Goal: Information Seeking & Learning: Learn about a topic

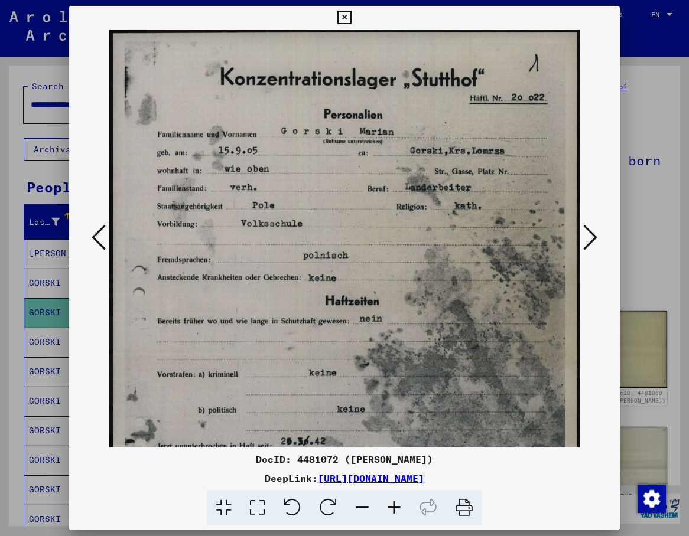
scroll to position [246, 0]
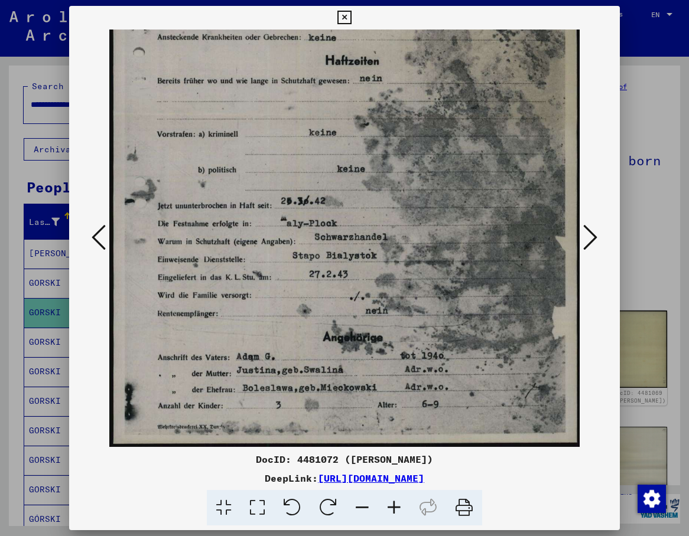
drag, startPoint x: 426, startPoint y: 416, endPoint x: 446, endPoint y: 178, distance: 239.4
click at [446, 178] on img at bounding box center [344, 118] width 471 height 658
click at [587, 346] on div at bounding box center [344, 239] width 551 height 418
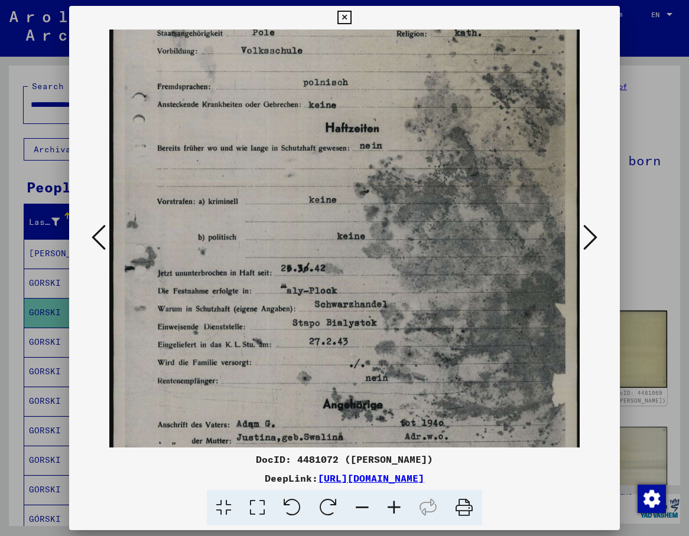
scroll to position [0, 0]
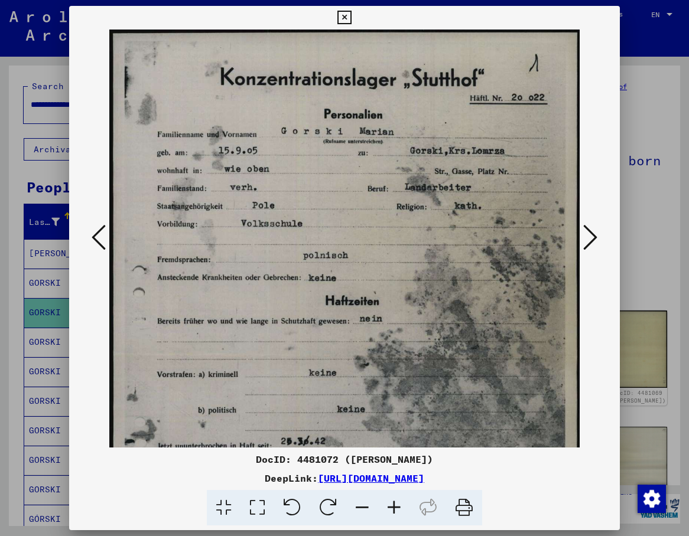
drag, startPoint x: 348, startPoint y: 117, endPoint x: 298, endPoint y: 411, distance: 298.3
click at [298, 411] on img at bounding box center [344, 359] width 471 height 658
click at [449, 107] on img at bounding box center [344, 359] width 471 height 658
click at [606, 177] on div at bounding box center [344, 239] width 551 height 418
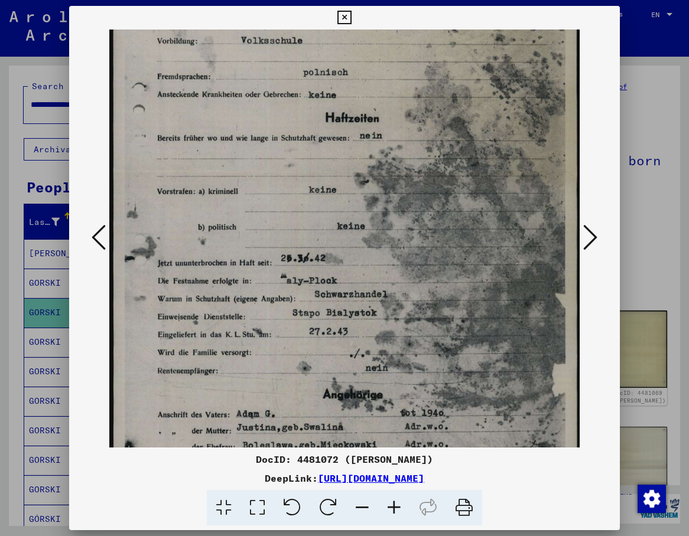
scroll to position [196, 0]
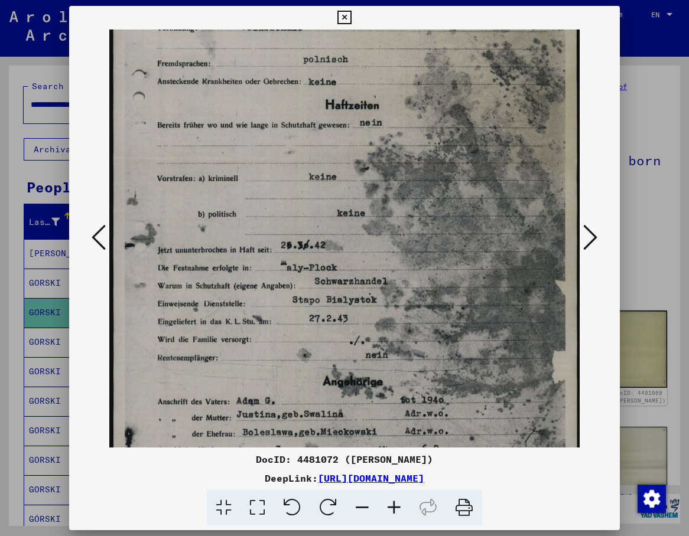
drag, startPoint x: 370, startPoint y: 400, endPoint x: 364, endPoint y: 204, distance: 196.1
click at [364, 204] on img at bounding box center [344, 162] width 471 height 658
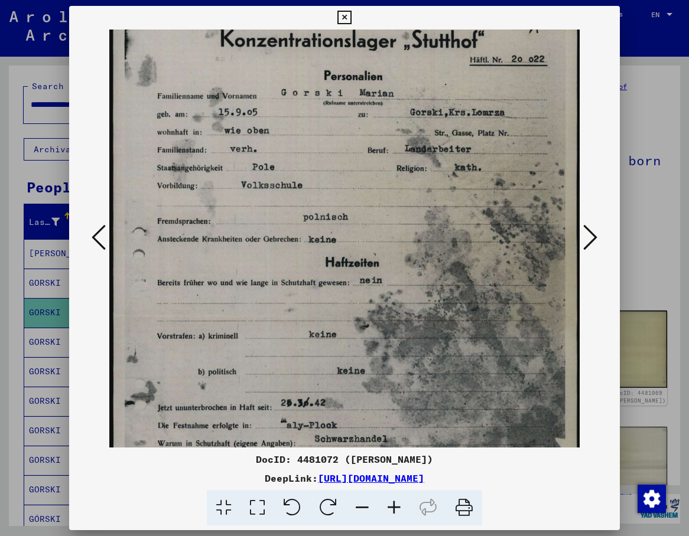
scroll to position [14, 0]
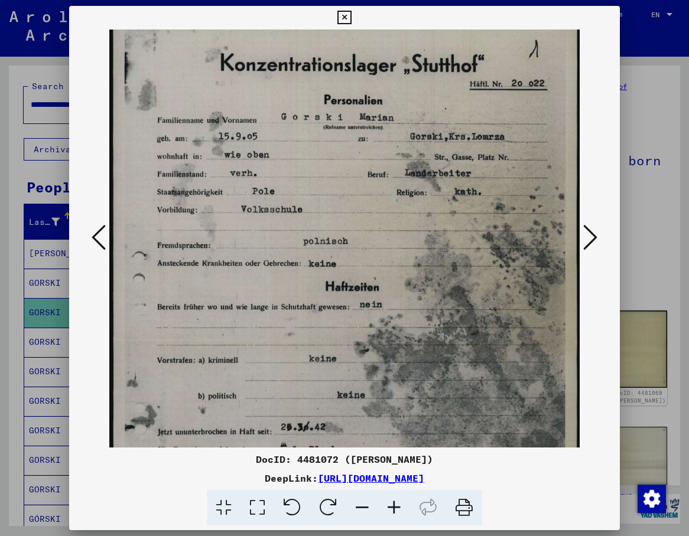
drag, startPoint x: 382, startPoint y: 196, endPoint x: 366, endPoint y: 378, distance: 182.6
click at [366, 378] on img at bounding box center [344, 344] width 471 height 658
click at [597, 99] on div at bounding box center [344, 239] width 551 height 418
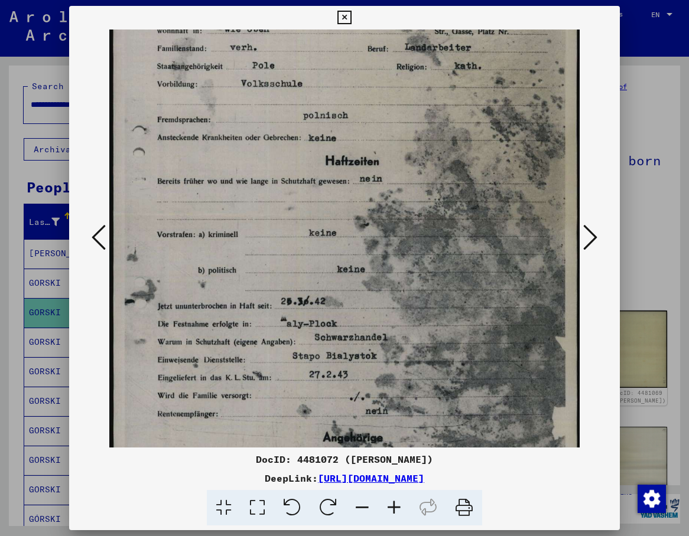
scroll to position [246, 0]
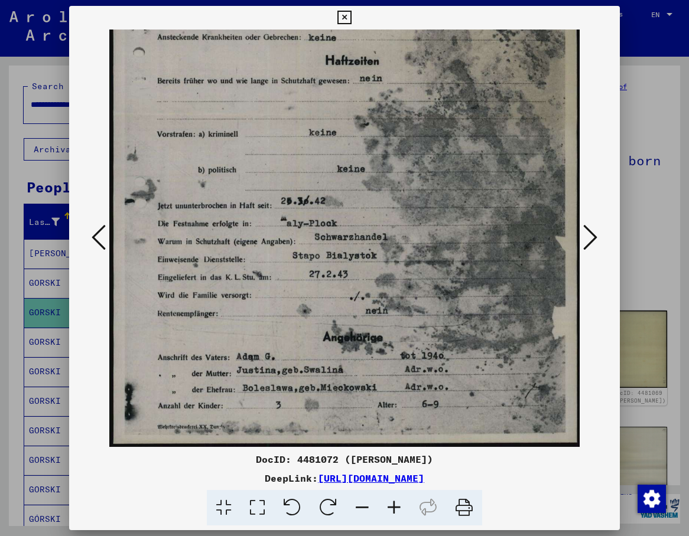
drag, startPoint x: 388, startPoint y: 406, endPoint x: 373, endPoint y: 126, distance: 280.3
click at [373, 126] on img at bounding box center [344, 118] width 471 height 658
click at [608, 116] on div at bounding box center [344, 239] width 551 height 418
click at [458, 233] on img at bounding box center [344, 118] width 471 height 658
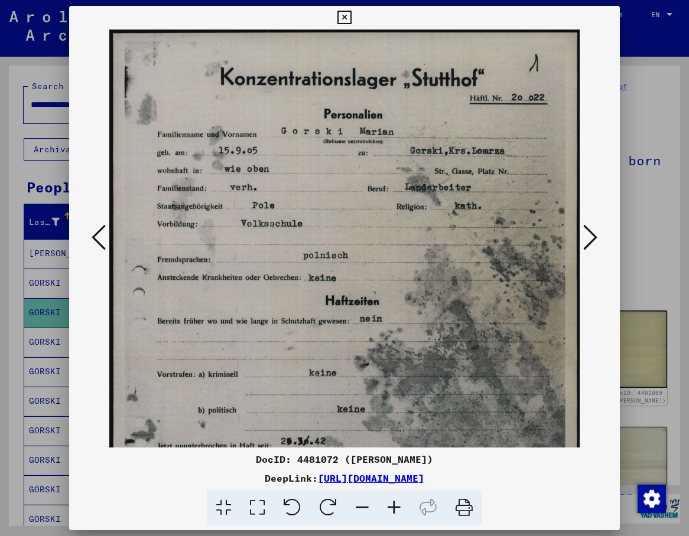
drag, startPoint x: 343, startPoint y: 118, endPoint x: 274, endPoint y: 438, distance: 327.4
click at [274, 438] on img at bounding box center [344, 359] width 471 height 658
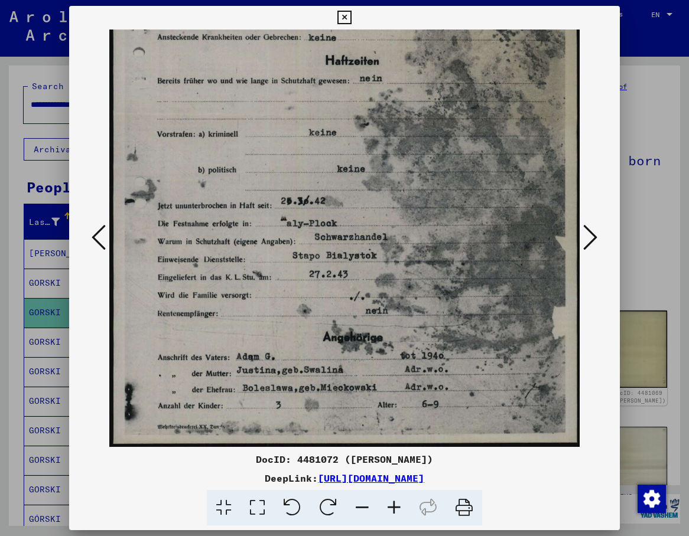
scroll to position [246, 0]
drag, startPoint x: 417, startPoint y: 84, endPoint x: 417, endPoint y: 54, distance: 29.5
click at [417, 54] on img at bounding box center [344, 118] width 471 height 658
drag, startPoint x: 370, startPoint y: 314, endPoint x: 371, endPoint y: 162, distance: 151.8
click at [371, 162] on img at bounding box center [344, 118] width 471 height 658
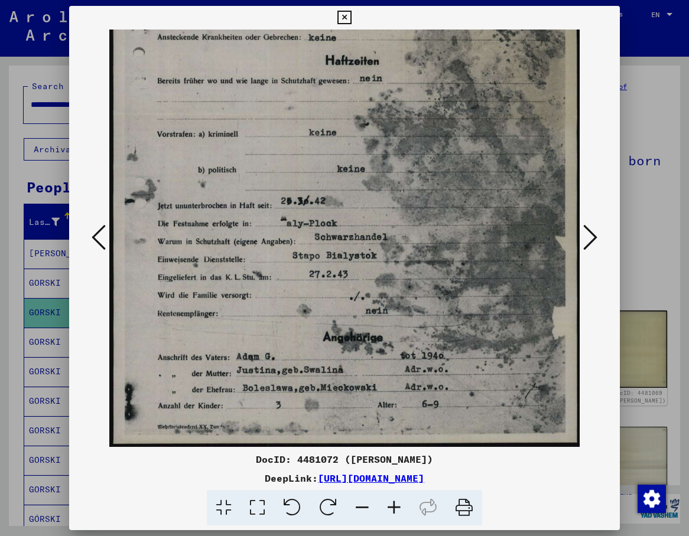
click at [585, 243] on icon at bounding box center [590, 237] width 14 height 28
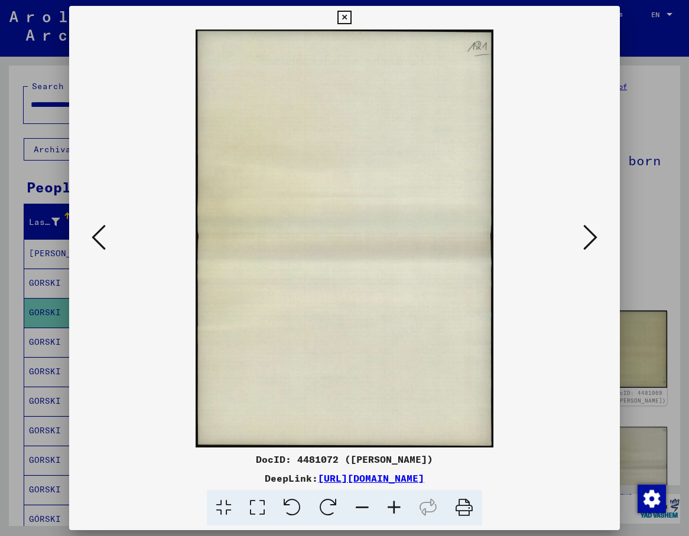
scroll to position [0, 0]
click at [585, 243] on icon at bounding box center [590, 237] width 14 height 28
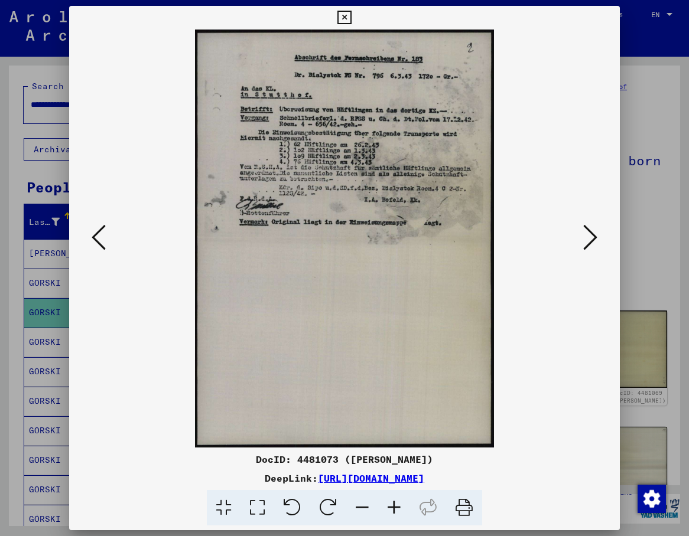
click at [586, 243] on icon at bounding box center [590, 237] width 14 height 28
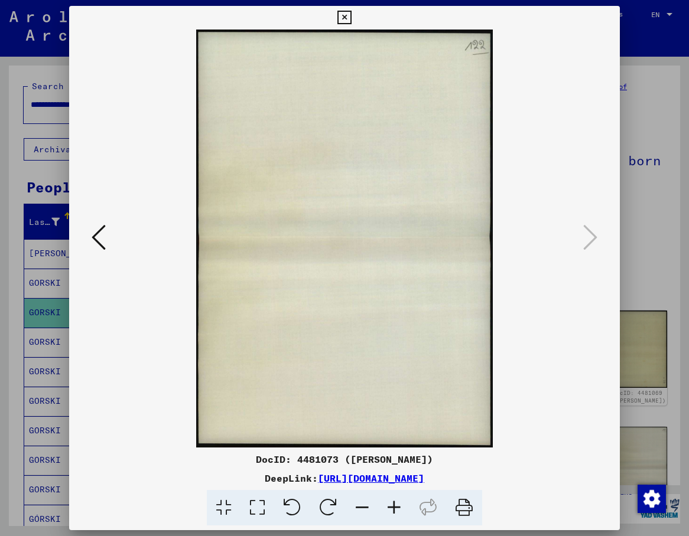
click at [103, 236] on icon at bounding box center [99, 237] width 14 height 28
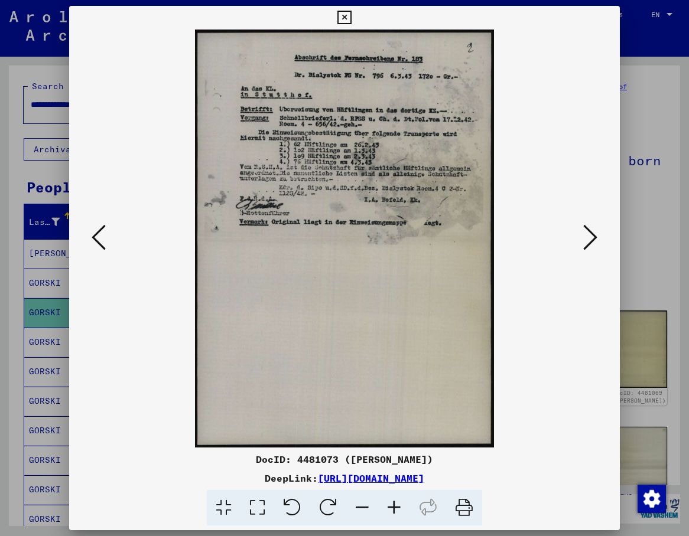
click at [103, 236] on icon at bounding box center [99, 237] width 14 height 28
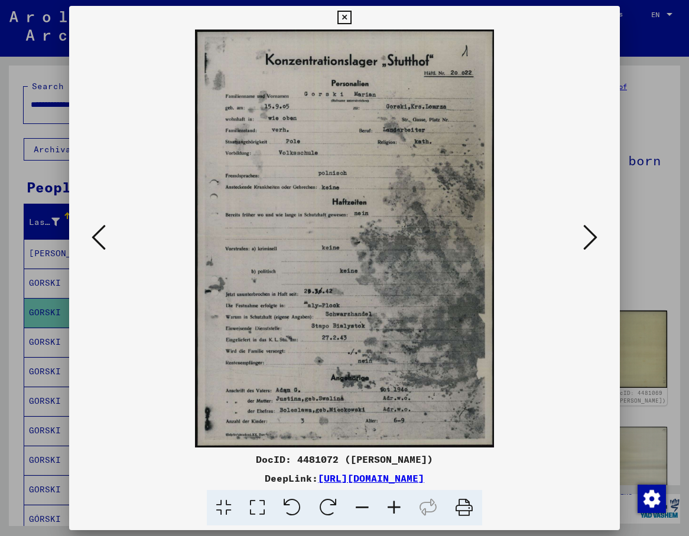
click at [103, 236] on icon at bounding box center [99, 237] width 14 height 28
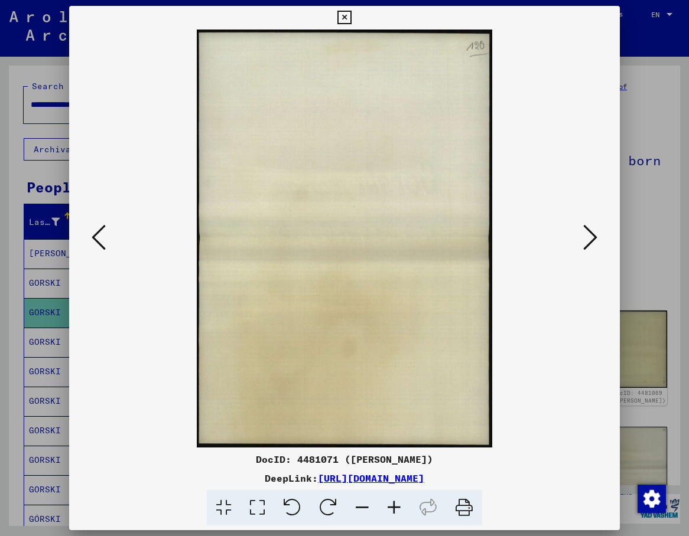
click at [103, 236] on icon at bounding box center [99, 237] width 14 height 28
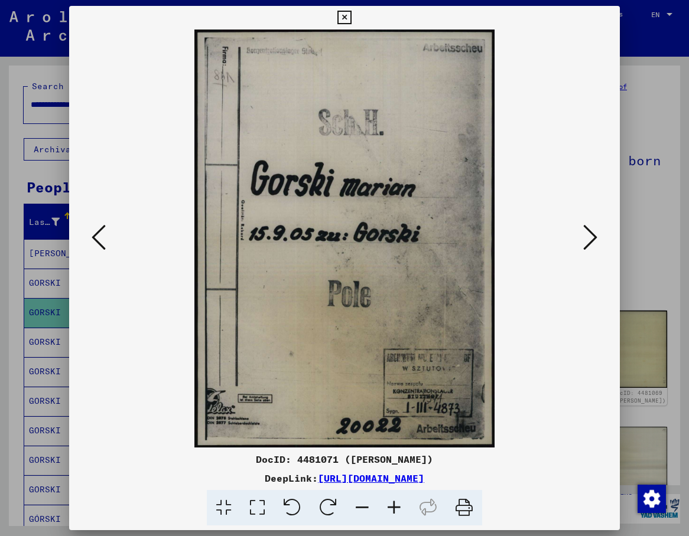
click at [103, 236] on icon at bounding box center [99, 237] width 14 height 28
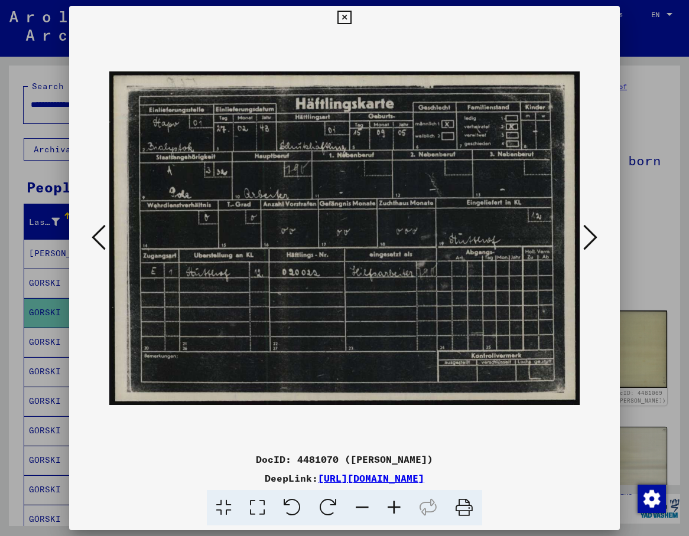
click at [93, 237] on icon at bounding box center [99, 237] width 14 height 28
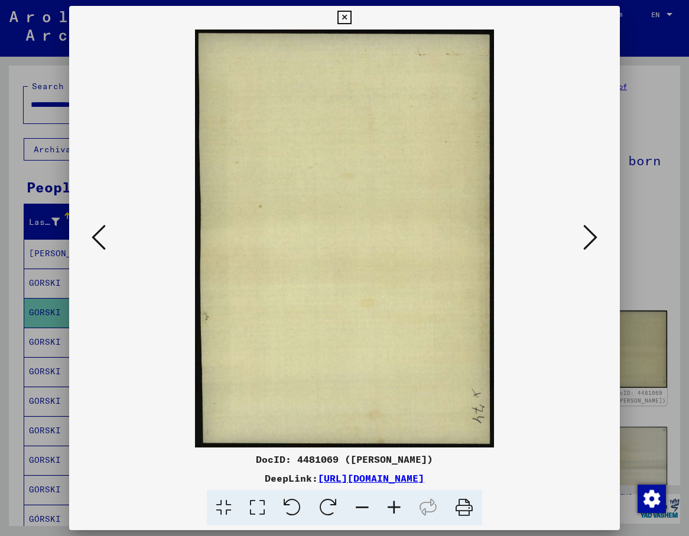
click at [93, 237] on icon at bounding box center [99, 237] width 14 height 28
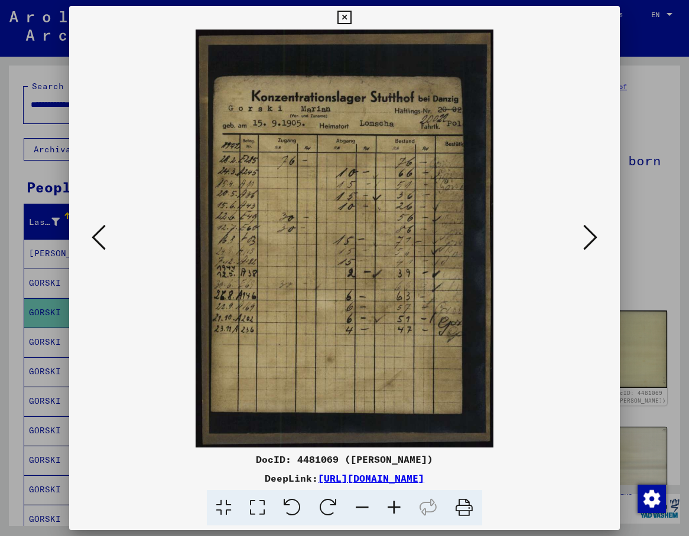
click at [93, 237] on icon at bounding box center [99, 237] width 14 height 28
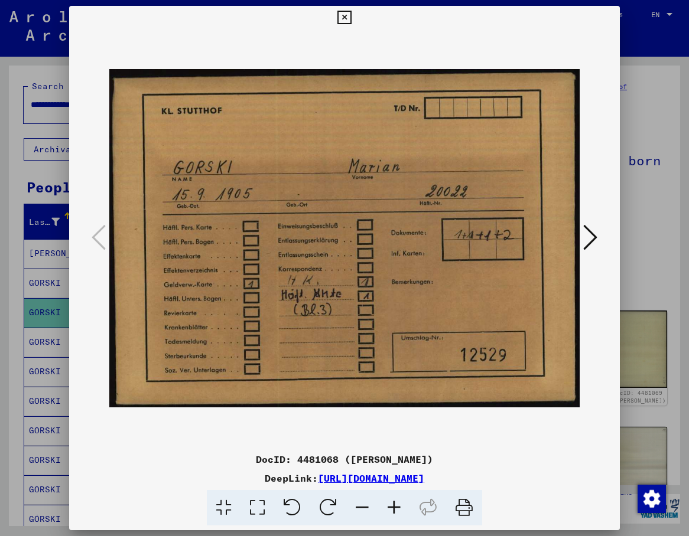
click at [590, 236] on icon at bounding box center [590, 237] width 14 height 28
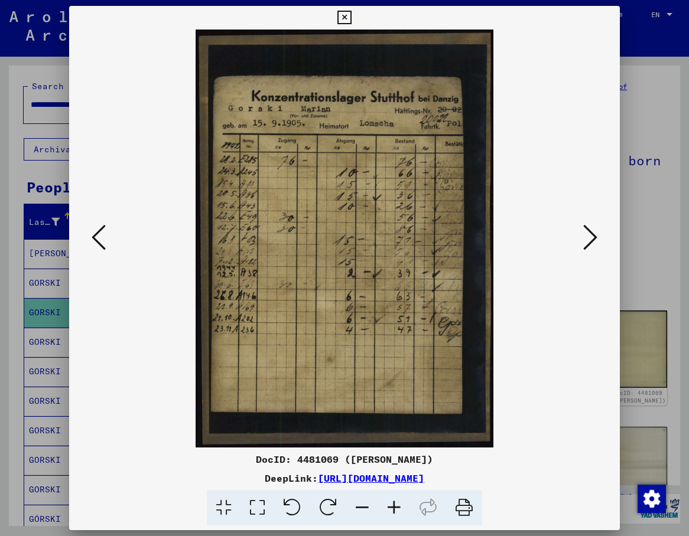
click at [590, 236] on icon at bounding box center [590, 237] width 14 height 28
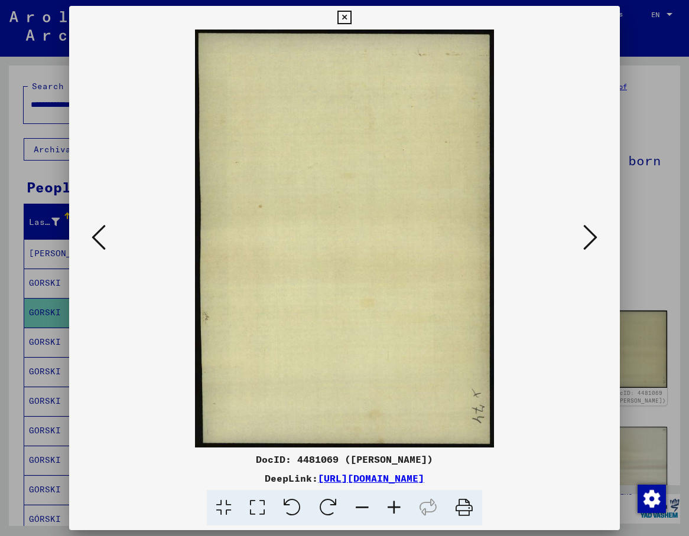
click at [590, 236] on icon at bounding box center [590, 237] width 14 height 28
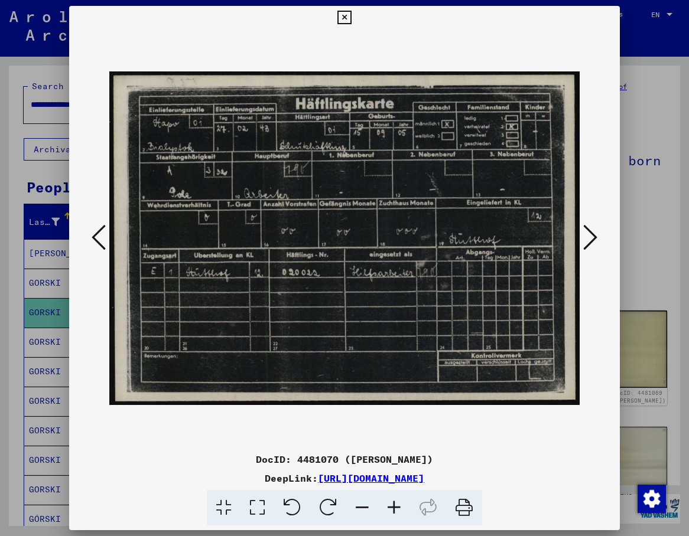
click at [590, 236] on icon at bounding box center [590, 237] width 14 height 28
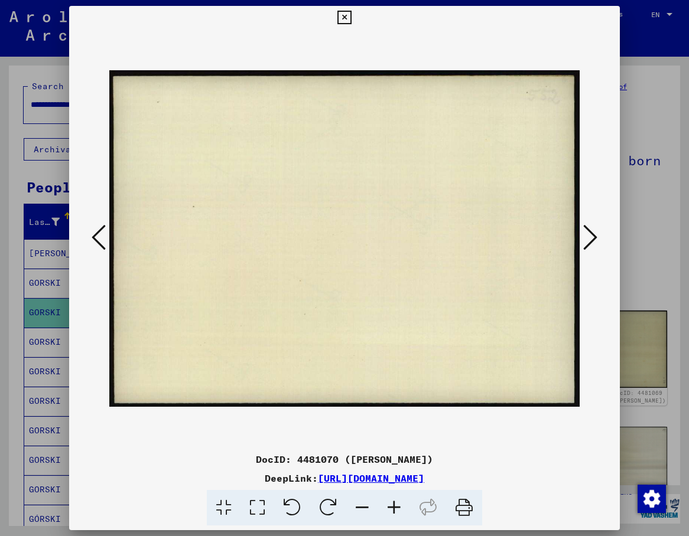
click at [590, 236] on icon at bounding box center [590, 237] width 14 height 28
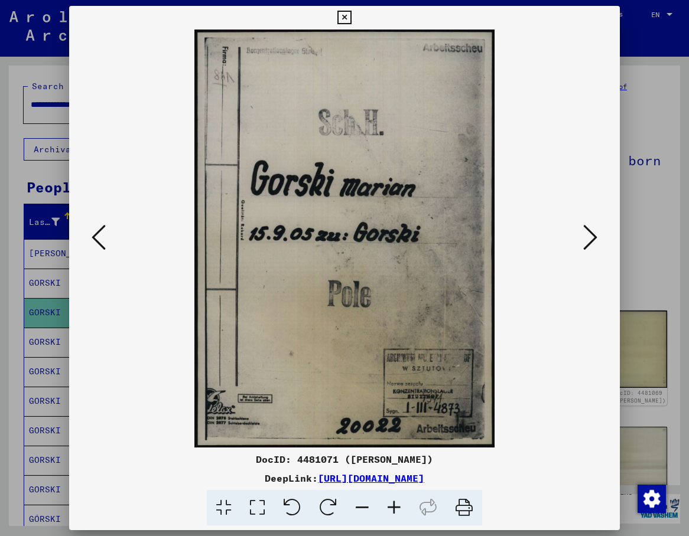
click at [590, 236] on icon at bounding box center [590, 237] width 14 height 28
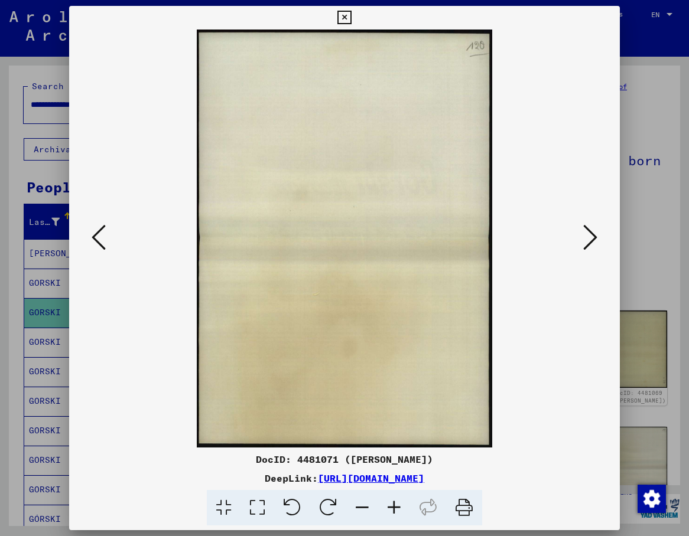
click at [590, 236] on icon at bounding box center [590, 237] width 14 height 28
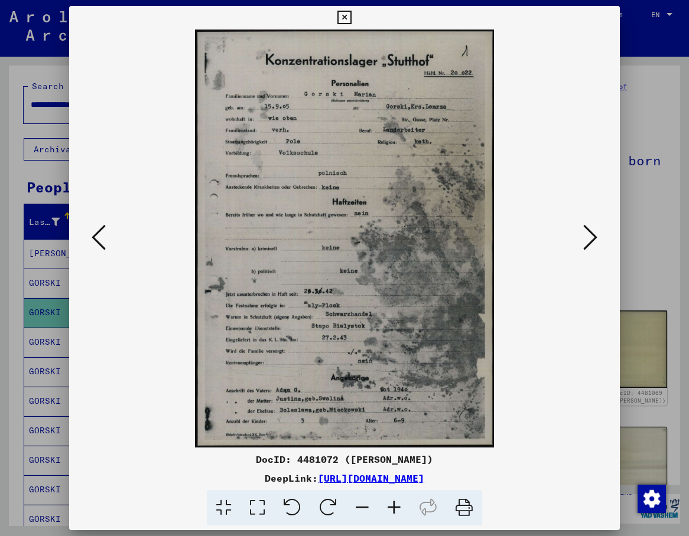
click at [351, 14] on icon at bounding box center [344, 18] width 14 height 14
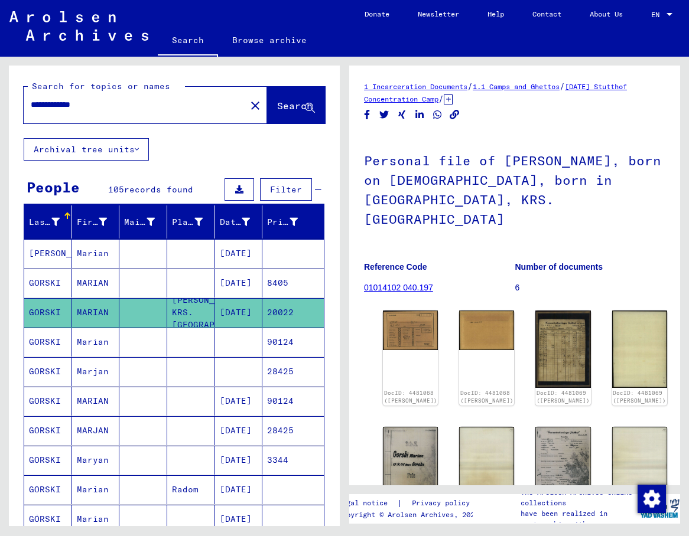
drag, startPoint x: 103, startPoint y: 106, endPoint x: -2, endPoint y: 116, distance: 105.6
click at [31, 111] on input "**********" at bounding box center [135, 105] width 208 height 12
paste input "text"
type input "****"
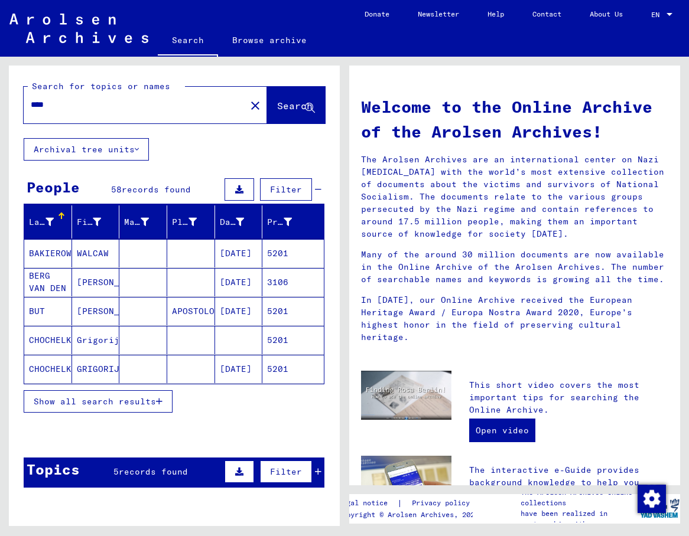
click at [121, 404] on span "Show all search results" at bounding box center [95, 401] width 122 height 11
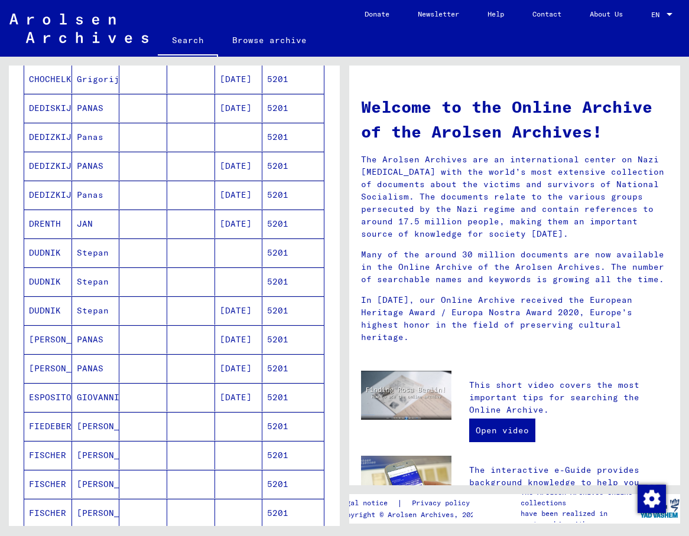
scroll to position [638, 0]
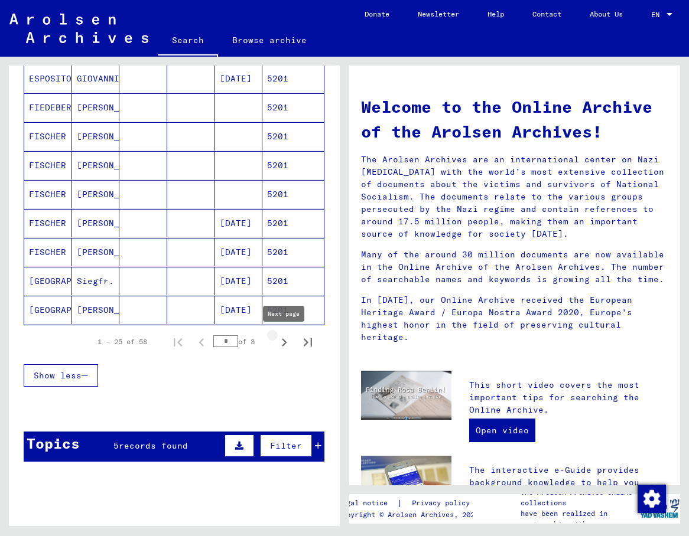
click at [282, 343] on icon "Next page" at bounding box center [284, 342] width 17 height 17
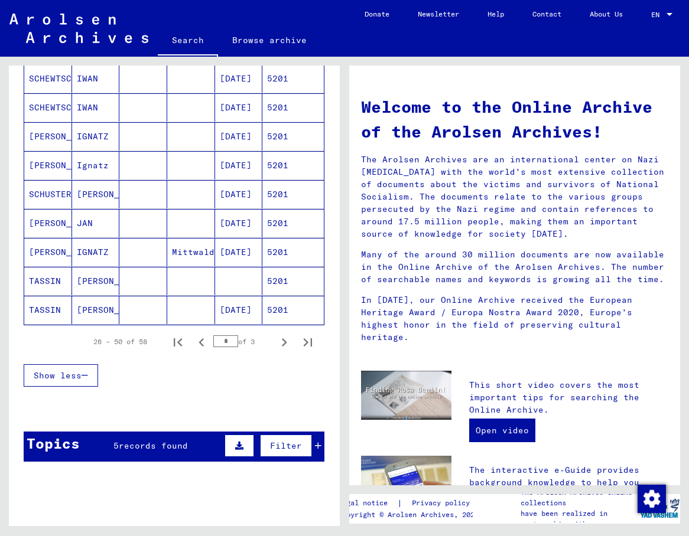
click at [282, 343] on icon "Next page" at bounding box center [284, 342] width 17 height 17
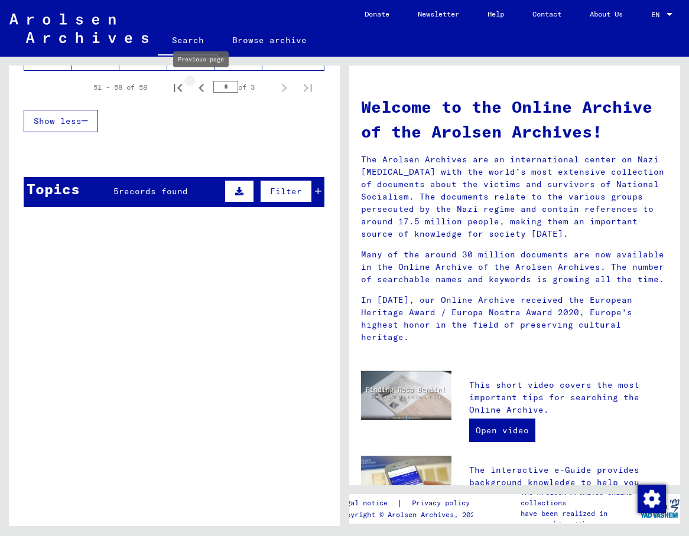
click at [202, 86] on icon "Previous page" at bounding box center [200, 88] width 5 height 8
type input "*"
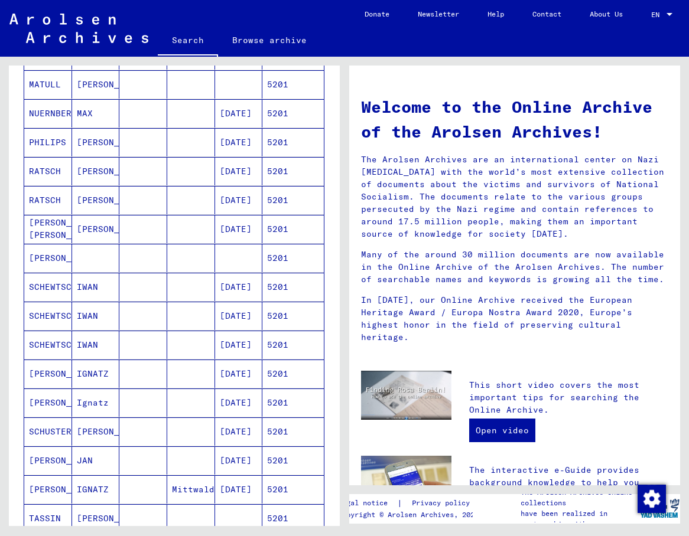
click at [97, 498] on mat-cell "IGNATZ" at bounding box center [96, 489] width 48 height 28
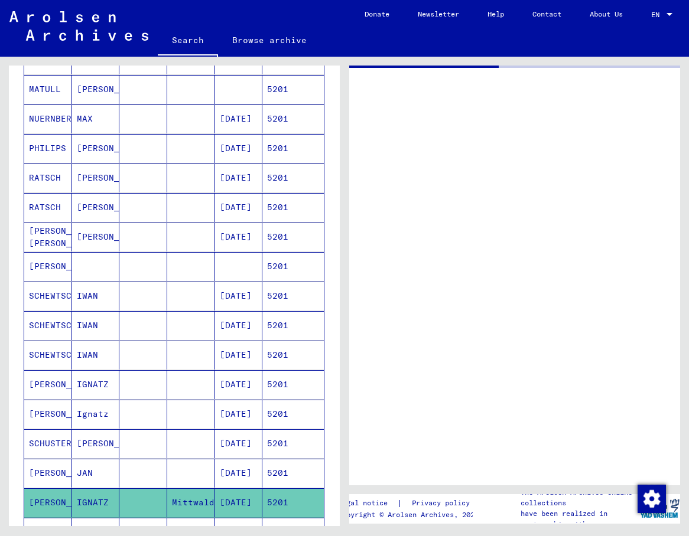
scroll to position [404, 0]
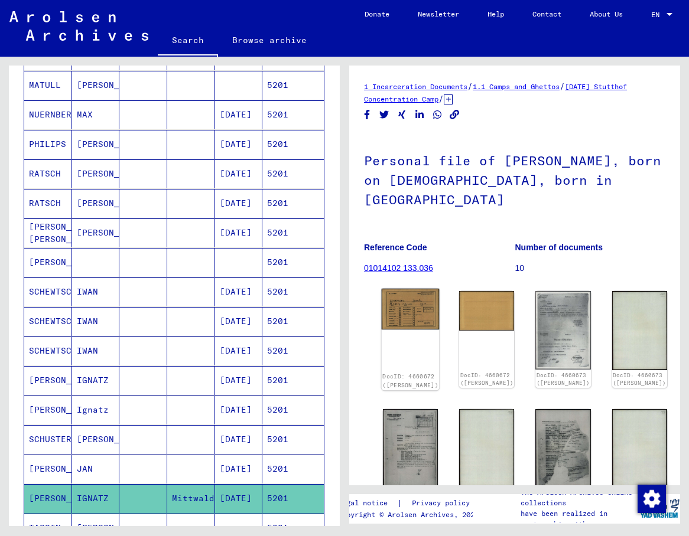
click at [395, 304] on img at bounding box center [410, 309] width 58 height 41
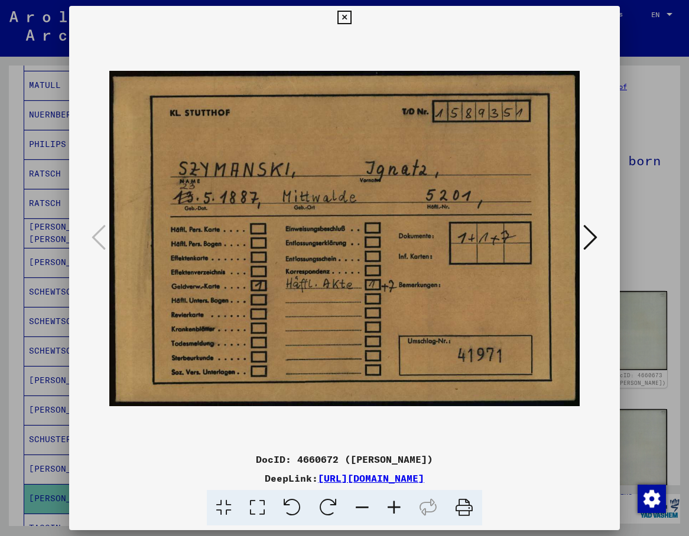
click at [596, 239] on icon at bounding box center [590, 237] width 14 height 28
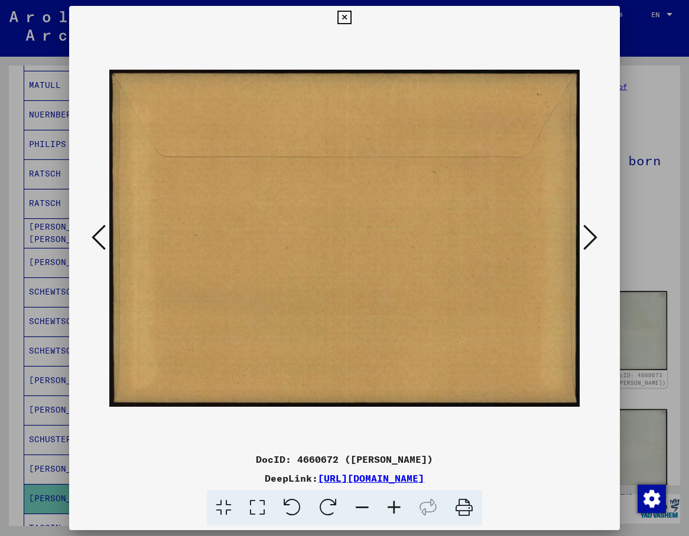
click at [596, 239] on icon at bounding box center [590, 237] width 14 height 28
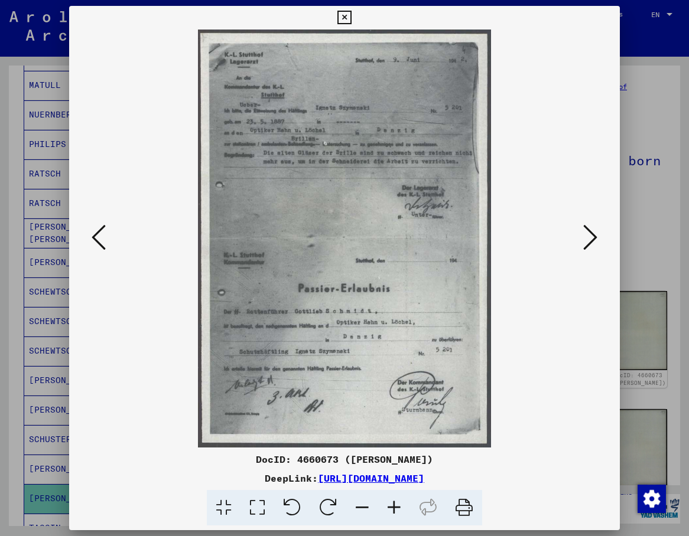
click at [596, 239] on icon at bounding box center [590, 237] width 14 height 28
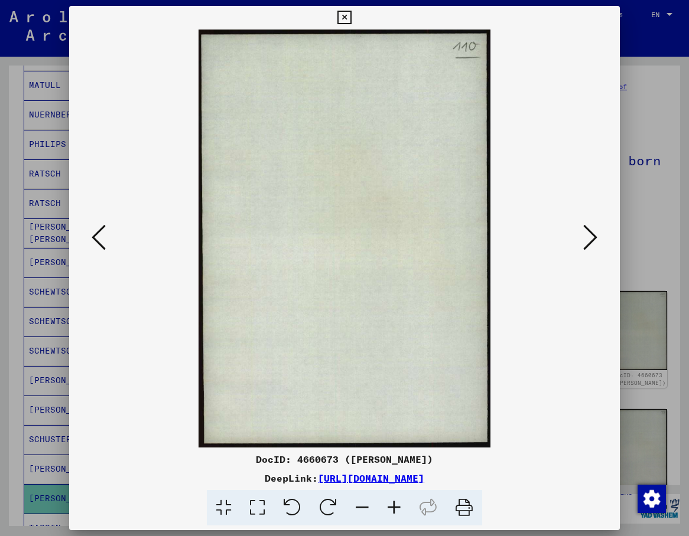
click at [596, 239] on icon at bounding box center [590, 237] width 14 height 28
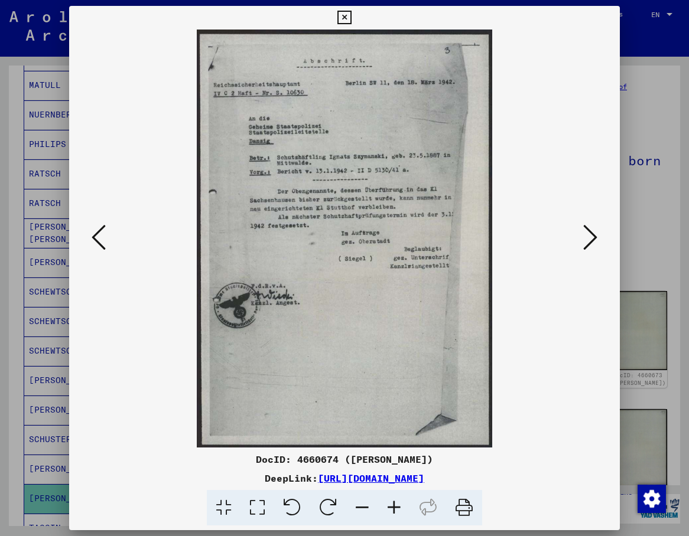
click at [596, 239] on icon at bounding box center [590, 237] width 14 height 28
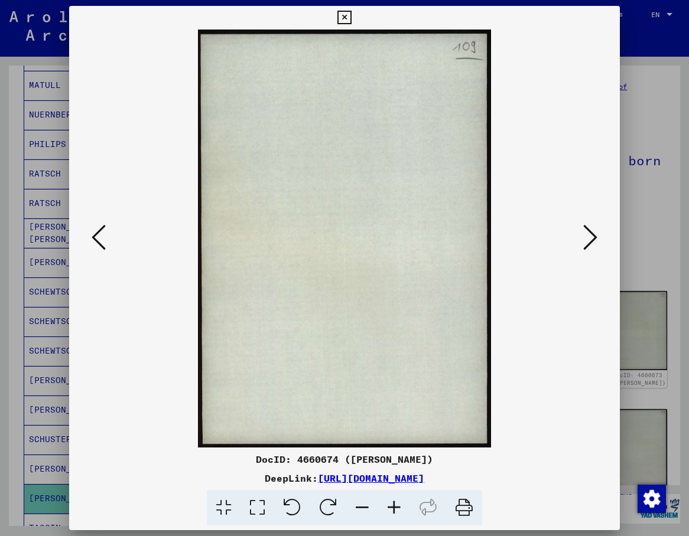
click at [596, 239] on icon at bounding box center [590, 237] width 14 height 28
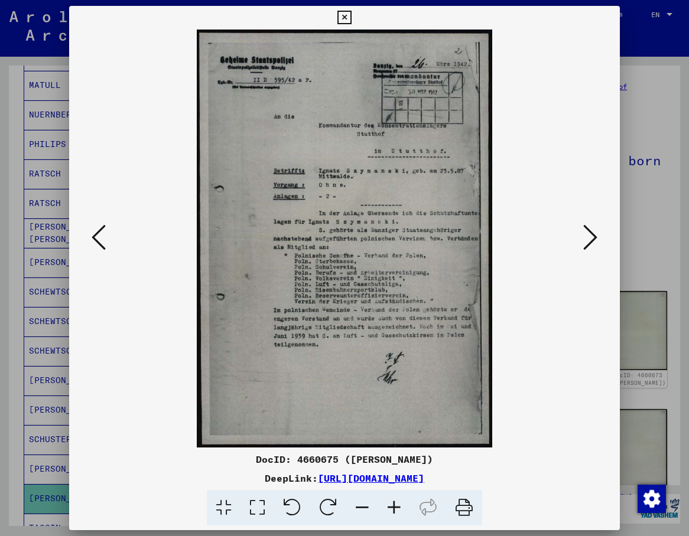
click at [596, 239] on icon at bounding box center [590, 237] width 14 height 28
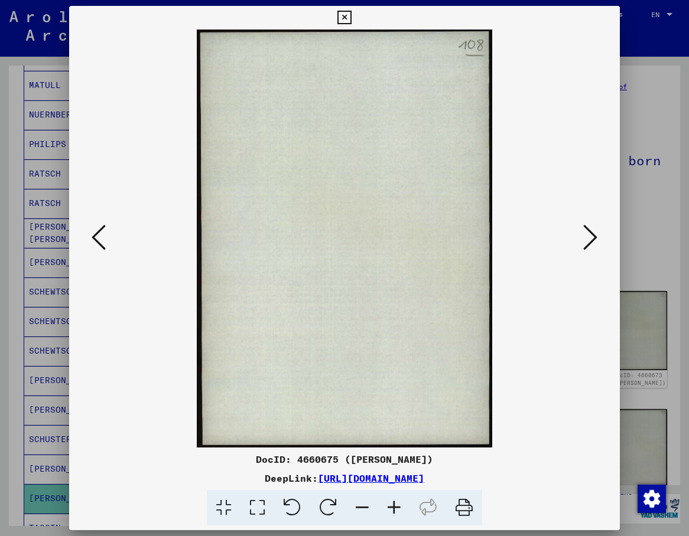
click at [596, 239] on icon at bounding box center [590, 237] width 14 height 28
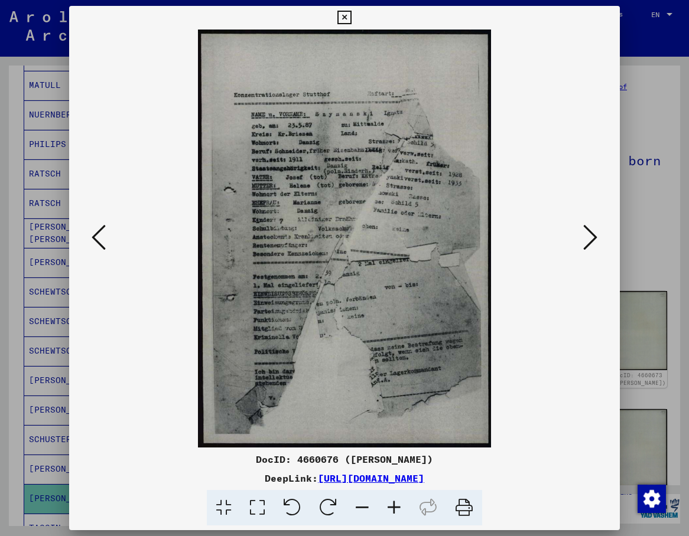
click at [596, 239] on icon at bounding box center [590, 237] width 14 height 28
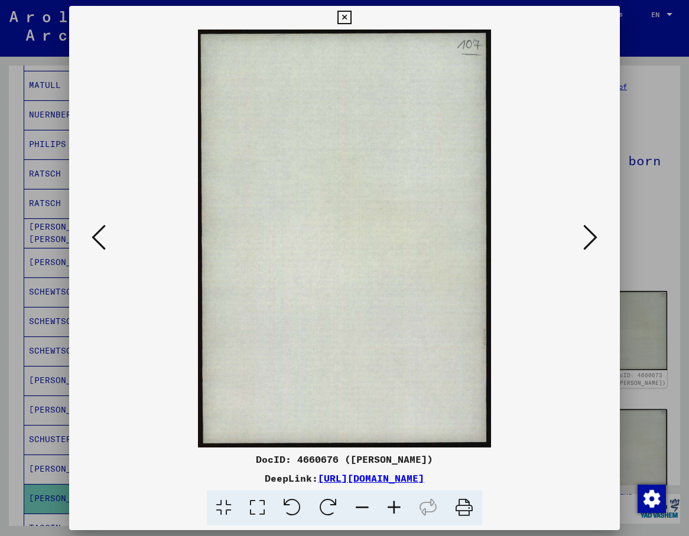
click at [596, 239] on icon at bounding box center [590, 237] width 14 height 28
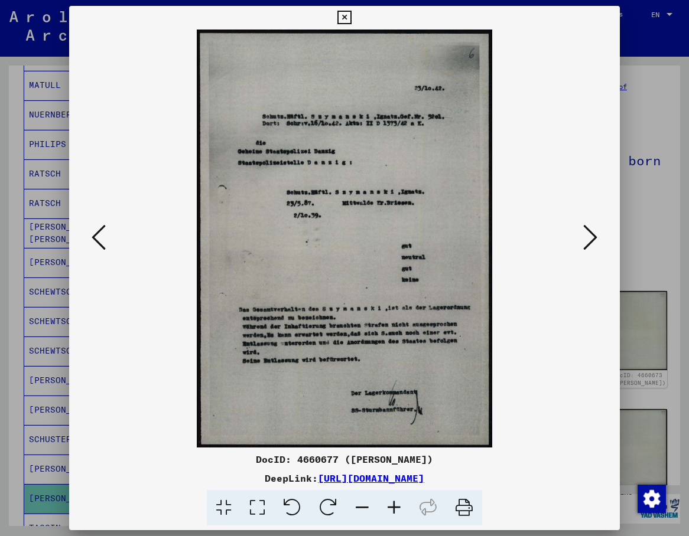
click at [596, 239] on icon at bounding box center [590, 237] width 14 height 28
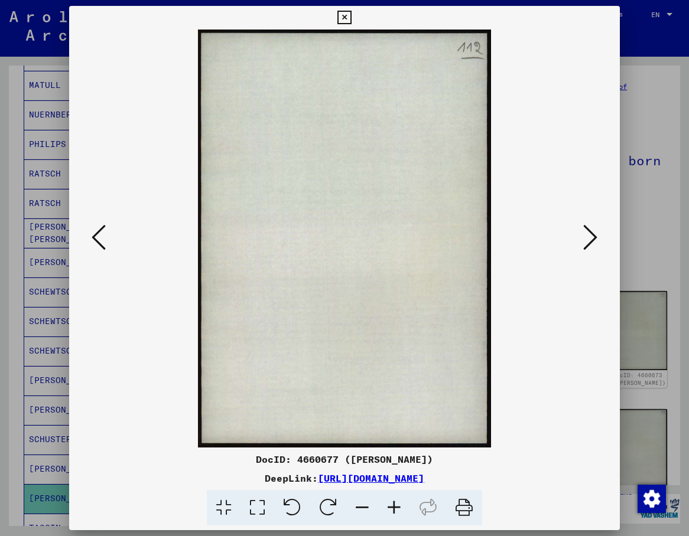
click at [596, 240] on icon at bounding box center [590, 237] width 14 height 28
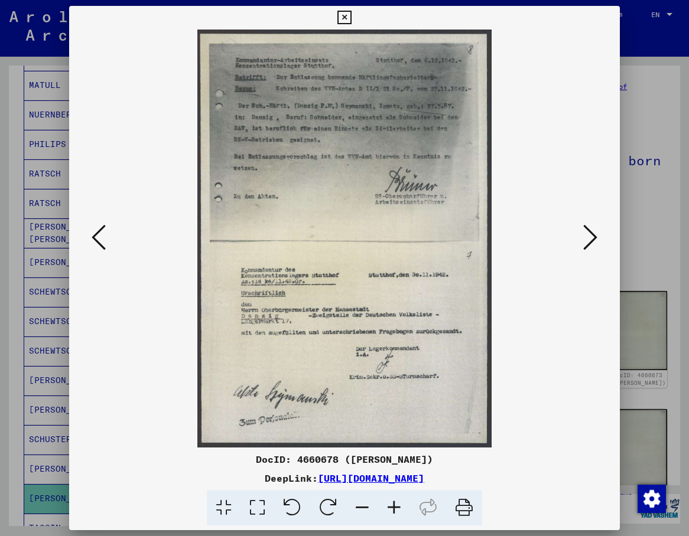
click at [100, 242] on icon at bounding box center [99, 237] width 14 height 28
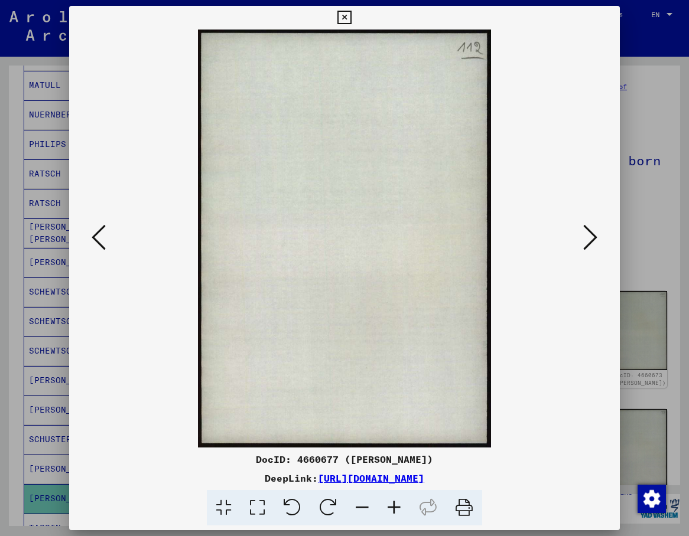
click at [100, 242] on icon at bounding box center [99, 237] width 14 height 28
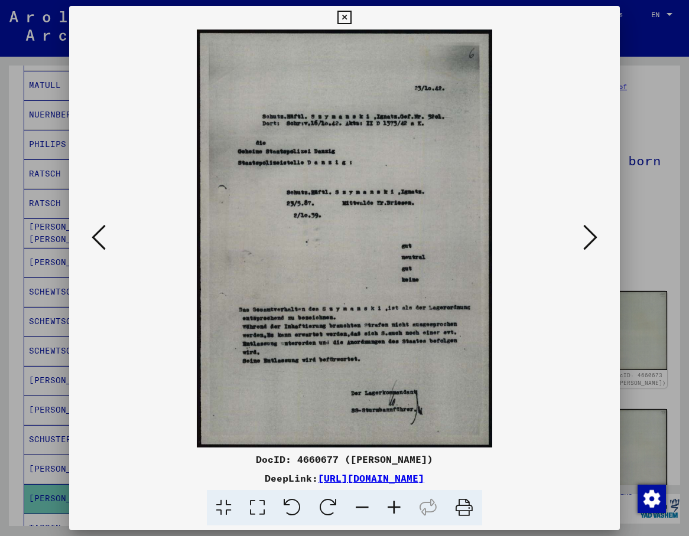
click at [266, 505] on icon at bounding box center [257, 508] width 34 height 36
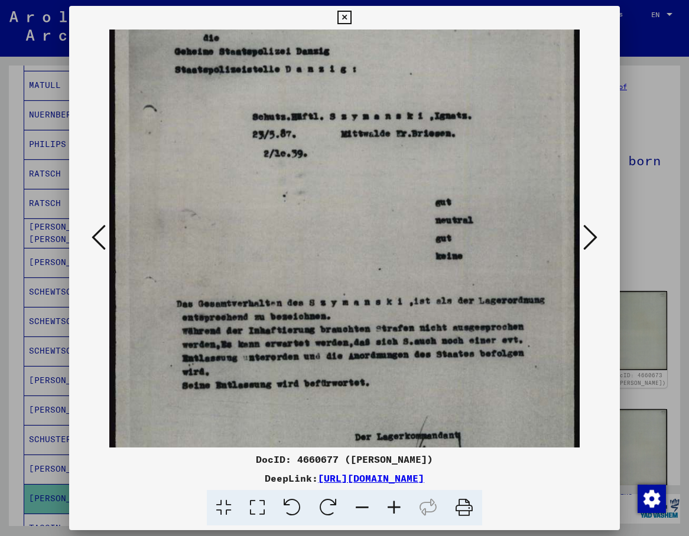
scroll to position [194, 0]
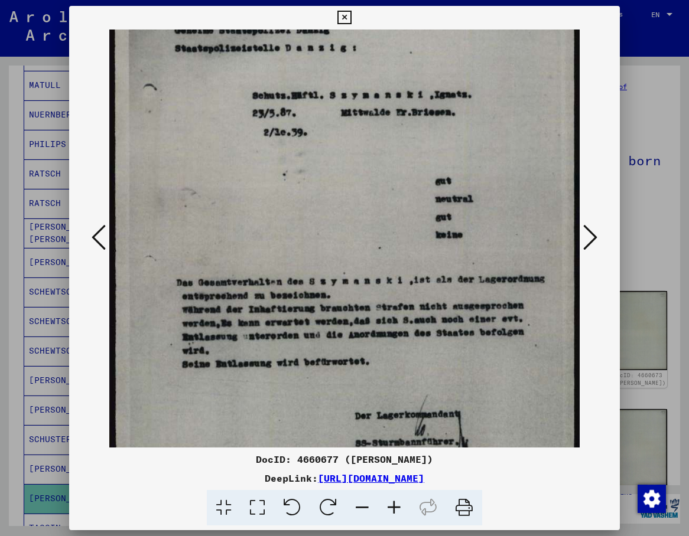
drag, startPoint x: 362, startPoint y: 371, endPoint x: 318, endPoint y: 177, distance: 198.5
click at [318, 177] on img at bounding box center [344, 169] width 471 height 667
click at [590, 234] on icon at bounding box center [590, 237] width 14 height 28
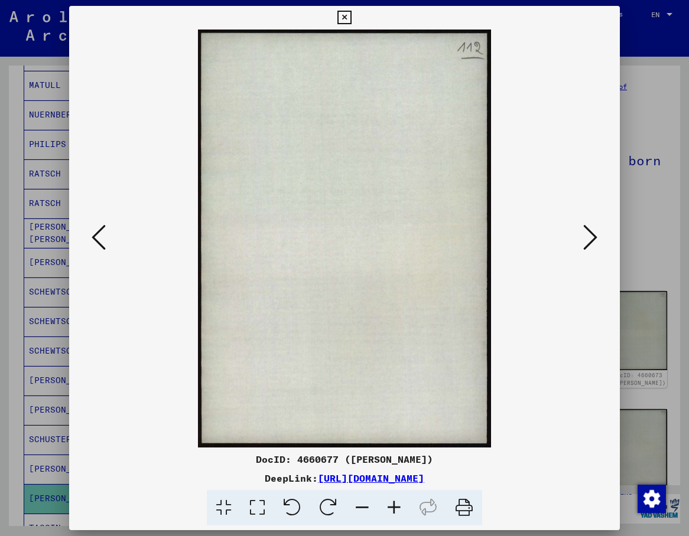
scroll to position [0, 0]
click at [590, 234] on icon at bounding box center [590, 237] width 14 height 28
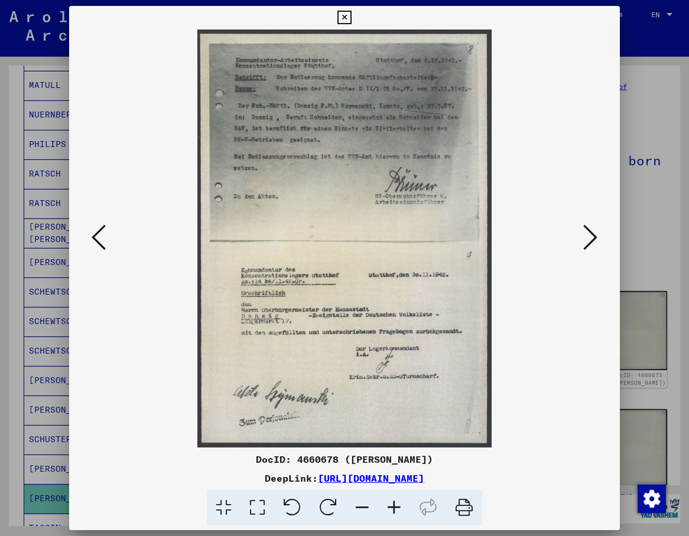
click at [258, 508] on icon at bounding box center [257, 508] width 34 height 36
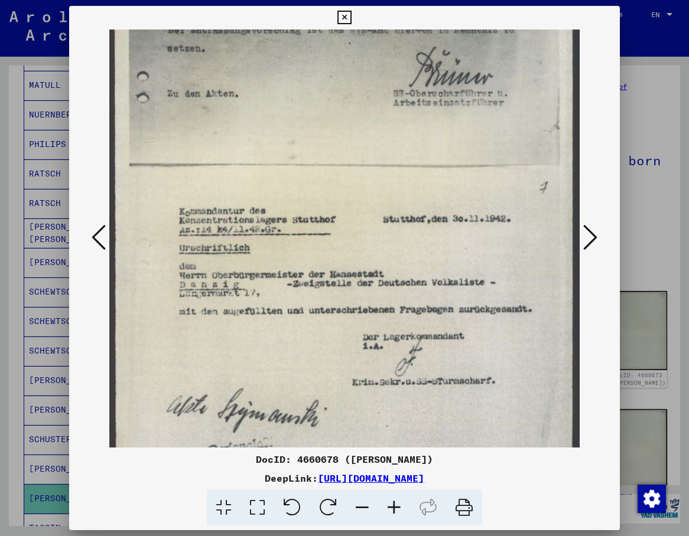
scroll to position [252, 0]
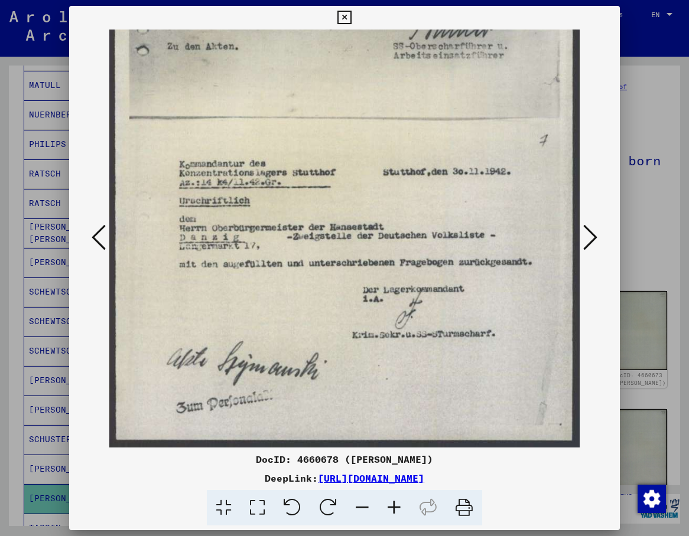
drag, startPoint x: 310, startPoint y: 381, endPoint x: 286, endPoint y: 130, distance: 252.7
click at [286, 130] on img at bounding box center [344, 114] width 471 height 668
click at [592, 237] on icon at bounding box center [590, 237] width 14 height 28
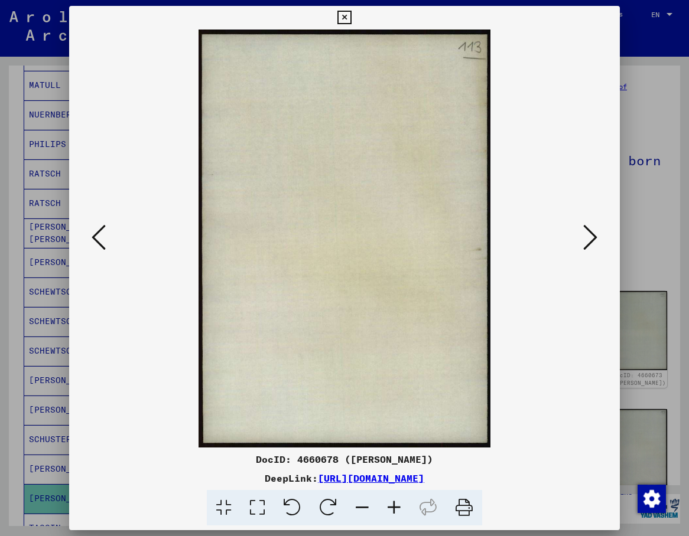
scroll to position [0, 0]
click at [592, 237] on icon at bounding box center [590, 237] width 14 height 28
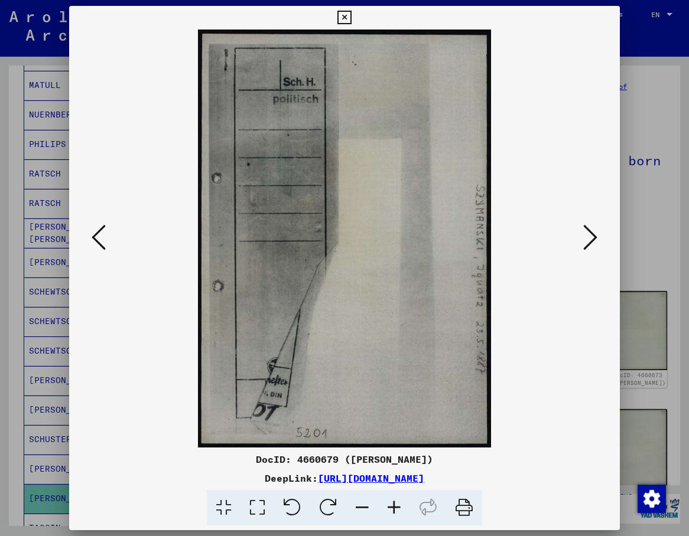
click at [592, 237] on icon at bounding box center [590, 237] width 14 height 28
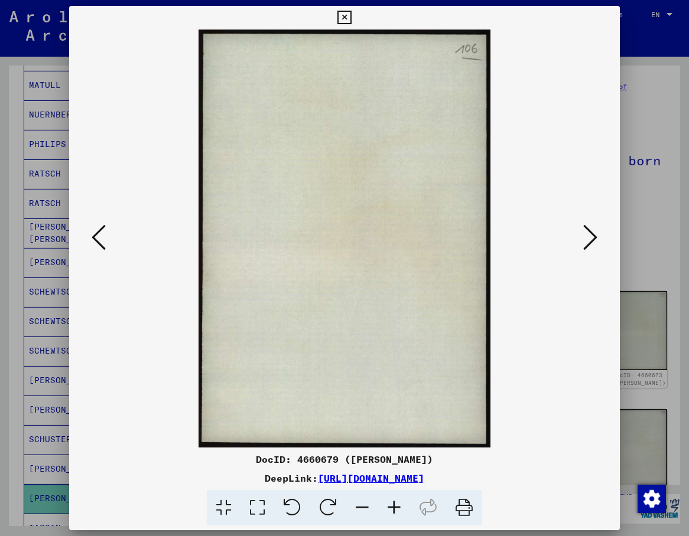
click at [592, 237] on icon at bounding box center [590, 237] width 14 height 28
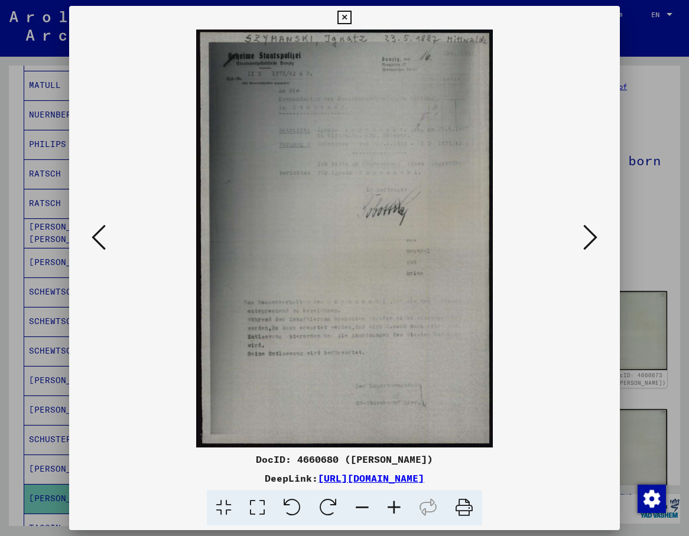
click at [592, 237] on icon at bounding box center [590, 237] width 14 height 28
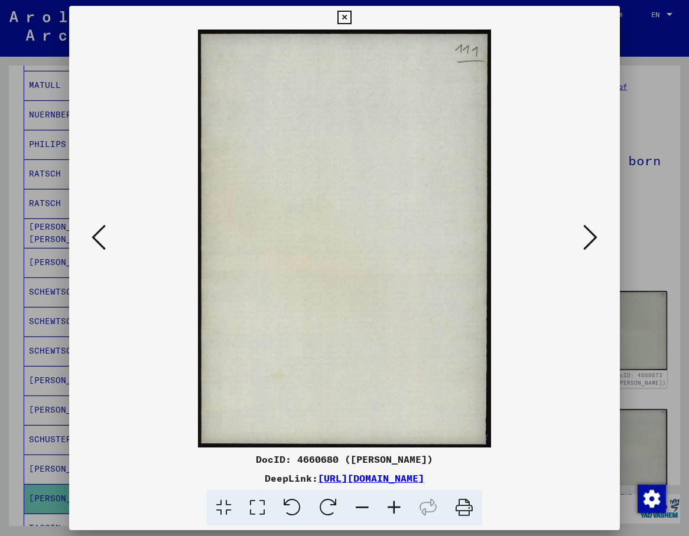
click at [592, 237] on icon at bounding box center [590, 237] width 14 height 28
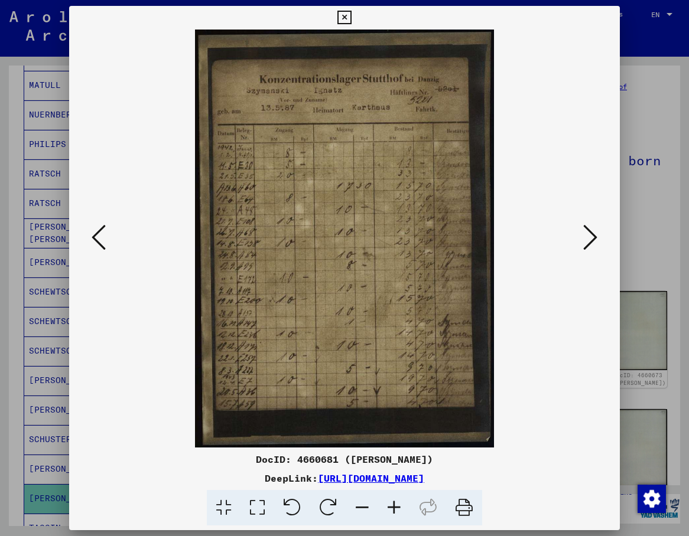
click at [592, 237] on icon at bounding box center [590, 237] width 14 height 28
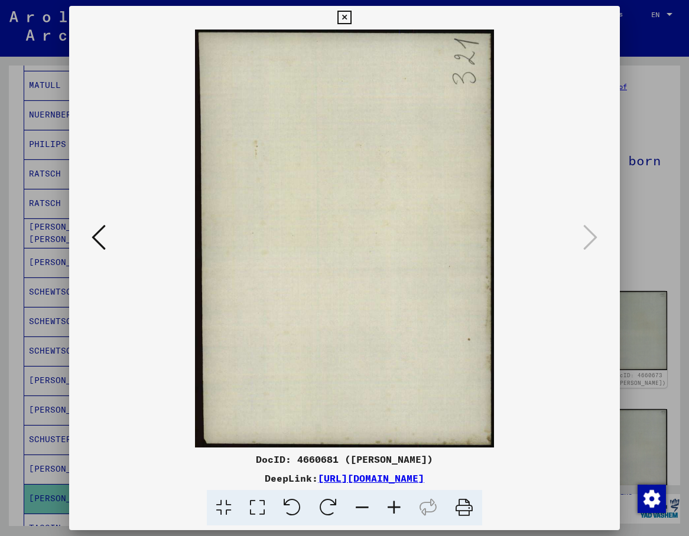
click at [351, 15] on icon at bounding box center [344, 18] width 14 height 14
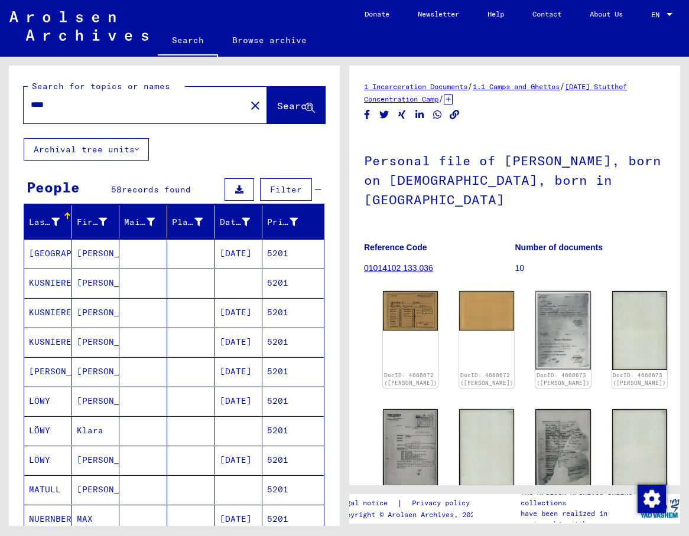
drag, startPoint x: 63, startPoint y: 108, endPoint x: 14, endPoint y: 107, distance: 49.0
click at [31, 107] on input "****" at bounding box center [135, 105] width 208 height 12
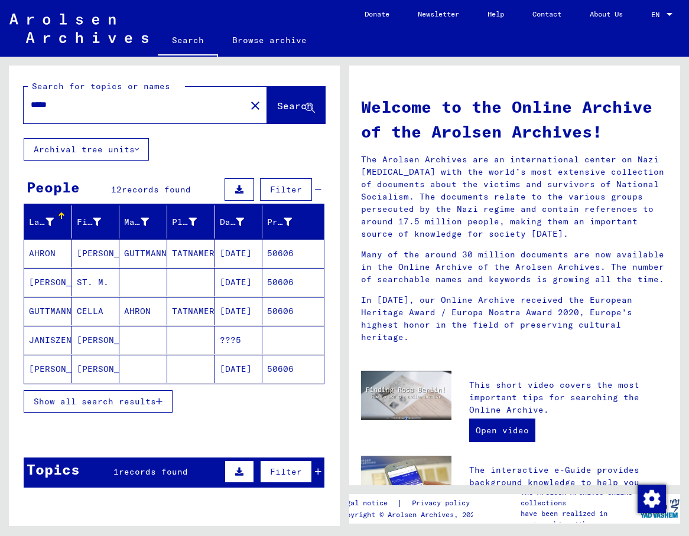
click at [87, 373] on mat-cell "[PERSON_NAME]" at bounding box center [96, 369] width 48 height 28
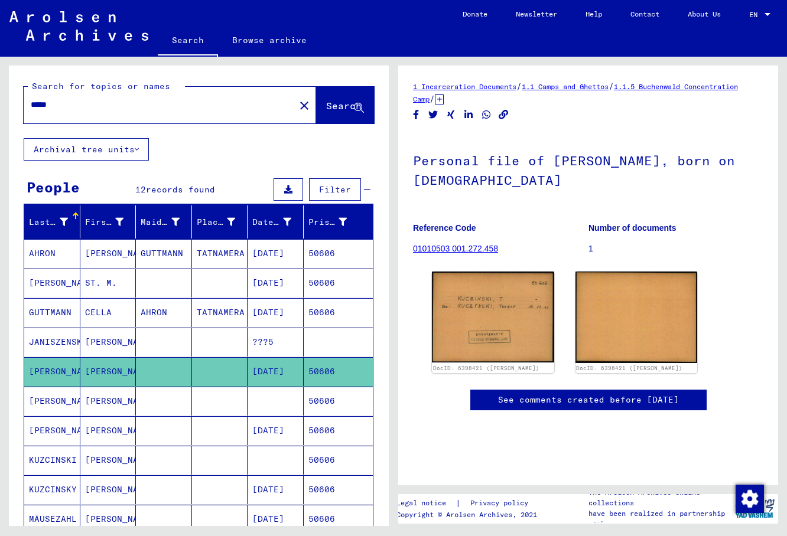
click at [107, 399] on mat-cell "[PERSON_NAME]" at bounding box center [108, 401] width 56 height 29
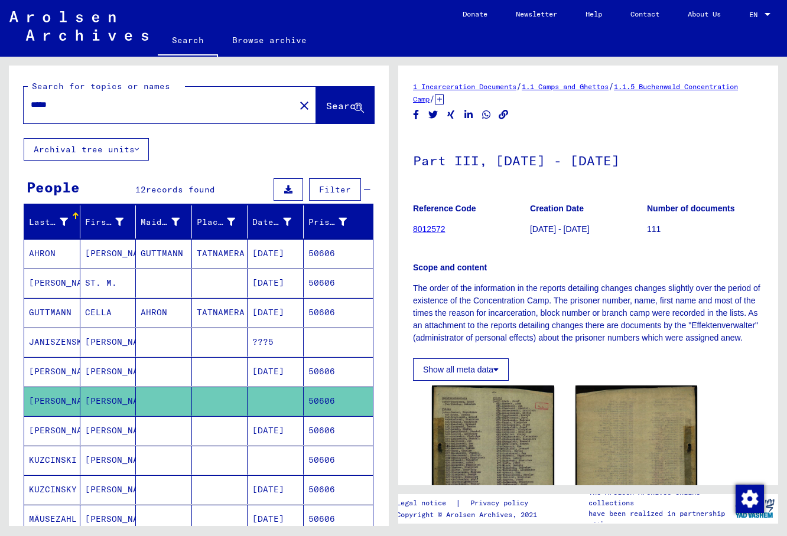
click at [112, 430] on mat-cell "[PERSON_NAME]" at bounding box center [108, 430] width 56 height 29
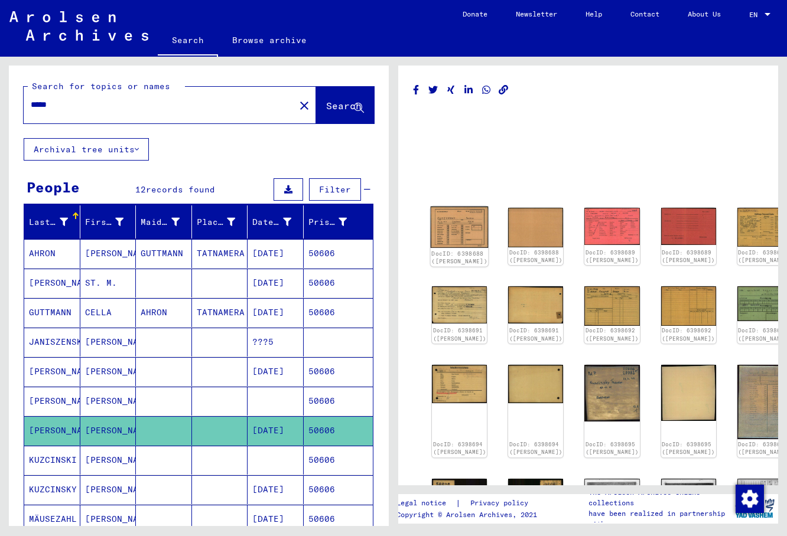
click at [462, 220] on img at bounding box center [459, 227] width 58 height 41
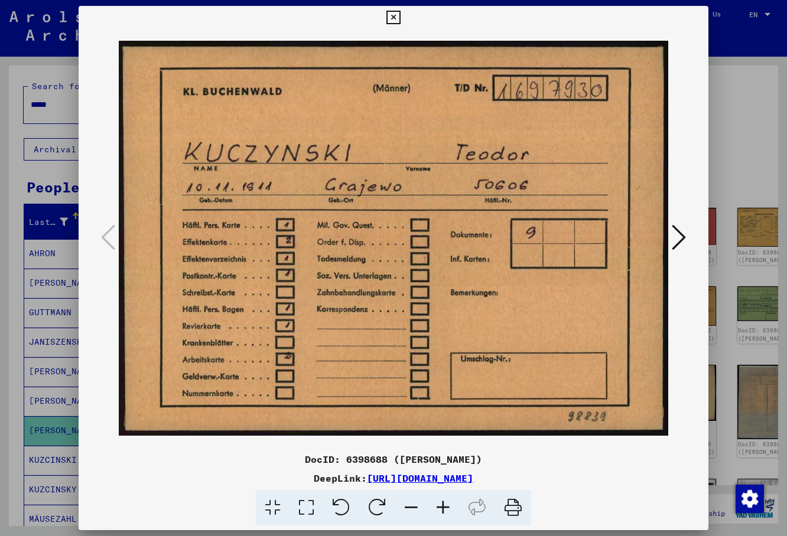
click at [678, 237] on icon at bounding box center [678, 237] width 14 height 28
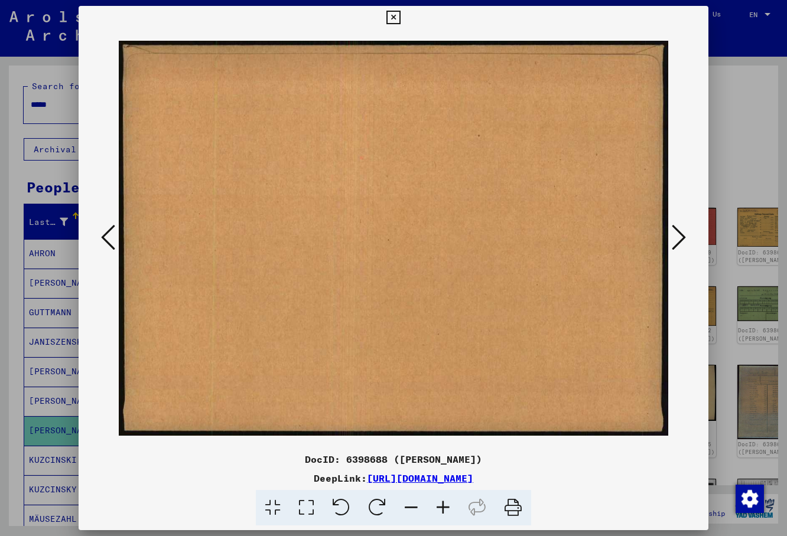
click at [678, 237] on icon at bounding box center [678, 237] width 14 height 28
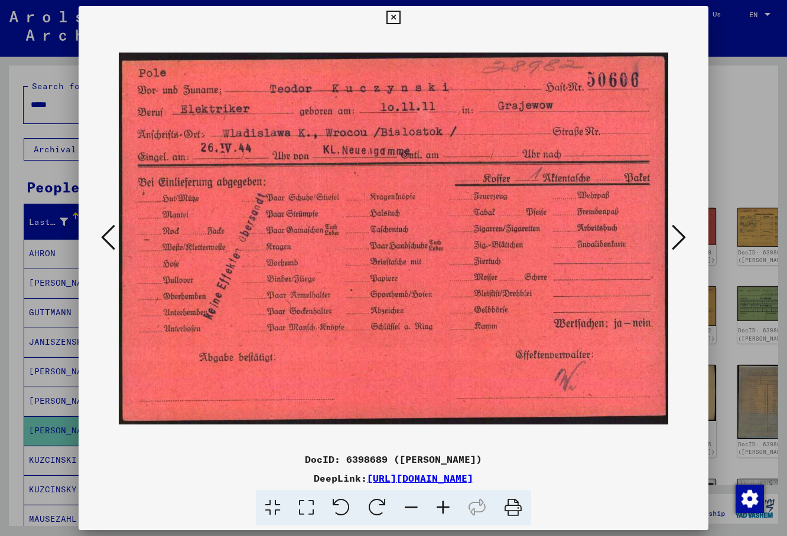
click at [688, 239] on div at bounding box center [393, 239] width 629 height 418
click at [684, 239] on icon at bounding box center [678, 237] width 14 height 28
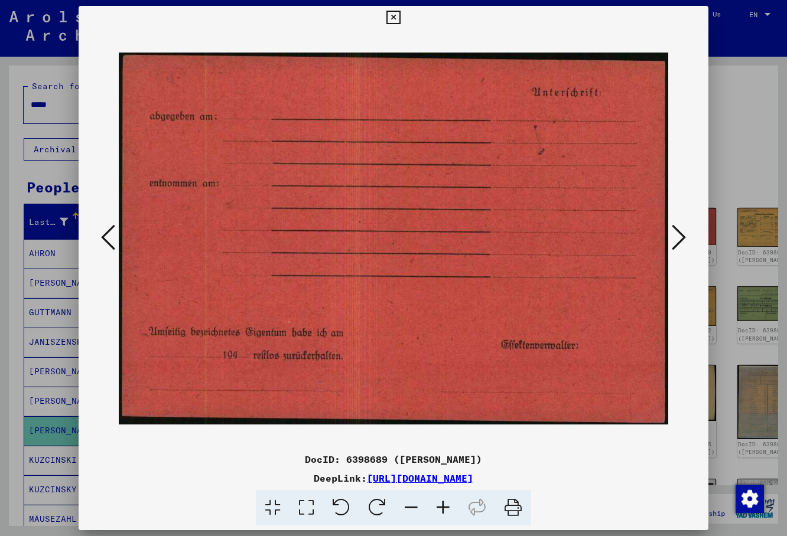
click at [684, 239] on icon at bounding box center [678, 237] width 14 height 28
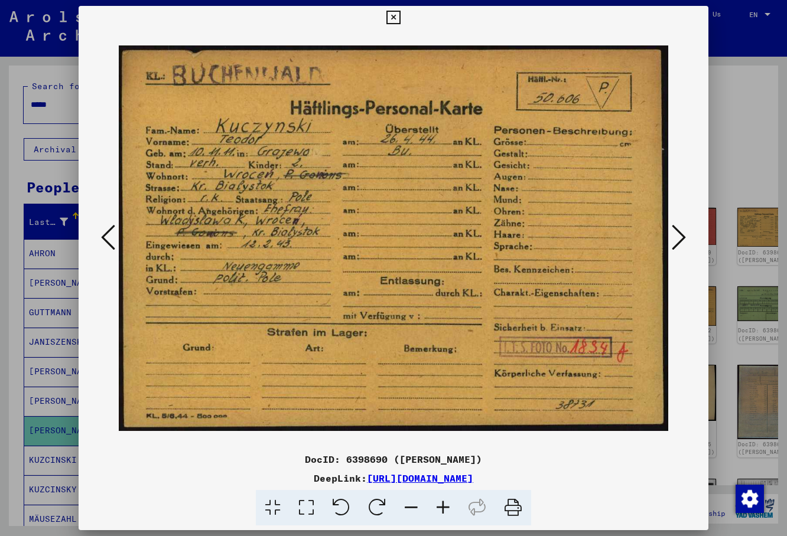
click at [686, 240] on icon at bounding box center [678, 237] width 14 height 28
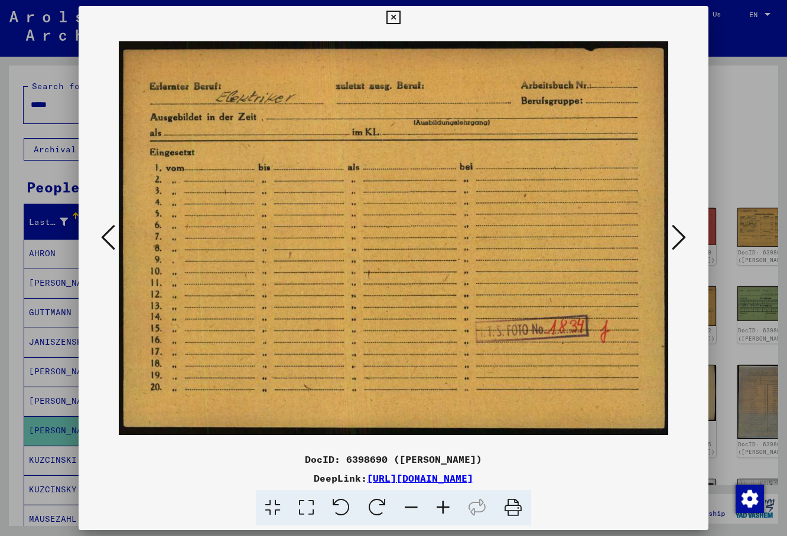
click at [687, 239] on button at bounding box center [678, 238] width 21 height 34
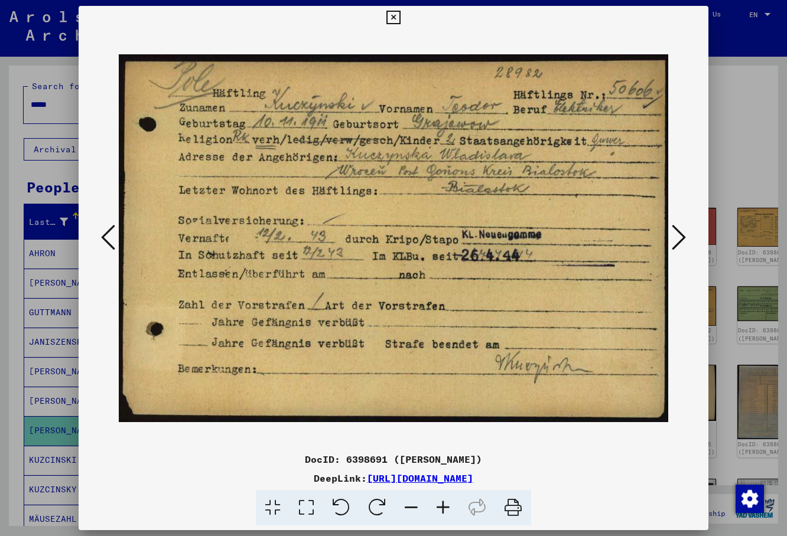
click at [683, 241] on icon at bounding box center [678, 237] width 14 height 28
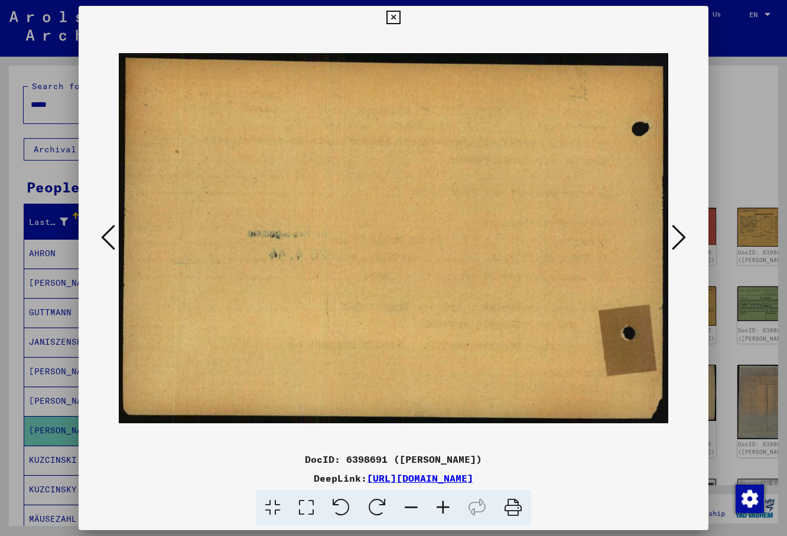
click at [683, 241] on icon at bounding box center [678, 237] width 14 height 28
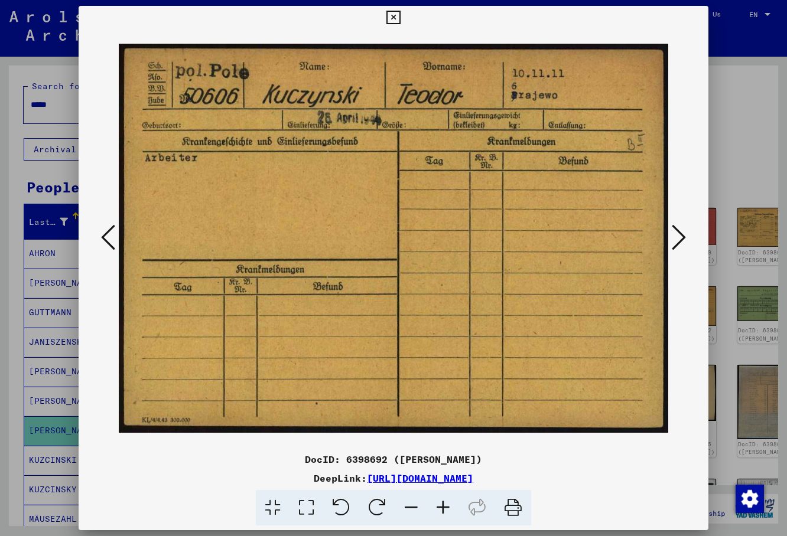
click at [683, 241] on icon at bounding box center [678, 237] width 14 height 28
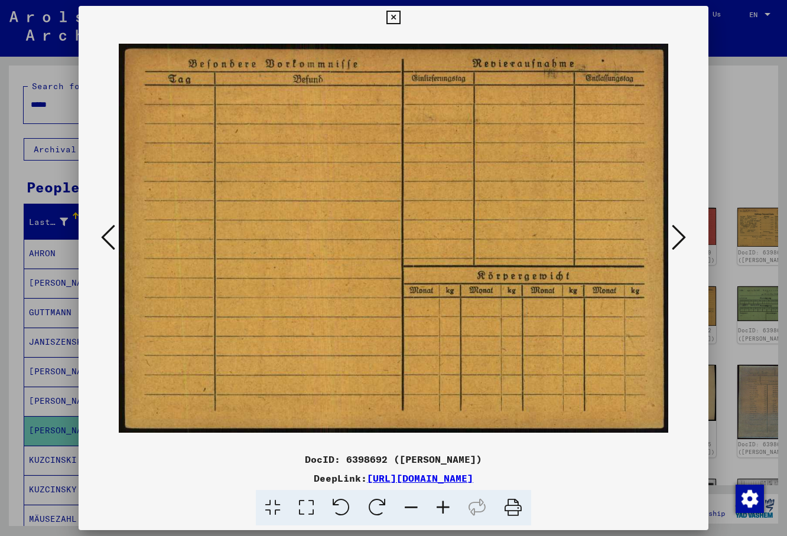
click at [113, 237] on icon at bounding box center [108, 237] width 14 height 28
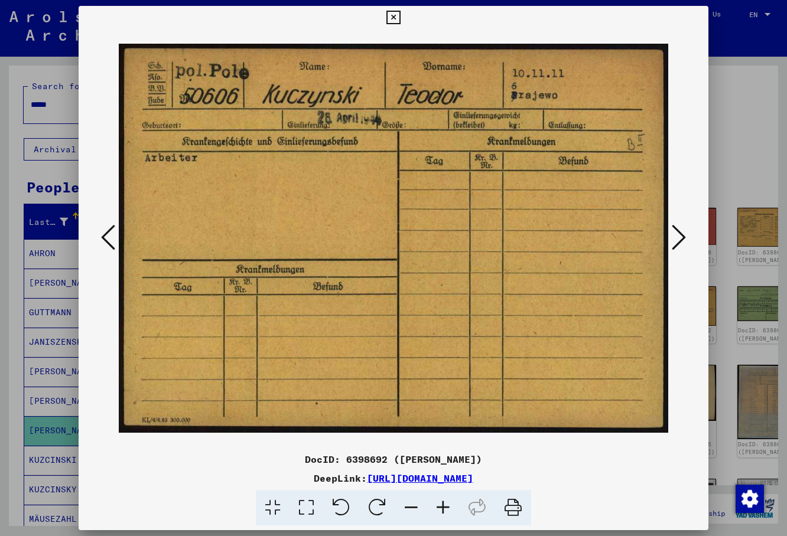
click at [676, 245] on icon at bounding box center [678, 237] width 14 height 28
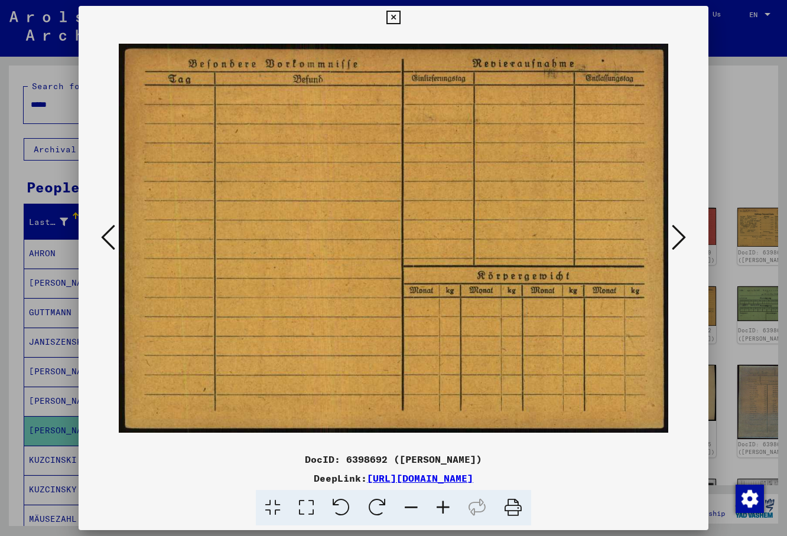
click at [676, 245] on icon at bounding box center [678, 237] width 14 height 28
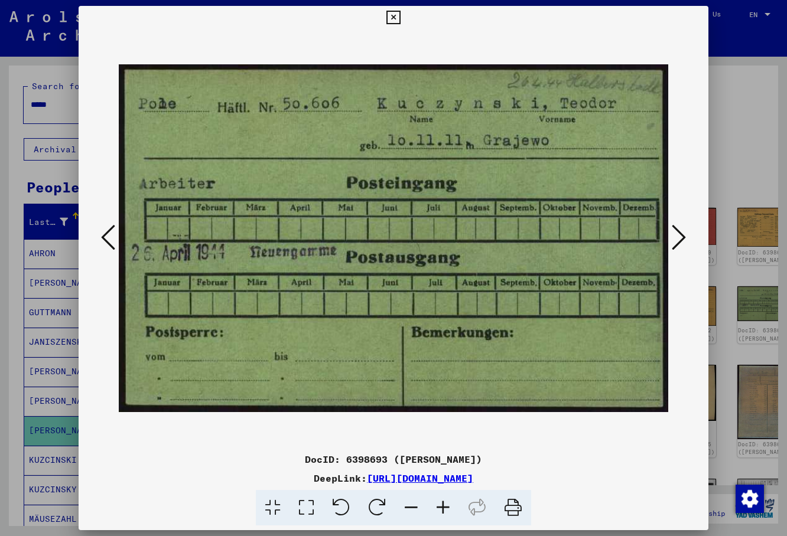
click at [105, 233] on icon at bounding box center [108, 237] width 14 height 28
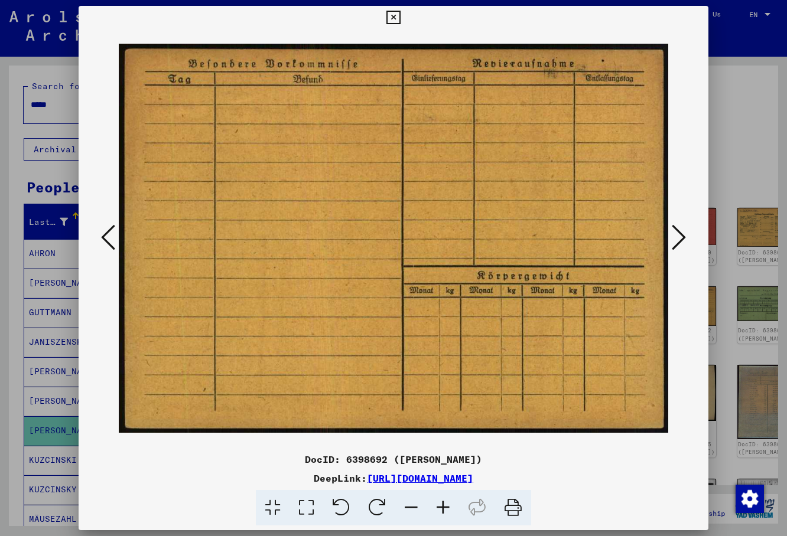
click at [105, 233] on icon at bounding box center [108, 237] width 14 height 28
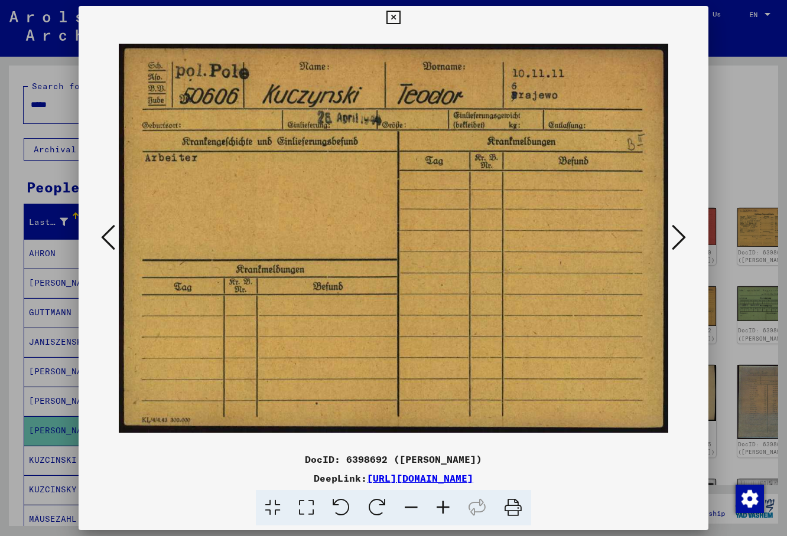
click at [677, 240] on icon at bounding box center [678, 237] width 14 height 28
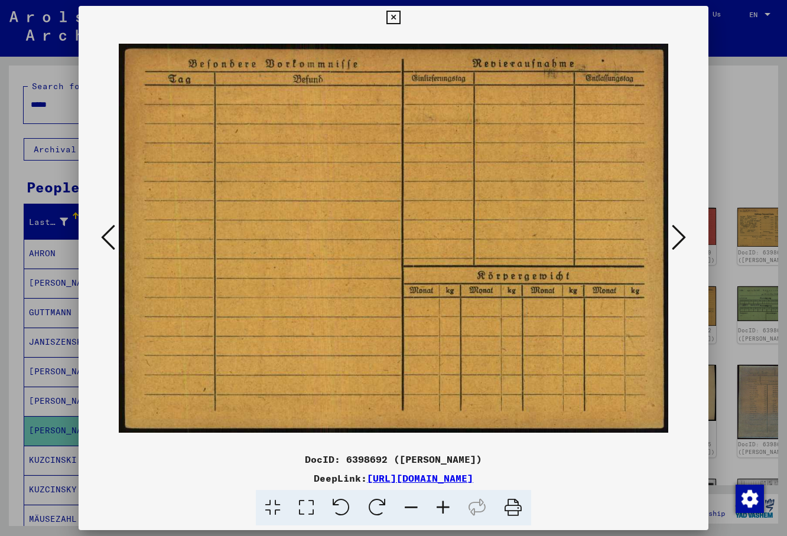
click at [677, 240] on icon at bounding box center [678, 237] width 14 height 28
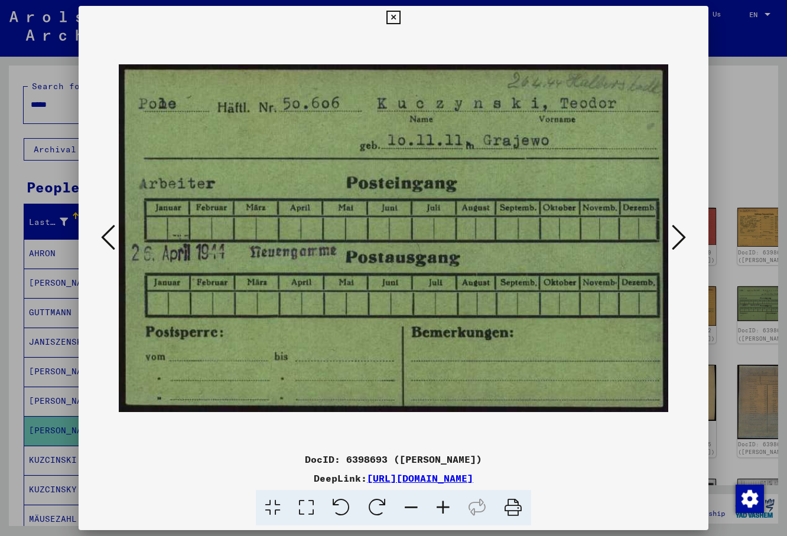
click at [677, 240] on icon at bounding box center [678, 237] width 14 height 28
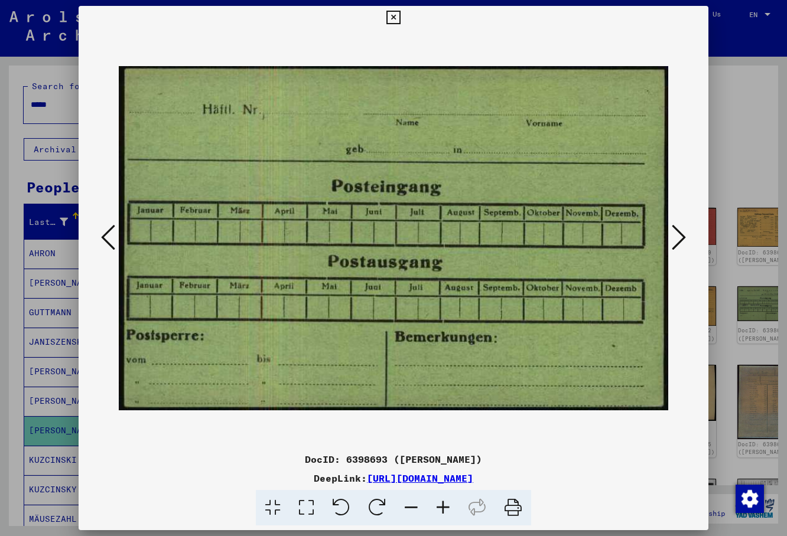
click at [677, 240] on icon at bounding box center [678, 237] width 14 height 28
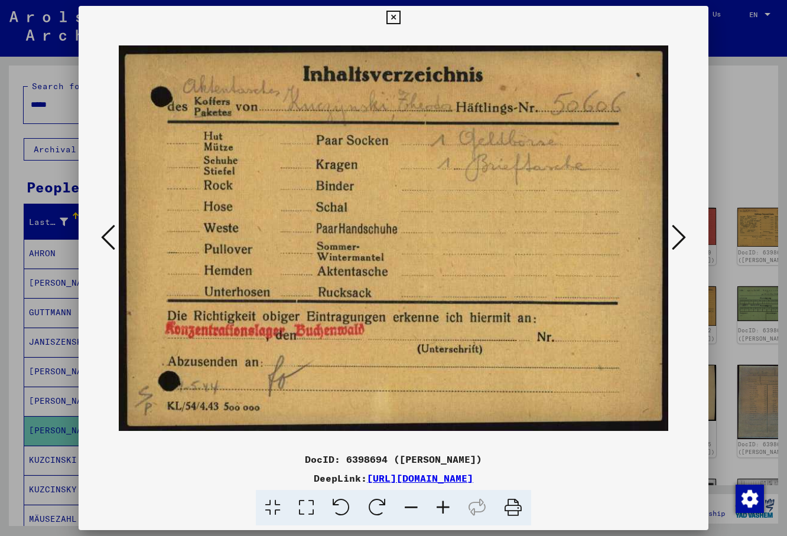
click at [678, 249] on icon at bounding box center [678, 237] width 14 height 28
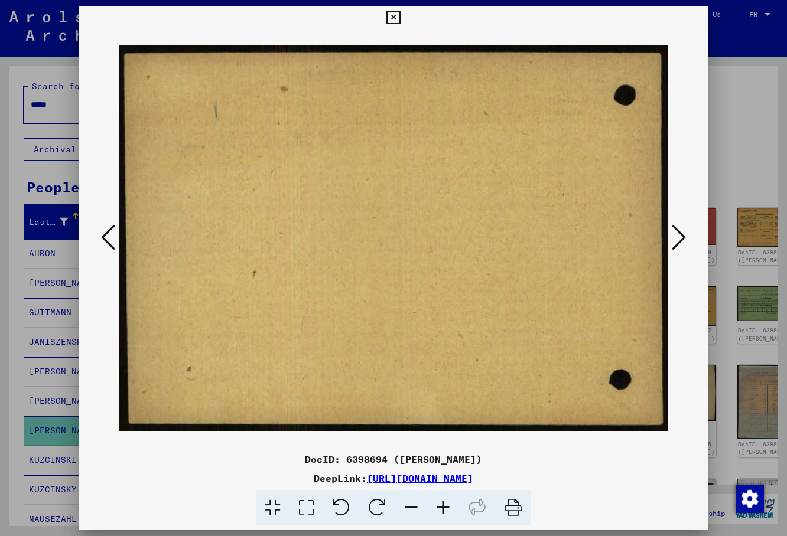
click at [678, 249] on icon at bounding box center [678, 237] width 14 height 28
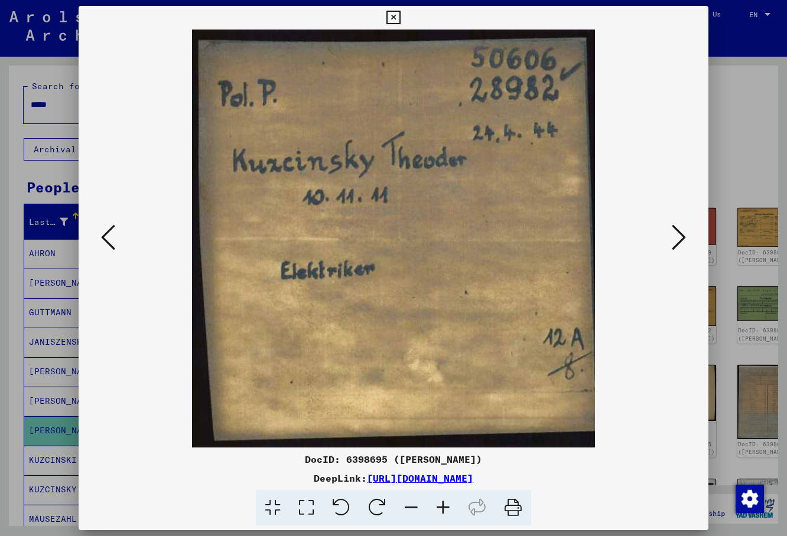
click at [678, 249] on icon at bounding box center [678, 237] width 14 height 28
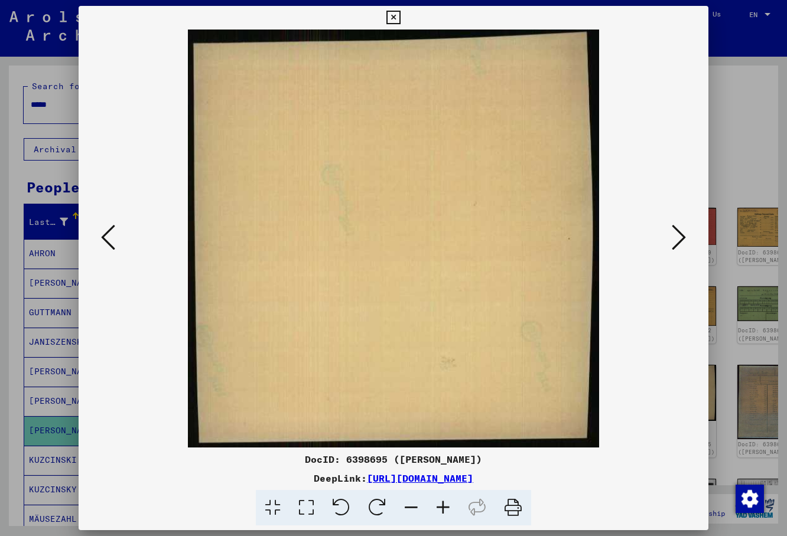
click at [678, 249] on icon at bounding box center [678, 237] width 14 height 28
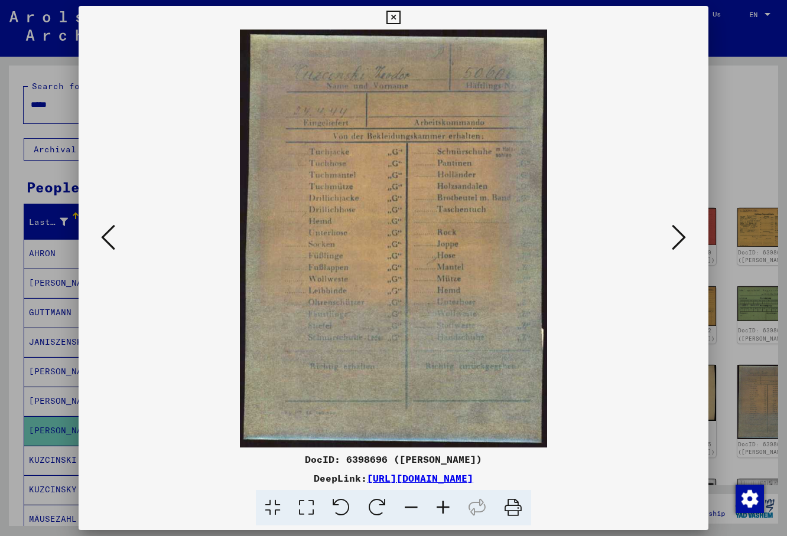
click at [678, 249] on icon at bounding box center [678, 237] width 14 height 28
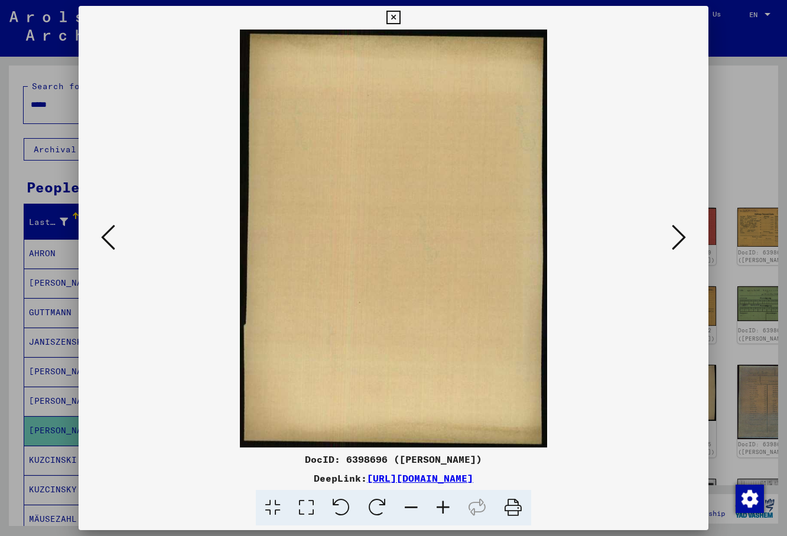
click at [678, 249] on icon at bounding box center [678, 237] width 14 height 28
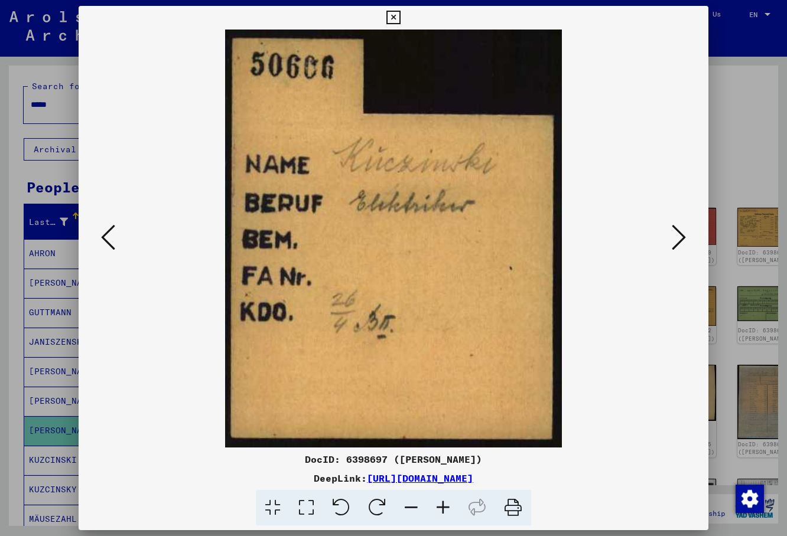
click at [678, 249] on icon at bounding box center [678, 237] width 14 height 28
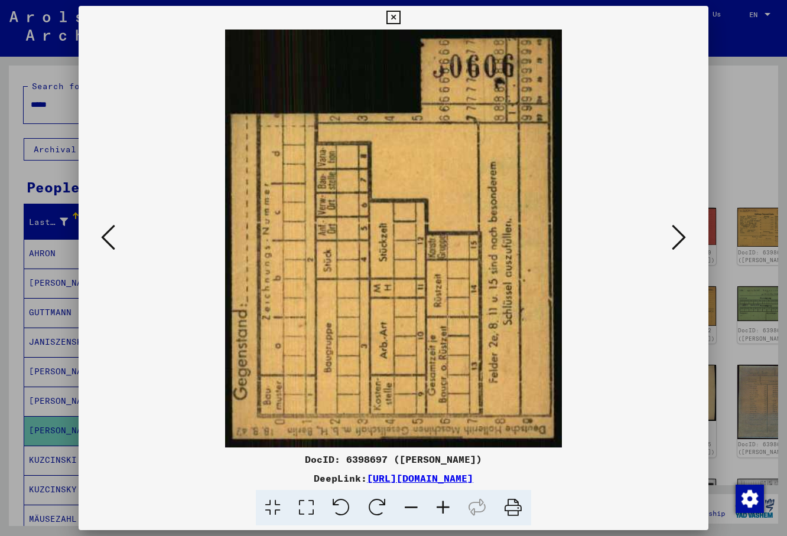
click at [678, 250] on icon at bounding box center [678, 237] width 14 height 28
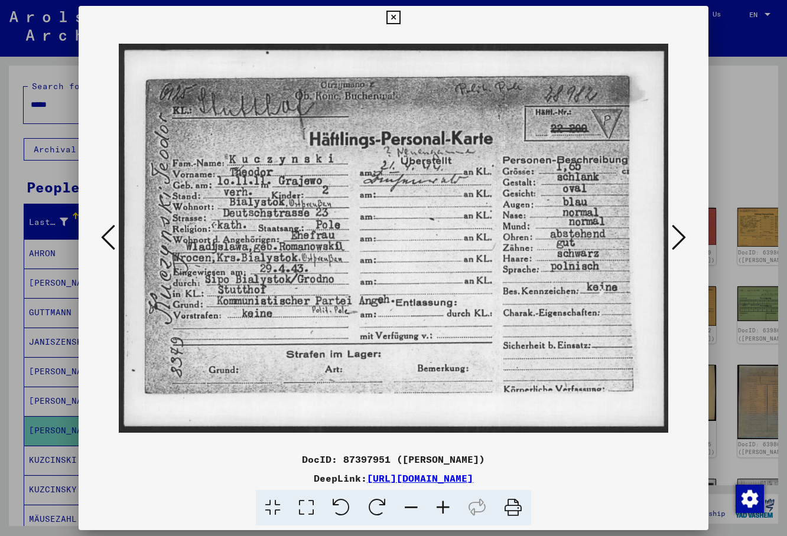
click at [678, 239] on icon at bounding box center [678, 237] width 14 height 28
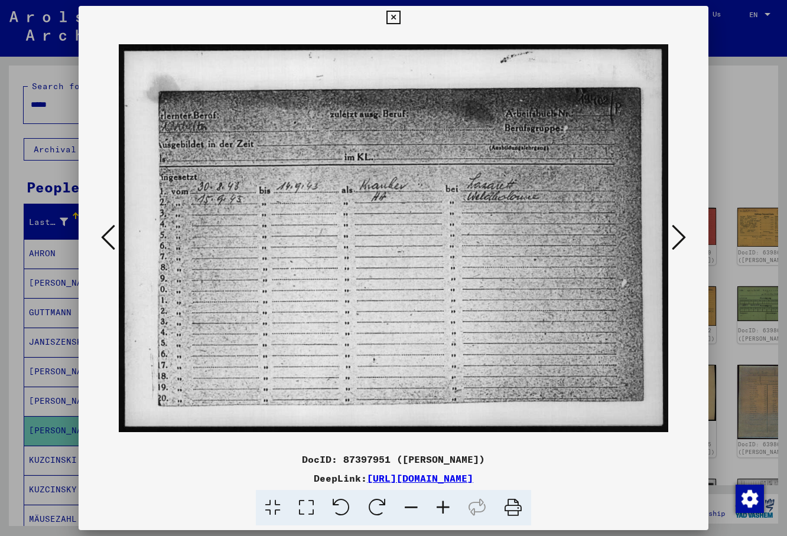
click at [678, 239] on icon at bounding box center [678, 237] width 14 height 28
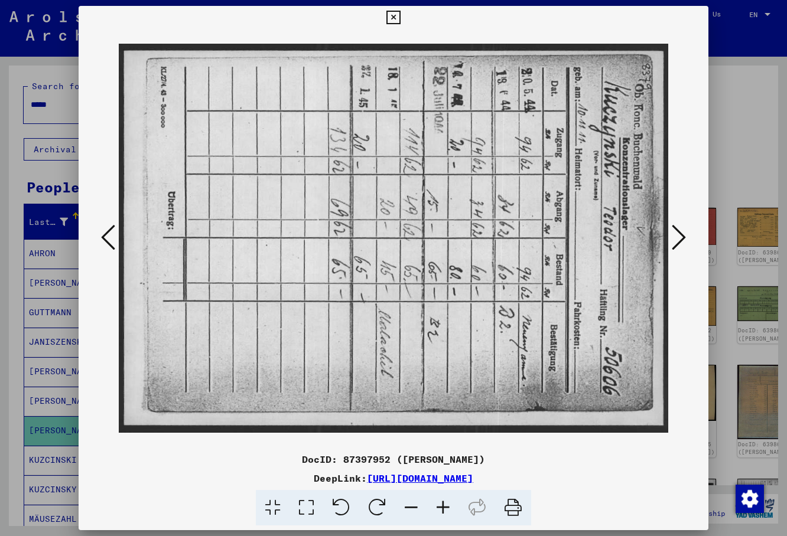
click at [106, 234] on icon at bounding box center [108, 237] width 14 height 28
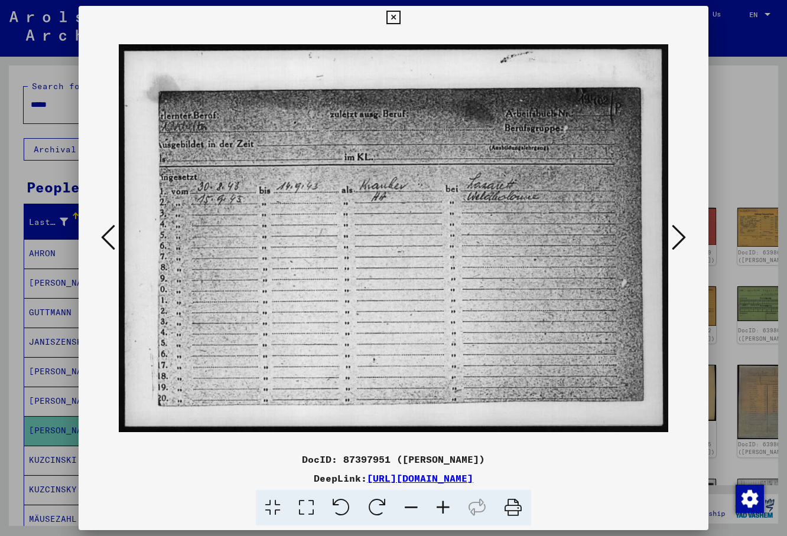
click at [678, 237] on icon at bounding box center [678, 237] width 14 height 28
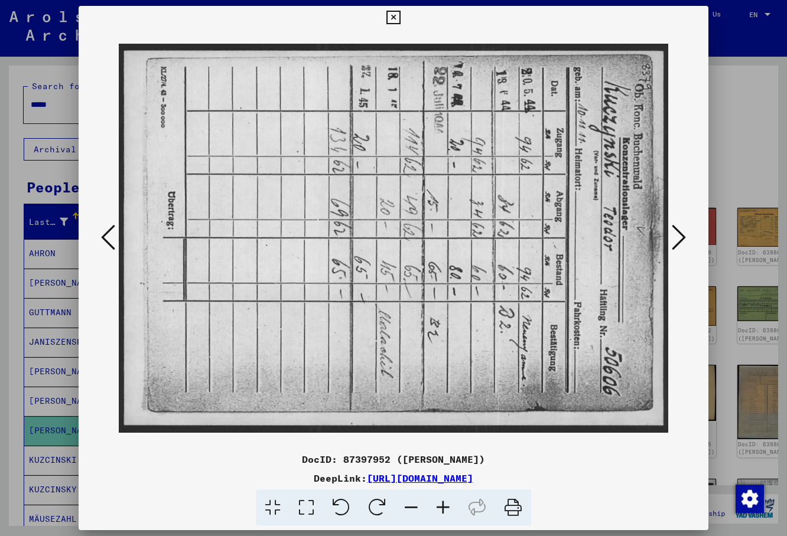
click at [678, 237] on icon at bounding box center [678, 237] width 14 height 28
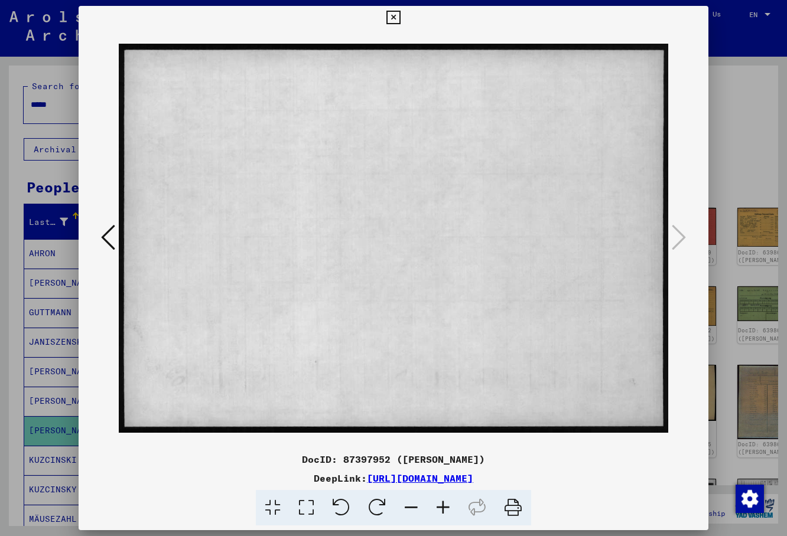
click at [400, 15] on icon at bounding box center [393, 18] width 14 height 14
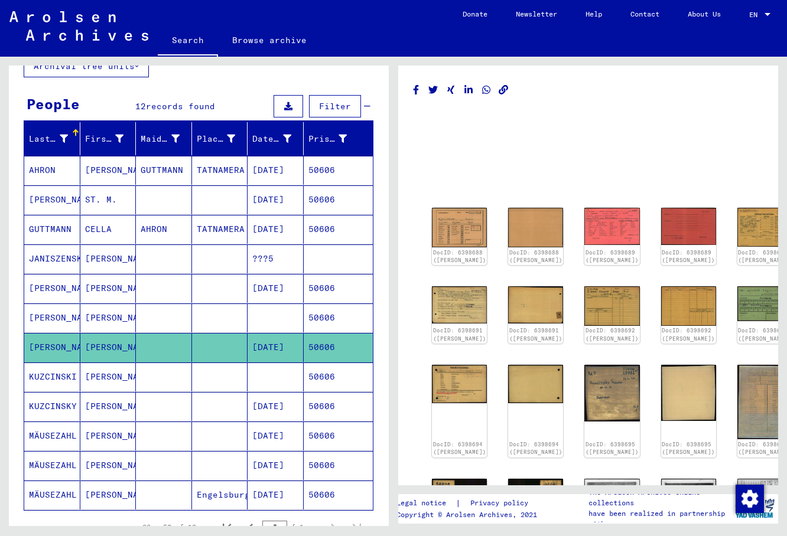
scroll to position [128, 0]
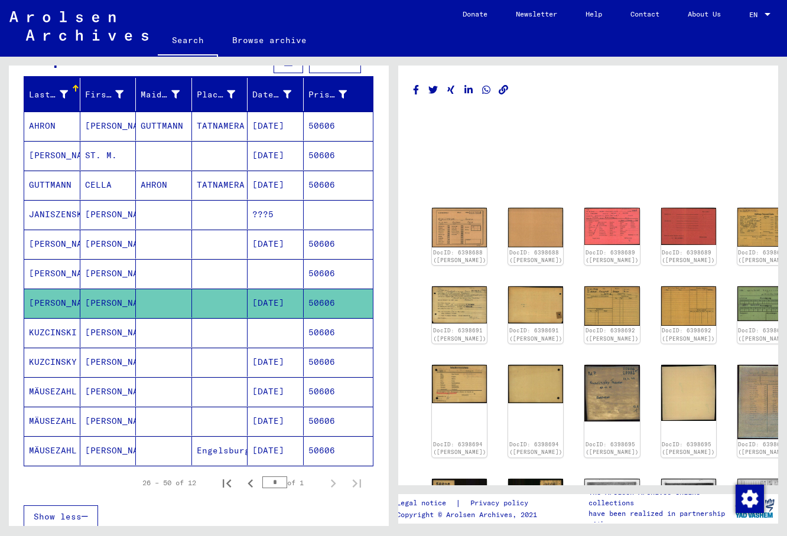
click at [87, 361] on mat-cell "[PERSON_NAME]" at bounding box center [108, 362] width 56 height 29
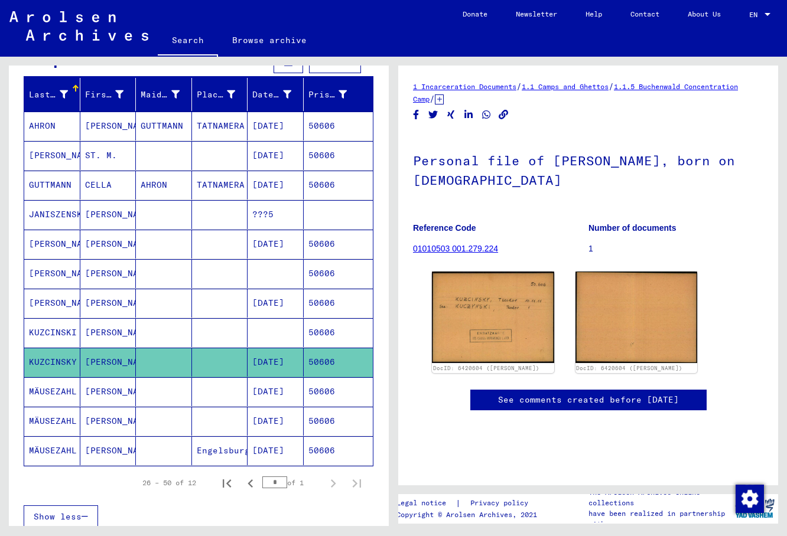
click at [81, 333] on mat-cell "[PERSON_NAME]" at bounding box center [108, 332] width 56 height 29
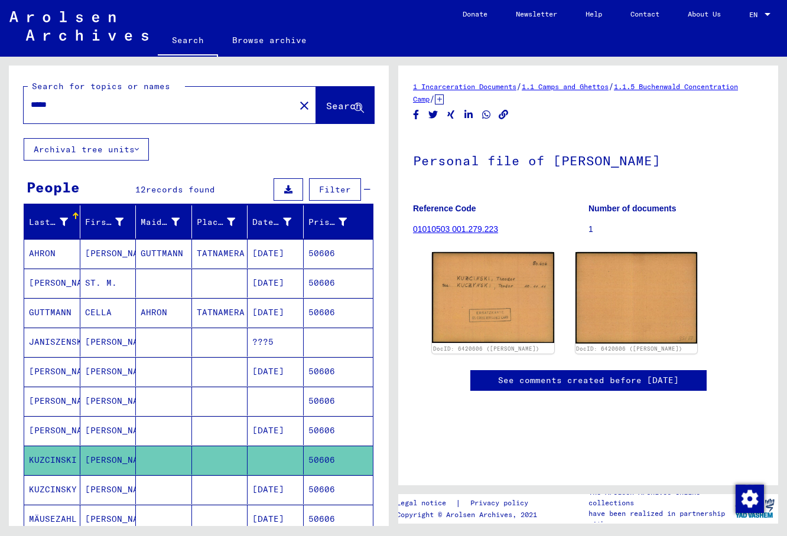
drag, startPoint x: 74, startPoint y: 107, endPoint x: 23, endPoint y: 108, distance: 50.8
click at [31, 108] on input "*****" at bounding box center [159, 105] width 257 height 12
type input "*****"
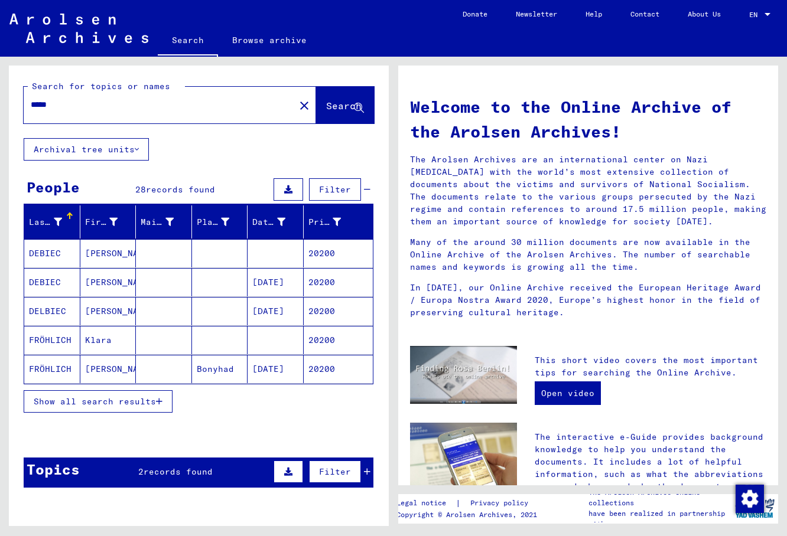
click at [105, 401] on span "Show all search results" at bounding box center [95, 401] width 122 height 11
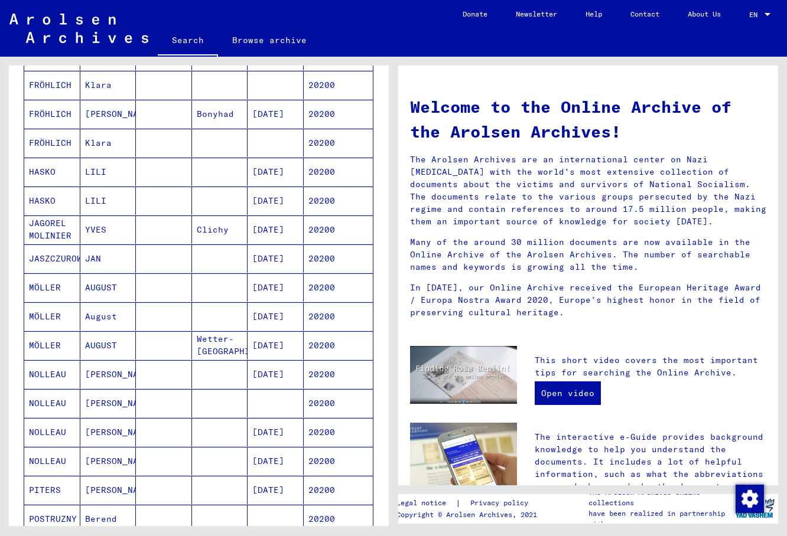
scroll to position [510, 0]
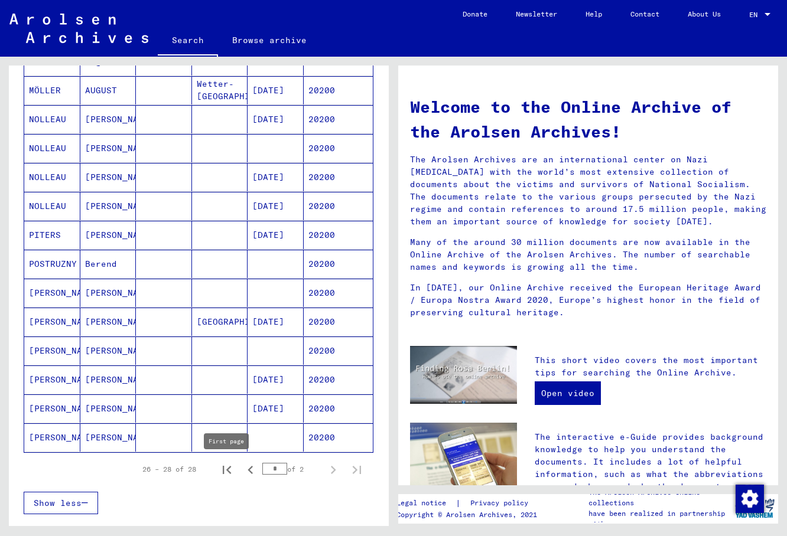
click at [233, 471] on icon "First page" at bounding box center [226, 470] width 17 height 17
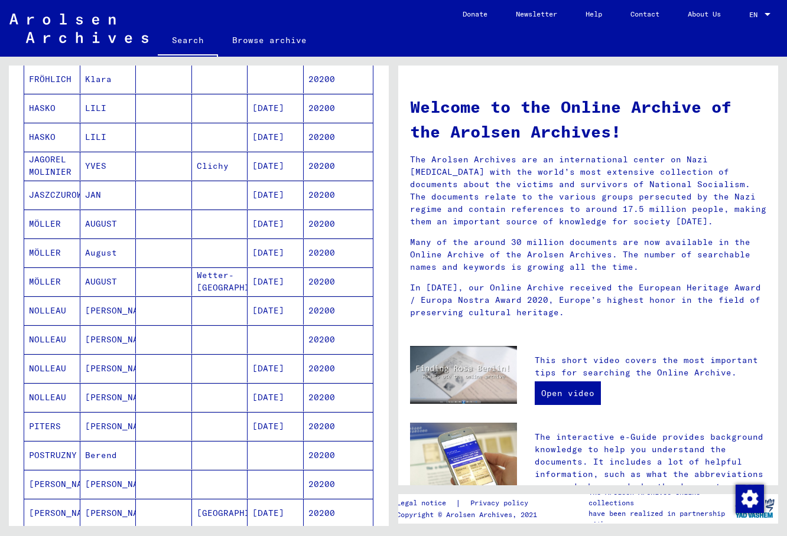
scroll to position [574, 0]
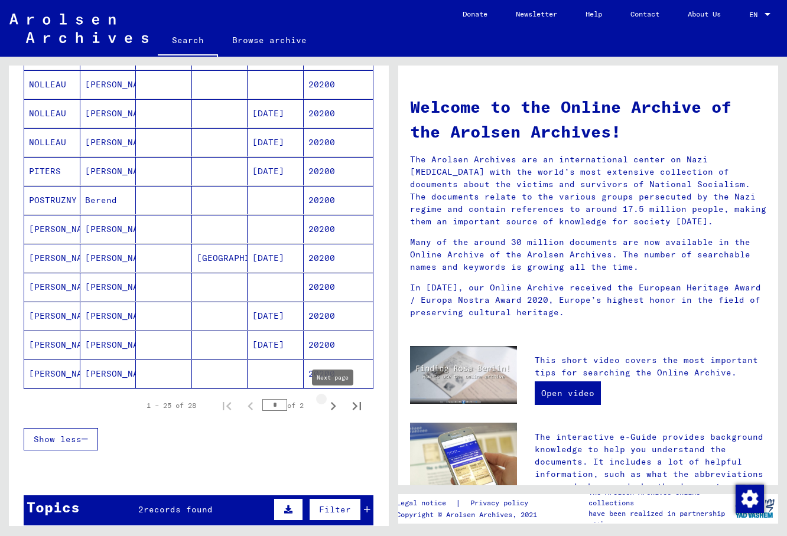
click at [337, 406] on icon "Next page" at bounding box center [333, 406] width 17 height 17
type input "*"
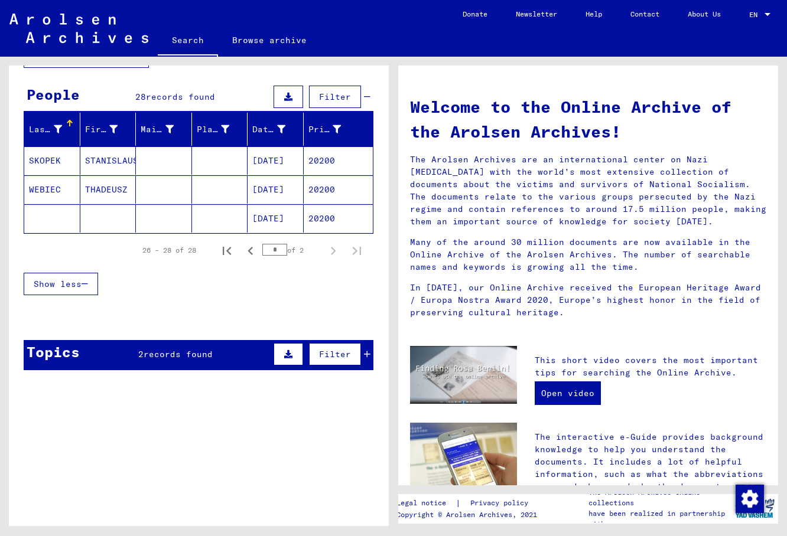
click at [68, 223] on mat-cell at bounding box center [52, 218] width 56 height 28
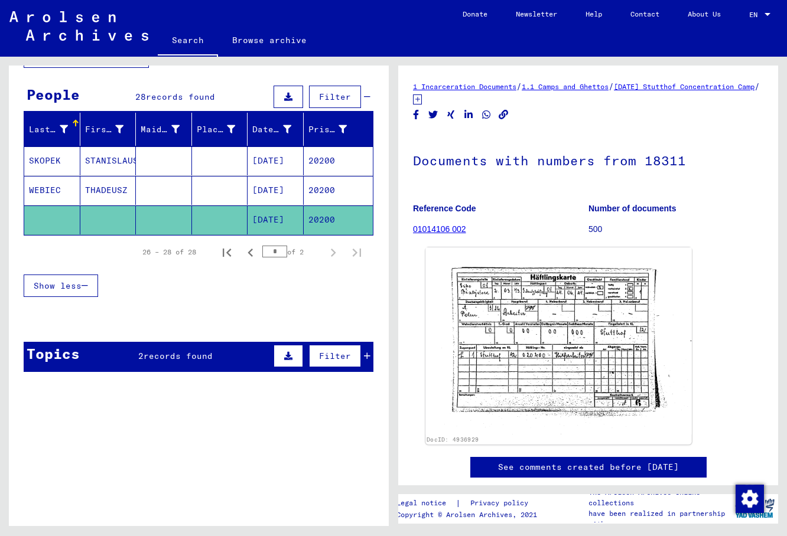
click at [491, 333] on img at bounding box center [558, 340] width 266 height 187
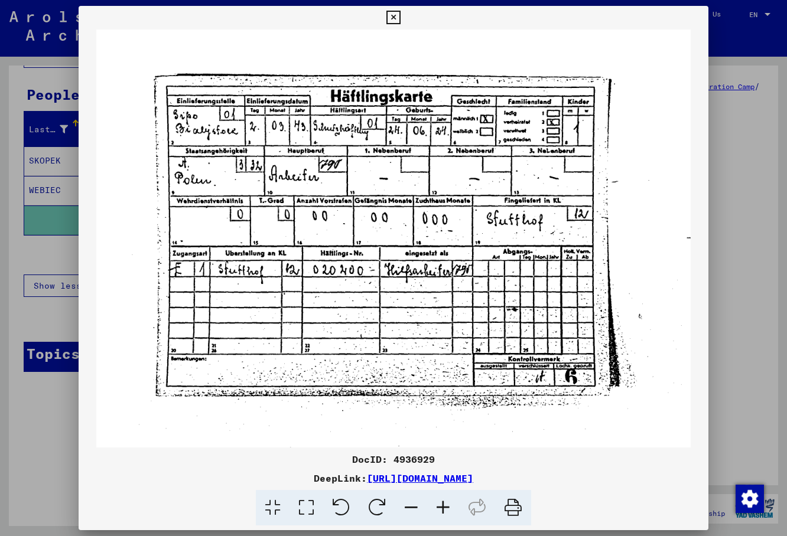
click at [403, 26] on button at bounding box center [393, 18] width 21 height 24
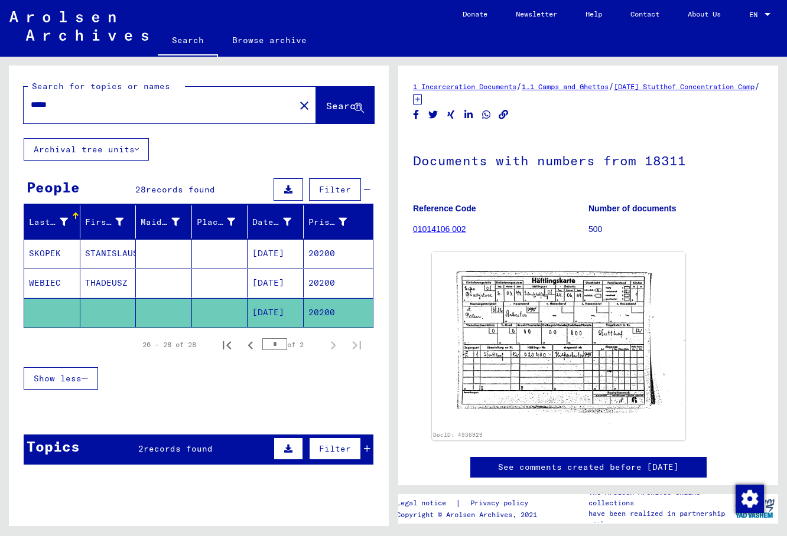
drag, startPoint x: 62, startPoint y: 99, endPoint x: 17, endPoint y: 97, distance: 44.9
click at [31, 99] on input "*****" at bounding box center [159, 105] width 257 height 12
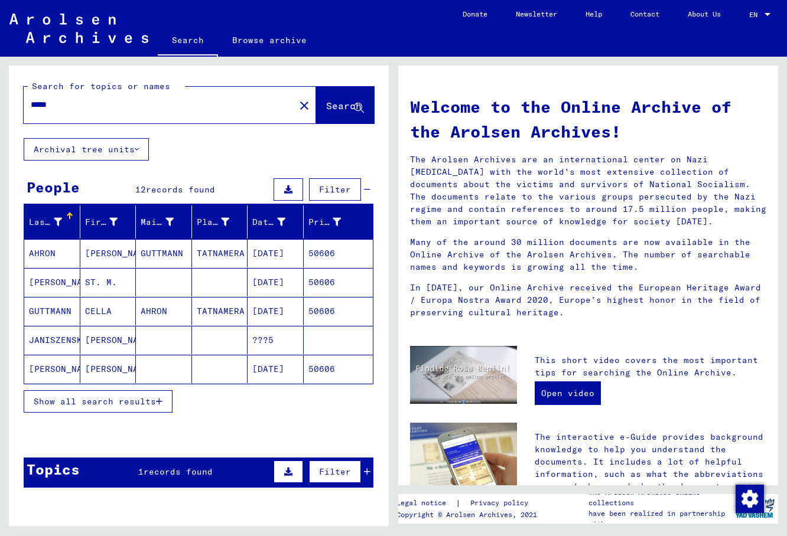
click at [131, 362] on mat-cell "[PERSON_NAME]" at bounding box center [108, 369] width 56 height 28
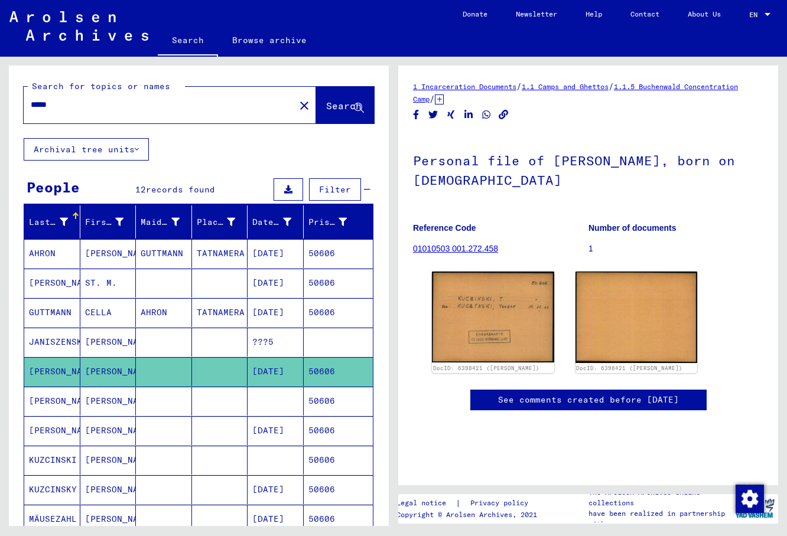
click at [120, 397] on mat-cell "[PERSON_NAME]" at bounding box center [108, 401] width 56 height 29
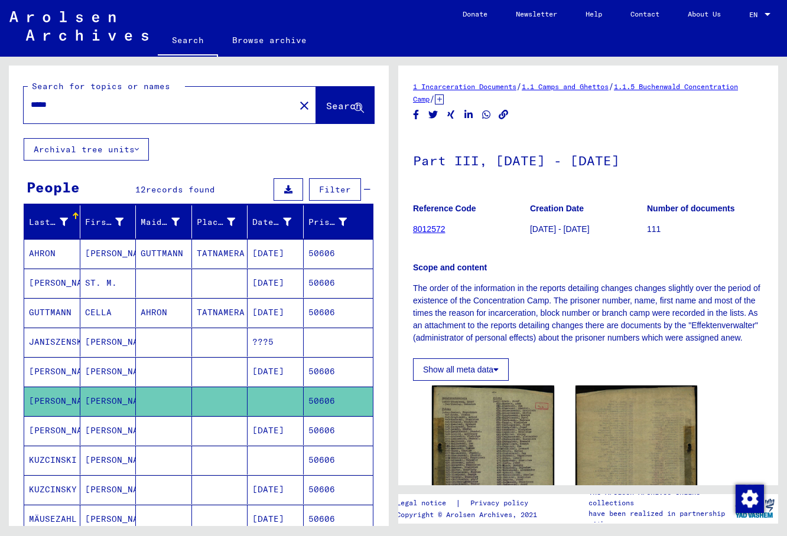
click at [110, 442] on mat-cell "[PERSON_NAME]" at bounding box center [108, 430] width 56 height 29
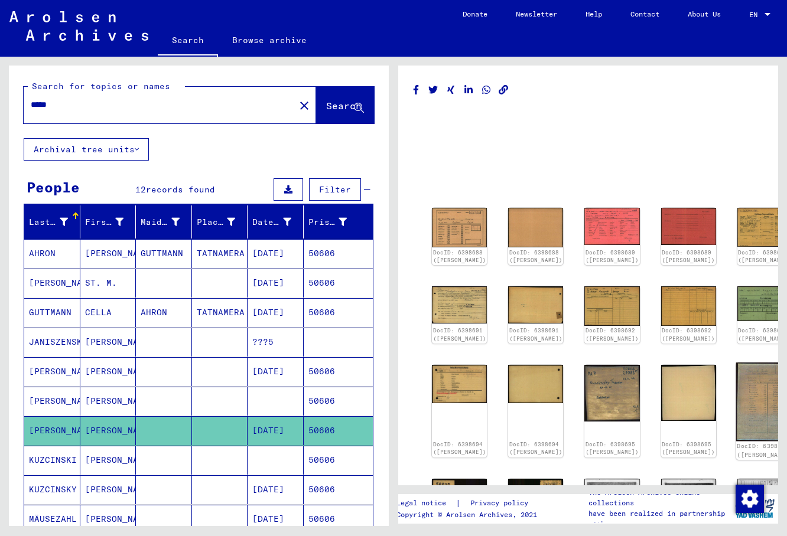
click at [688, 381] on img at bounding box center [764, 402] width 58 height 79
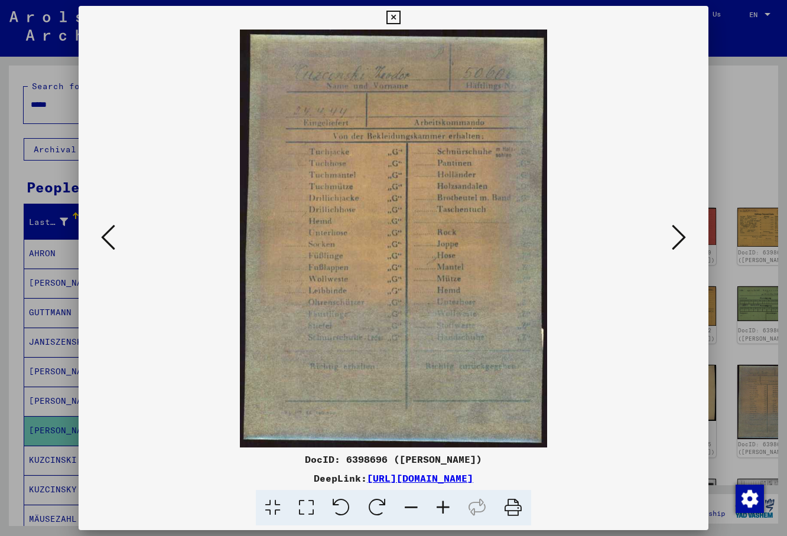
click at [668, 234] on img at bounding box center [393, 239] width 549 height 418
click at [675, 243] on icon at bounding box center [678, 237] width 14 height 28
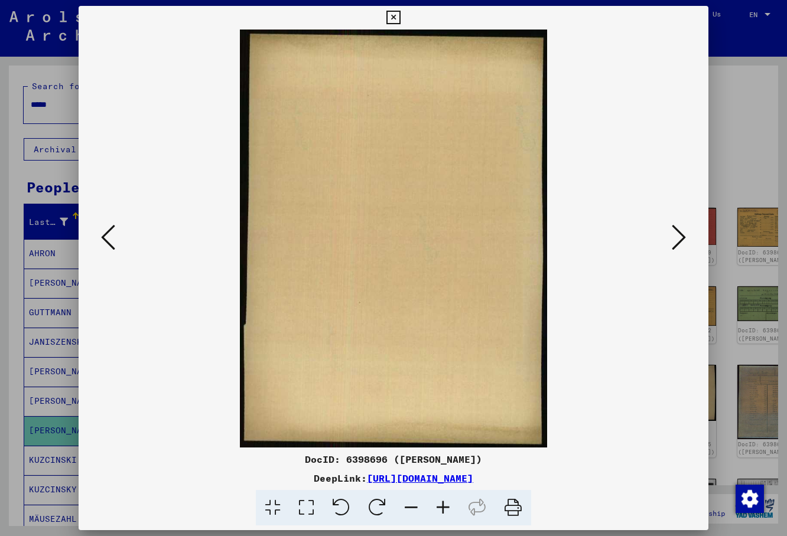
click at [675, 243] on icon at bounding box center [678, 237] width 14 height 28
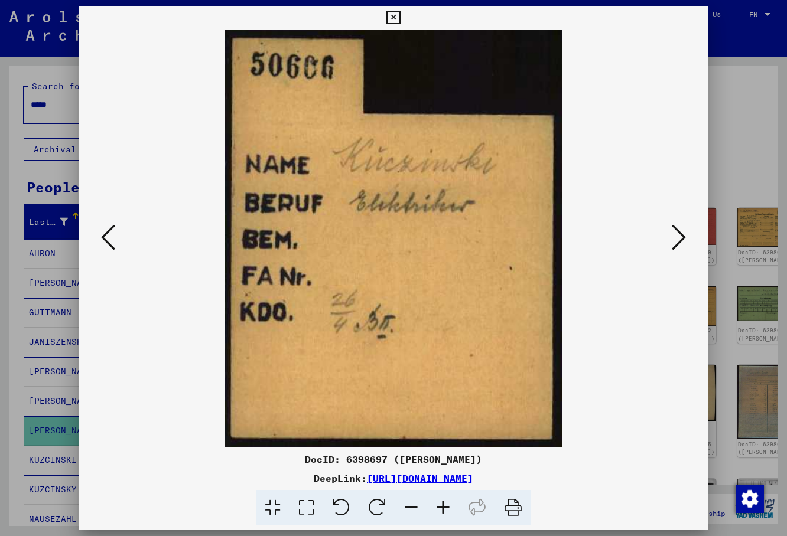
click at [675, 243] on icon at bounding box center [678, 237] width 14 height 28
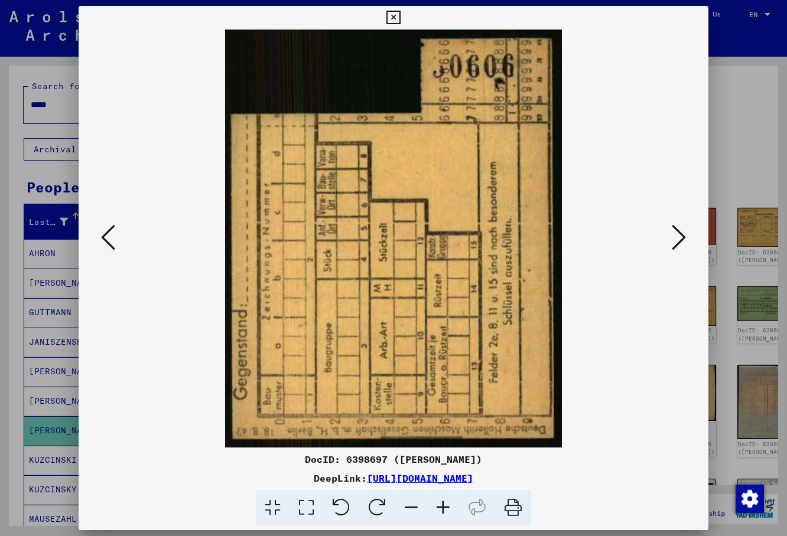
click at [675, 243] on icon at bounding box center [678, 237] width 14 height 28
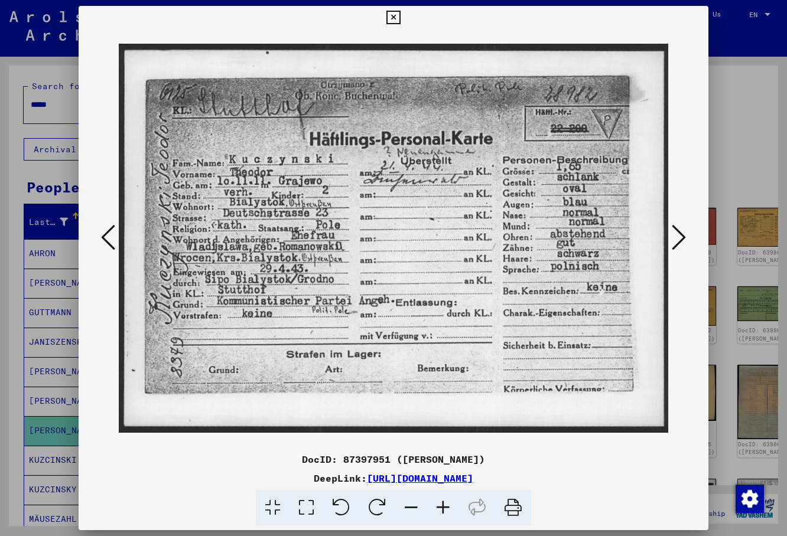
click at [676, 245] on icon at bounding box center [678, 237] width 14 height 28
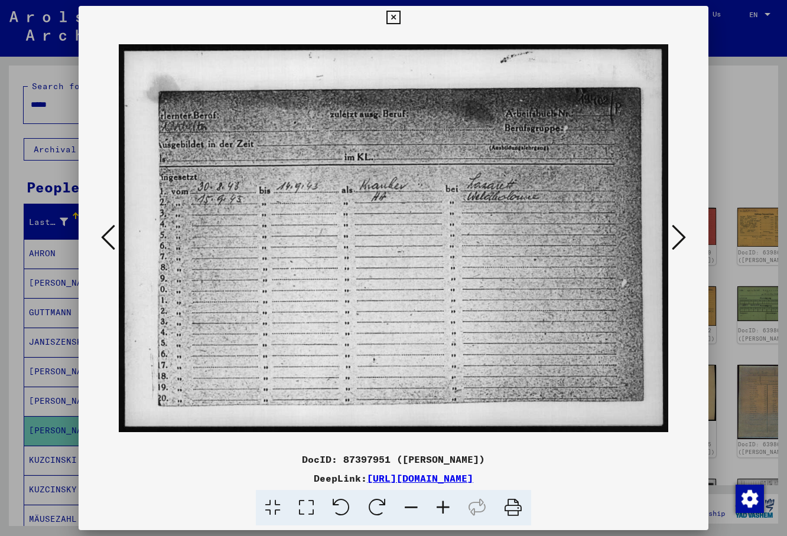
click at [676, 245] on icon at bounding box center [678, 237] width 14 height 28
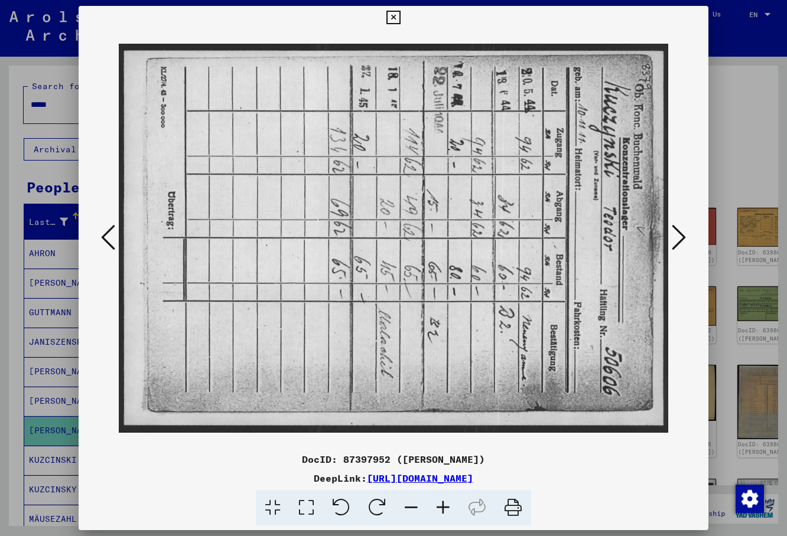
click at [676, 245] on icon at bounding box center [678, 237] width 14 height 28
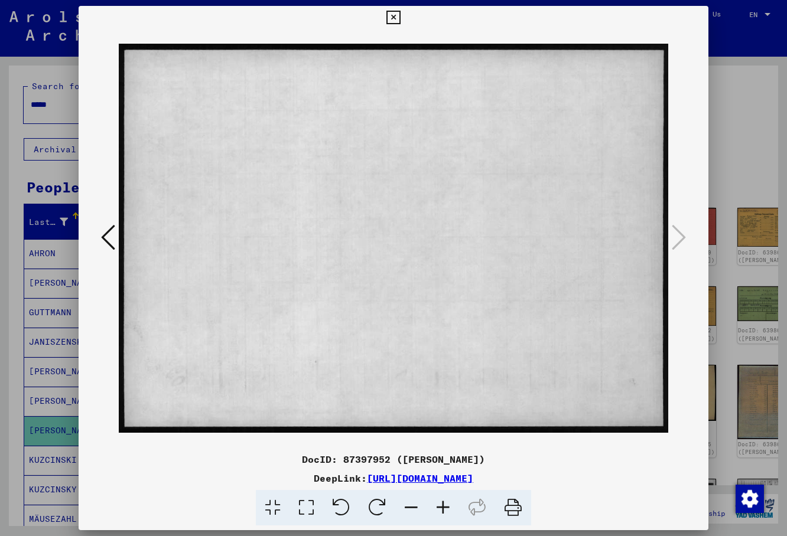
click at [111, 243] on icon at bounding box center [108, 237] width 14 height 28
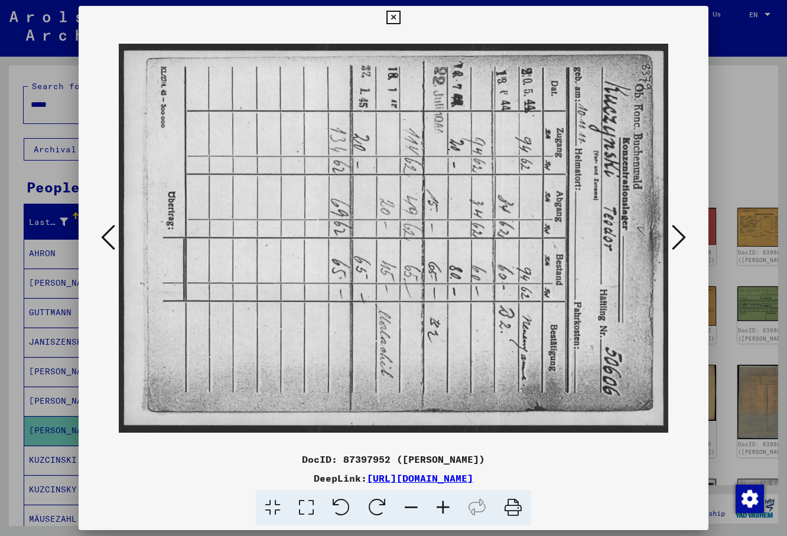
click at [111, 243] on icon at bounding box center [108, 237] width 14 height 28
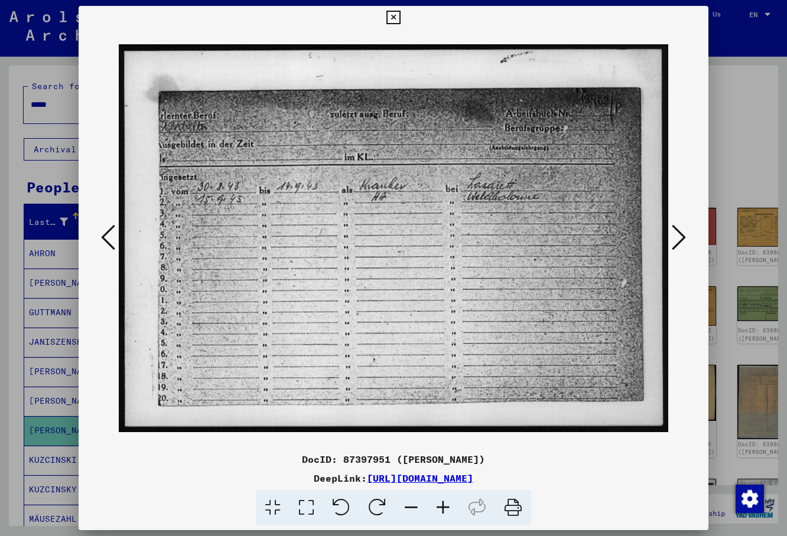
click at [111, 243] on icon at bounding box center [108, 237] width 14 height 28
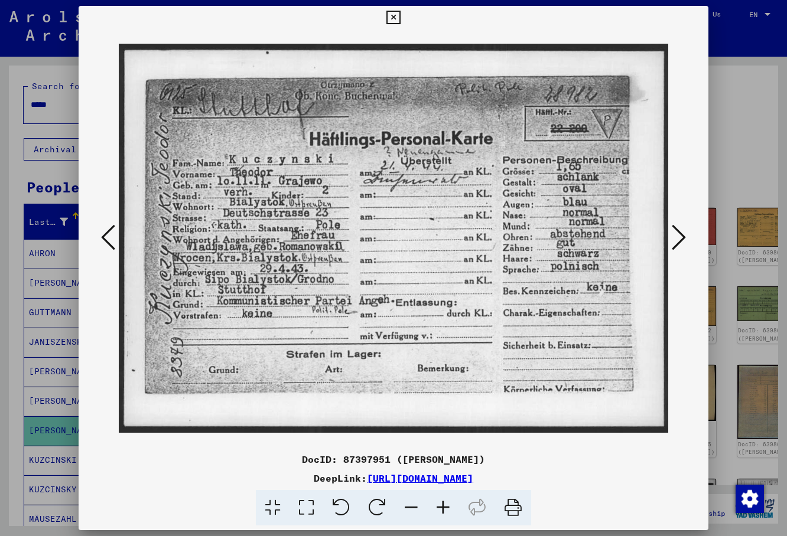
click at [109, 237] on icon at bounding box center [108, 237] width 14 height 28
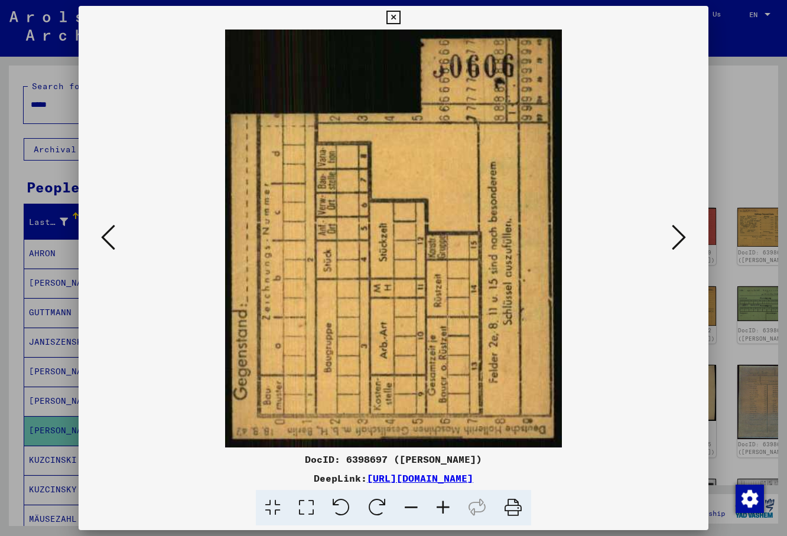
click at [109, 237] on icon at bounding box center [108, 237] width 14 height 28
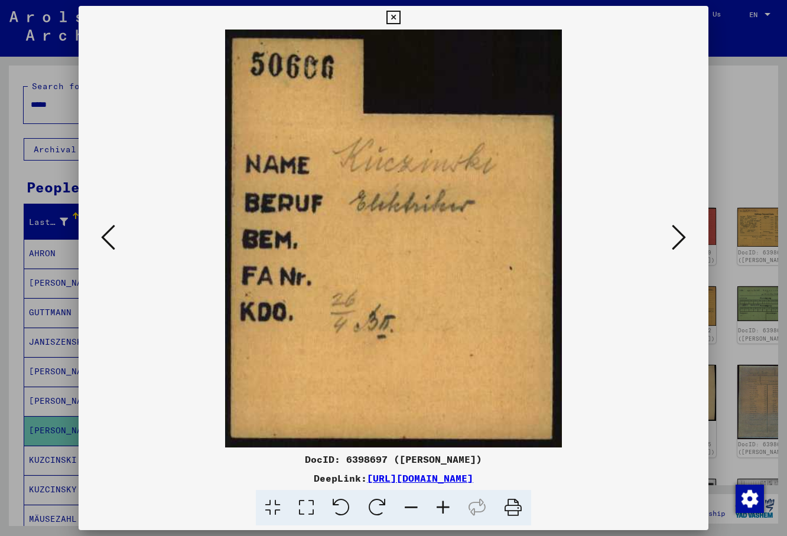
click at [109, 237] on icon at bounding box center [108, 237] width 14 height 28
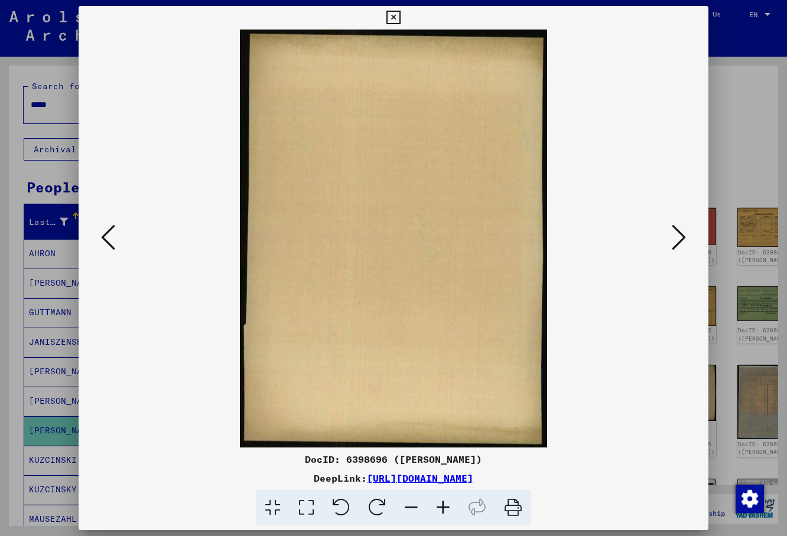
click at [109, 237] on icon at bounding box center [108, 237] width 14 height 28
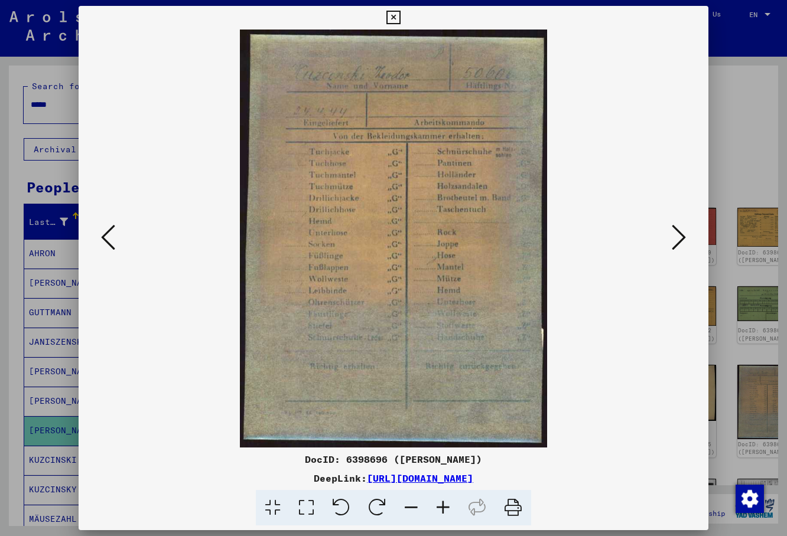
click at [109, 237] on icon at bounding box center [108, 237] width 14 height 28
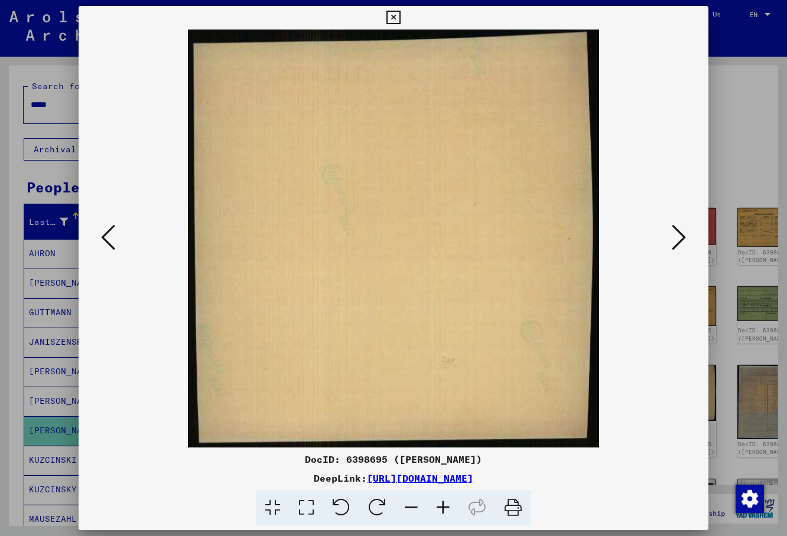
click at [109, 237] on icon at bounding box center [108, 237] width 14 height 28
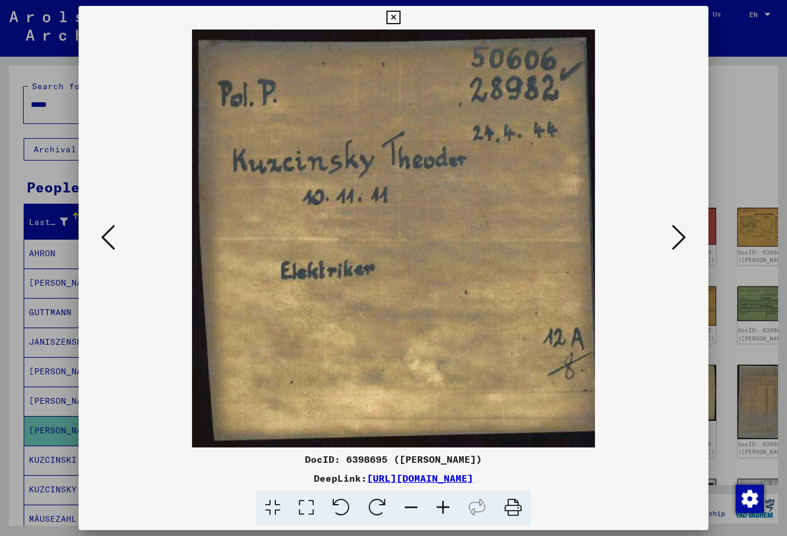
click at [109, 237] on icon at bounding box center [108, 237] width 14 height 28
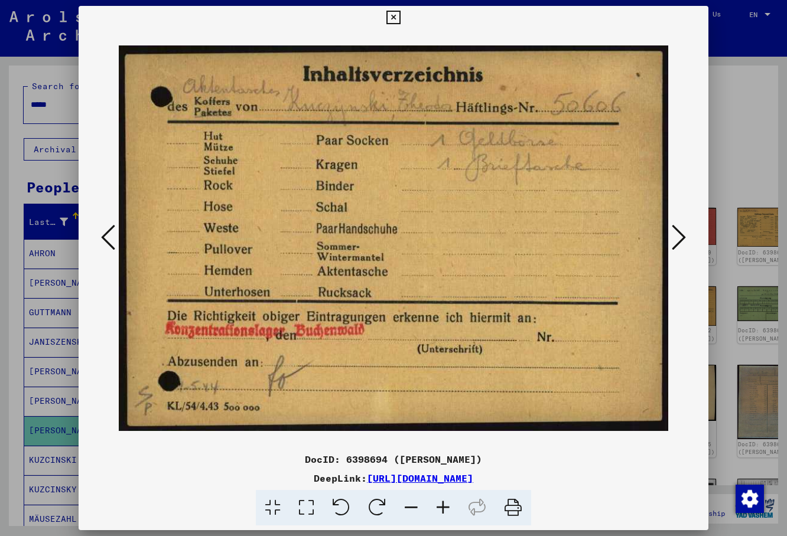
click at [109, 237] on icon at bounding box center [108, 237] width 14 height 28
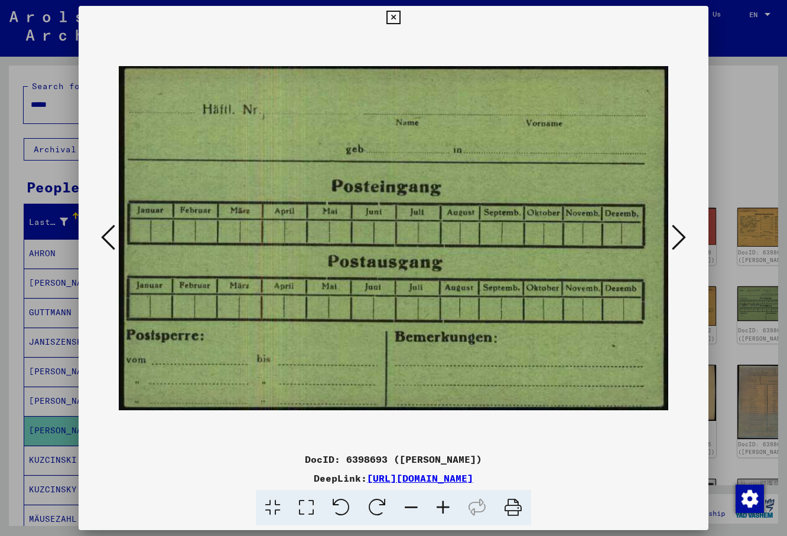
click at [109, 237] on icon at bounding box center [108, 237] width 14 height 28
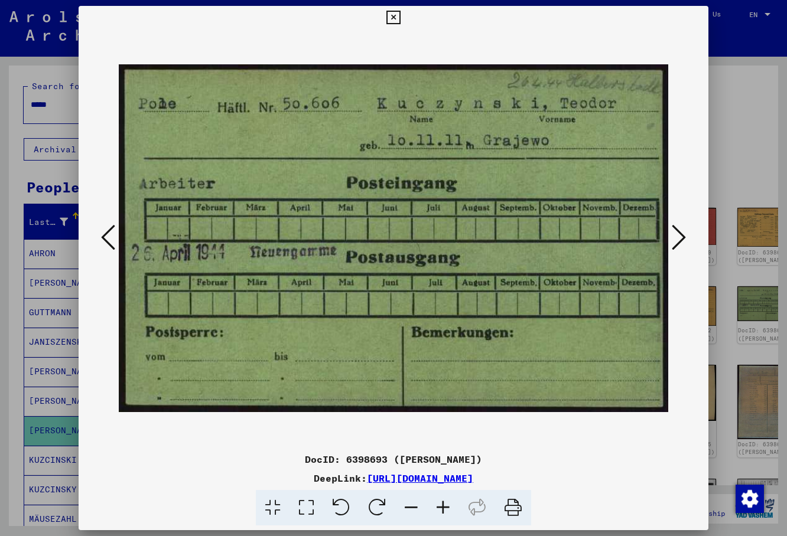
click at [109, 237] on icon at bounding box center [108, 237] width 14 height 28
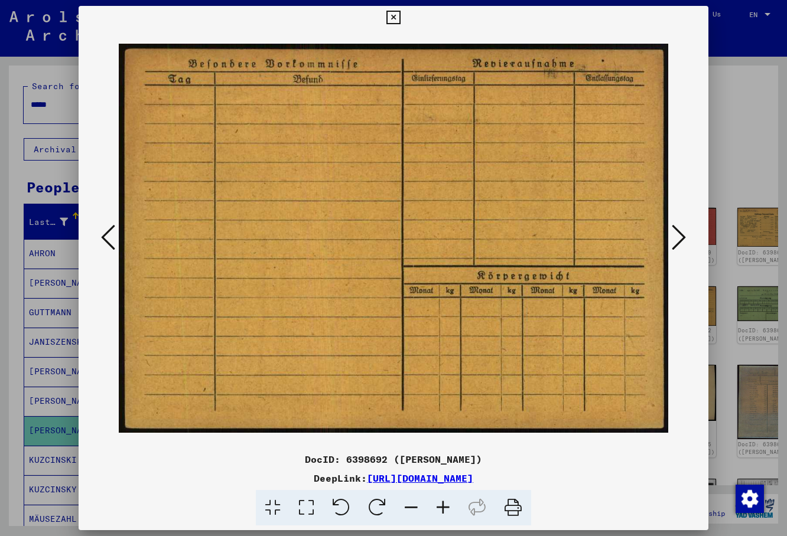
click at [109, 237] on icon at bounding box center [108, 237] width 14 height 28
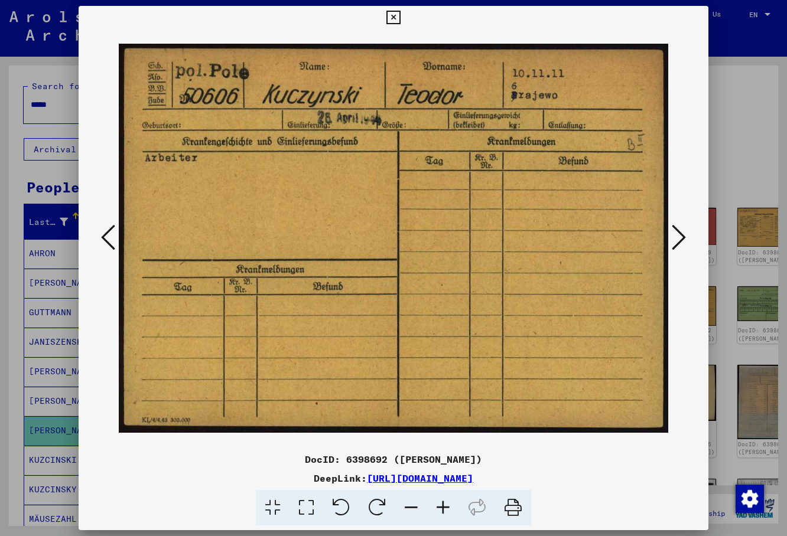
click at [109, 237] on icon at bounding box center [108, 237] width 14 height 28
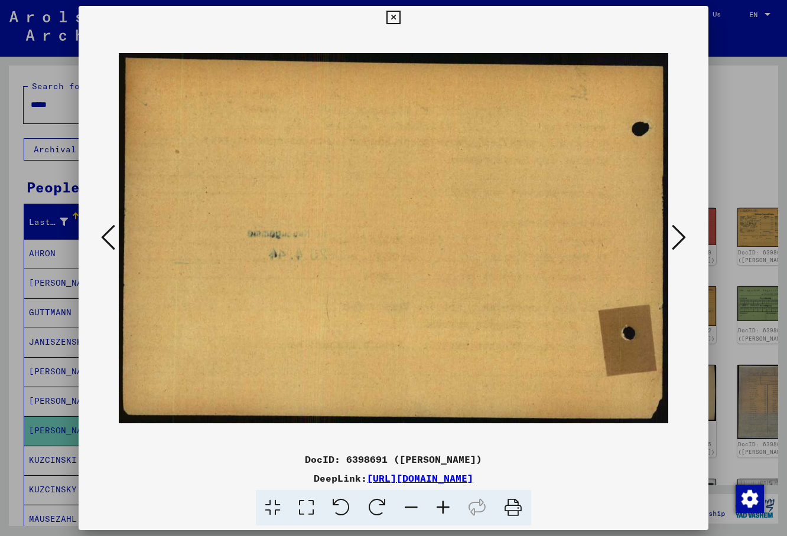
click at [109, 237] on icon at bounding box center [108, 237] width 14 height 28
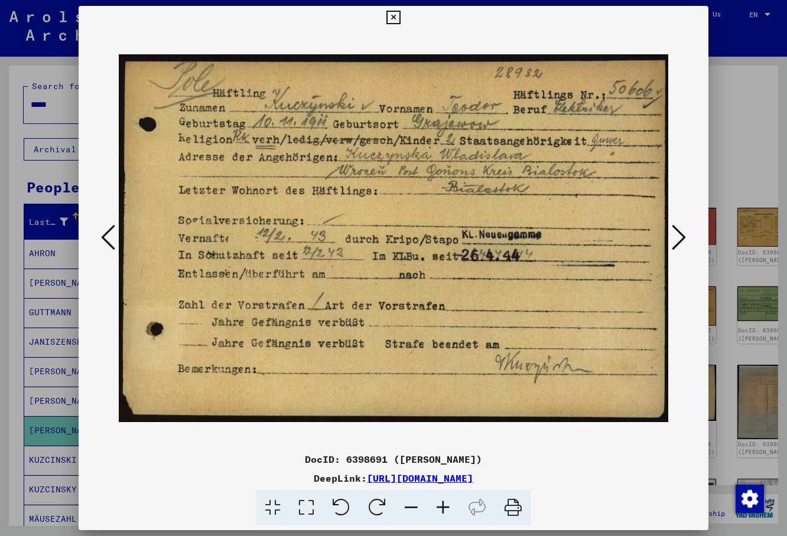
click at [400, 22] on icon at bounding box center [393, 18] width 14 height 14
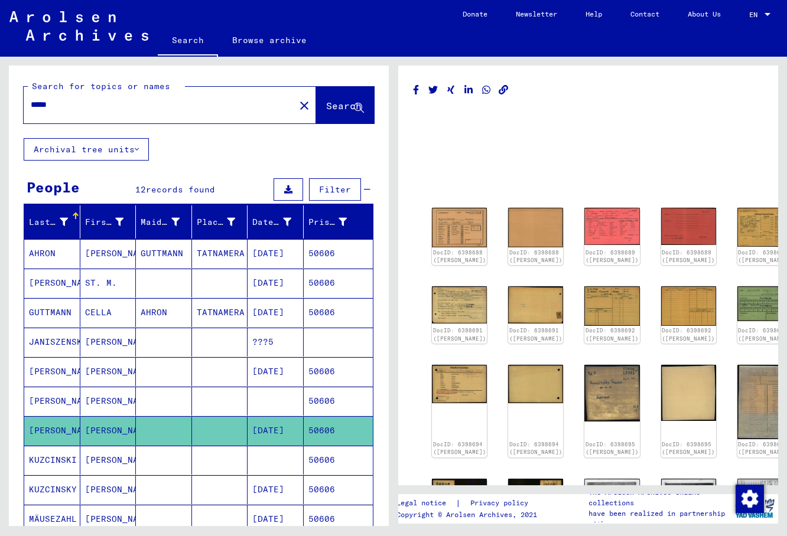
drag, startPoint x: 63, startPoint y: 109, endPoint x: 16, endPoint y: 105, distance: 46.8
click at [31, 105] on input "*****" at bounding box center [159, 105] width 257 height 12
type input "*****"
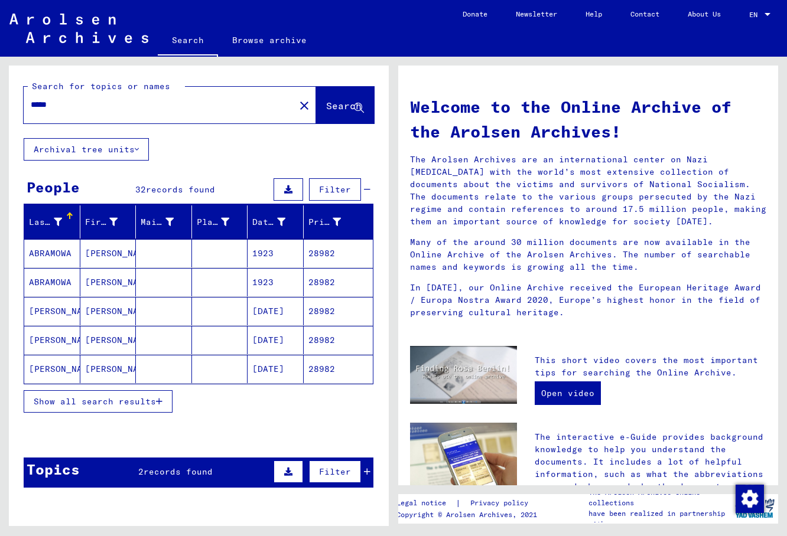
click at [57, 399] on span "Show all search results" at bounding box center [95, 401] width 122 height 11
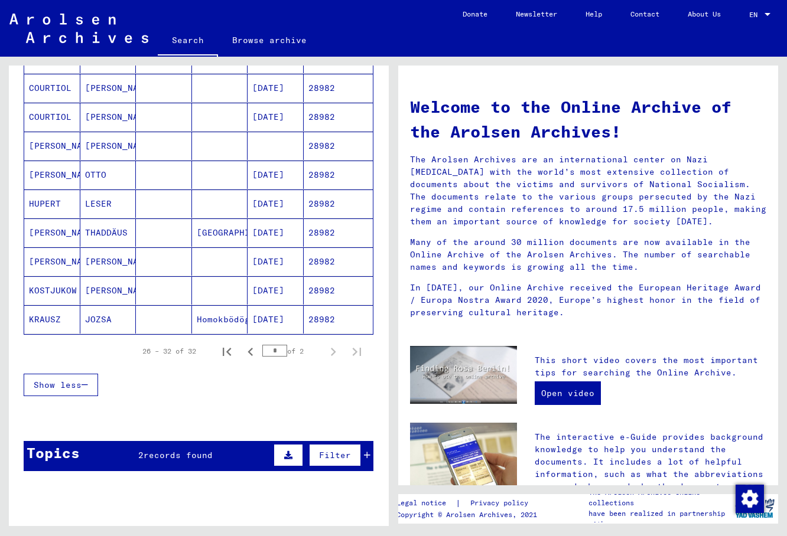
scroll to position [638, 0]
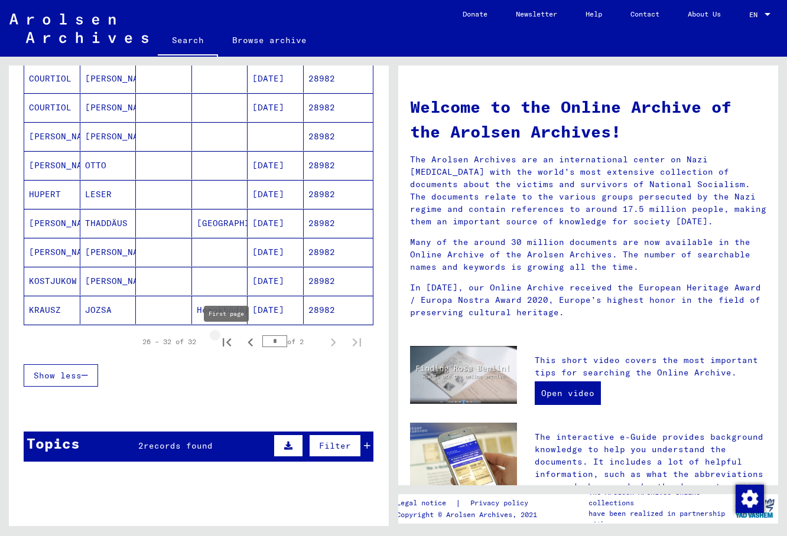
click at [231, 343] on icon "First page" at bounding box center [226, 342] width 17 height 17
click at [331, 342] on icon "Next page" at bounding box center [333, 342] width 17 height 17
type input "*"
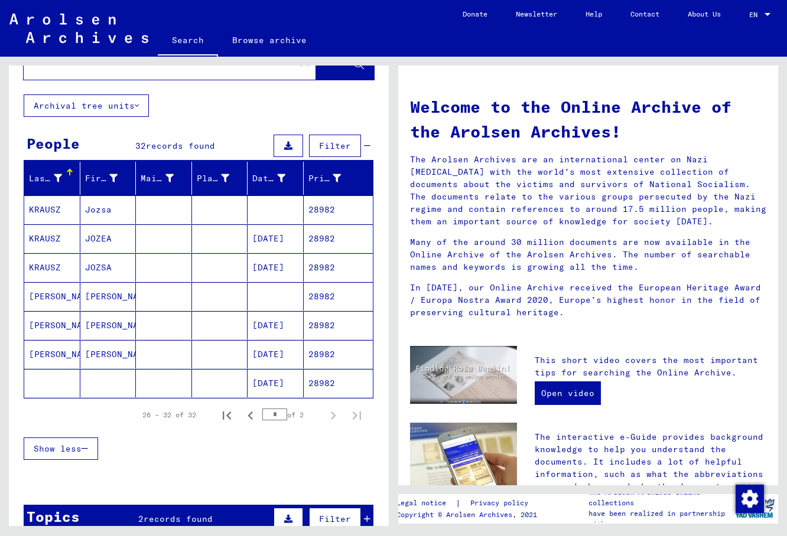
scroll to position [0, 0]
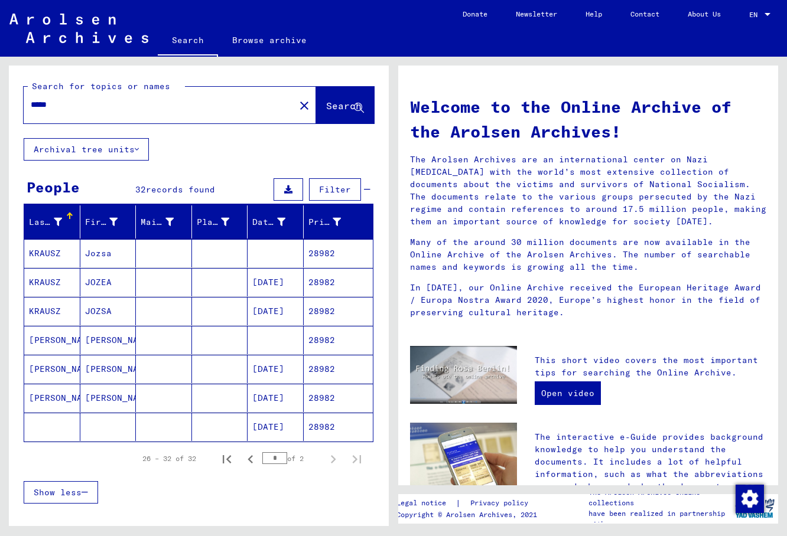
click at [78, 426] on mat-cell at bounding box center [52, 427] width 56 height 28
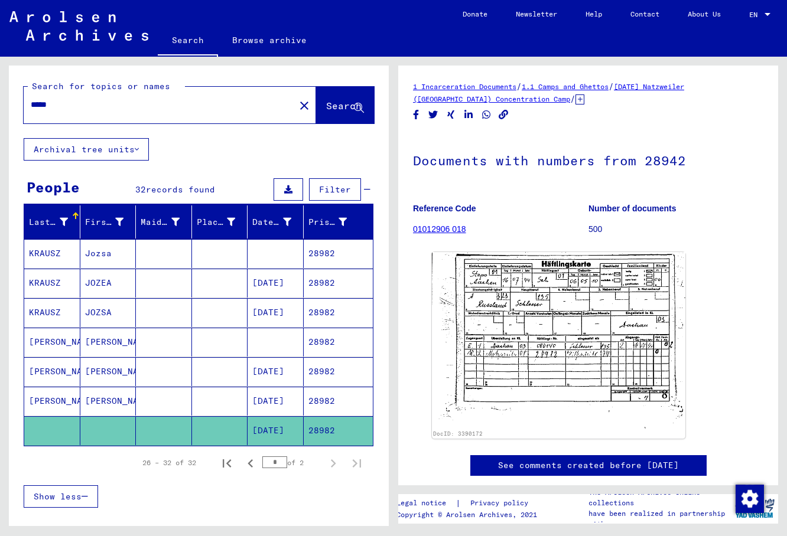
drag, startPoint x: 68, startPoint y: 106, endPoint x: 29, endPoint y: 98, distance: 40.3
click at [31, 99] on input "*****" at bounding box center [159, 105] width 257 height 12
type input "**********"
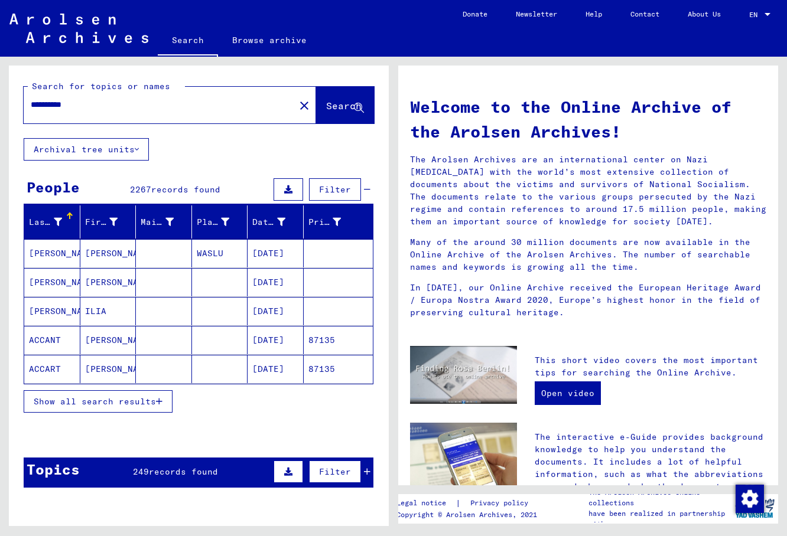
click at [159, 399] on icon "button" at bounding box center [159, 401] width 6 height 8
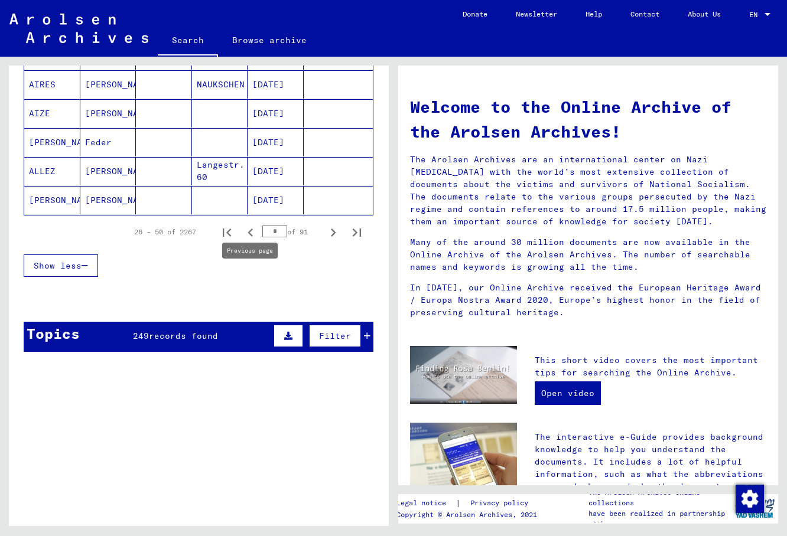
scroll to position [701, 0]
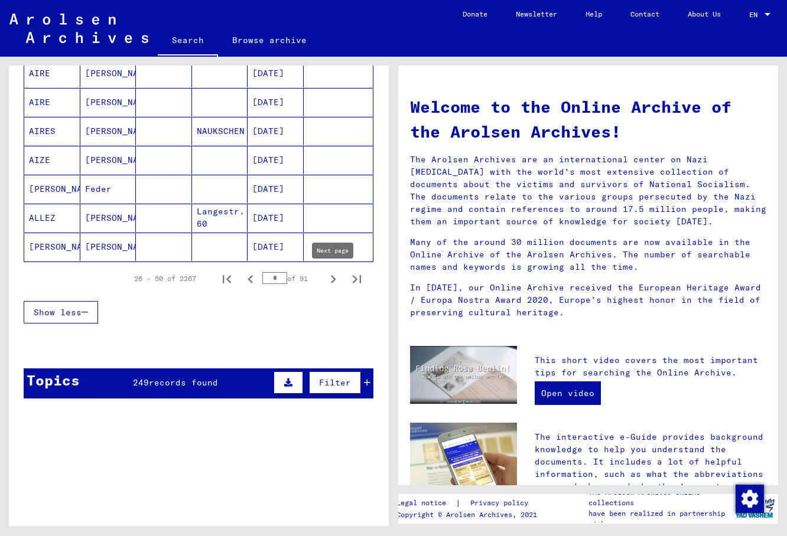
click at [332, 279] on icon "Next page" at bounding box center [333, 279] width 17 height 17
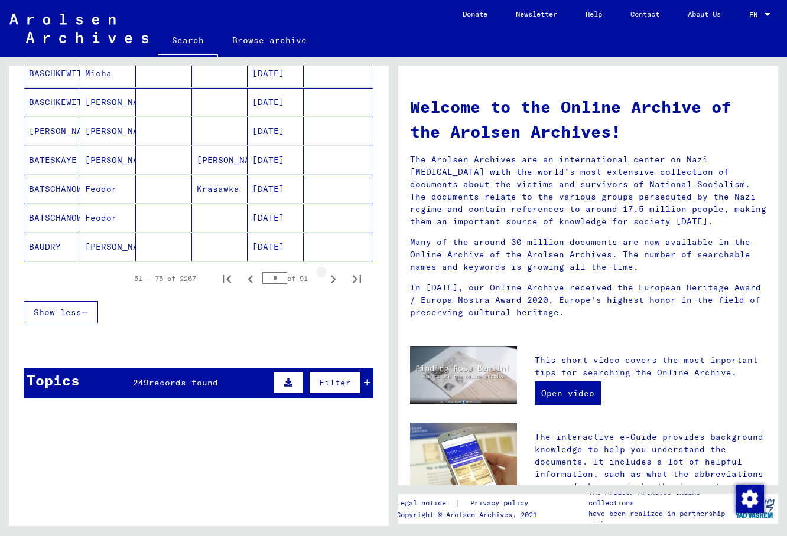
click at [332, 279] on icon "Next page" at bounding box center [333, 279] width 17 height 17
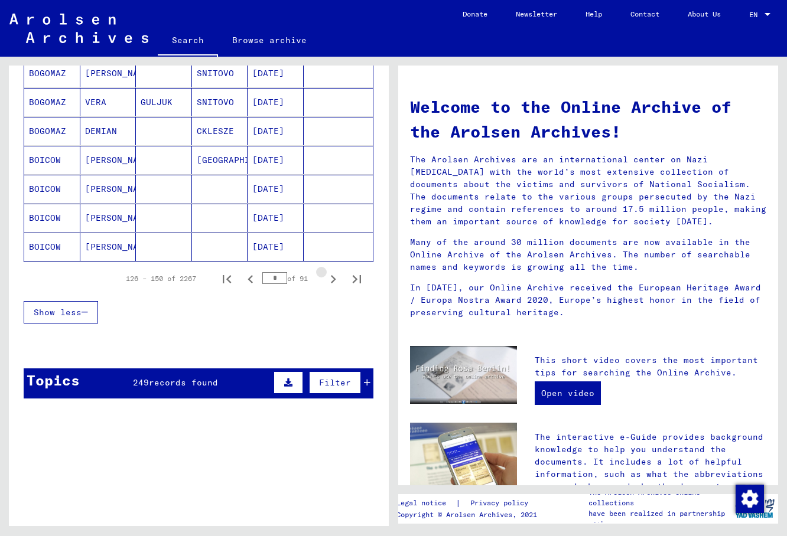
click at [332, 279] on icon "Next page" at bounding box center [333, 279] width 17 height 17
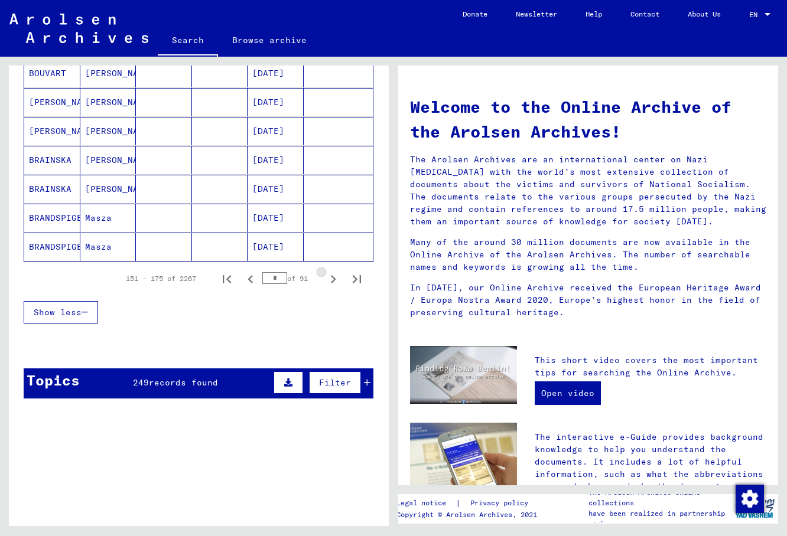
click at [332, 279] on icon "Next page" at bounding box center [333, 279] width 17 height 17
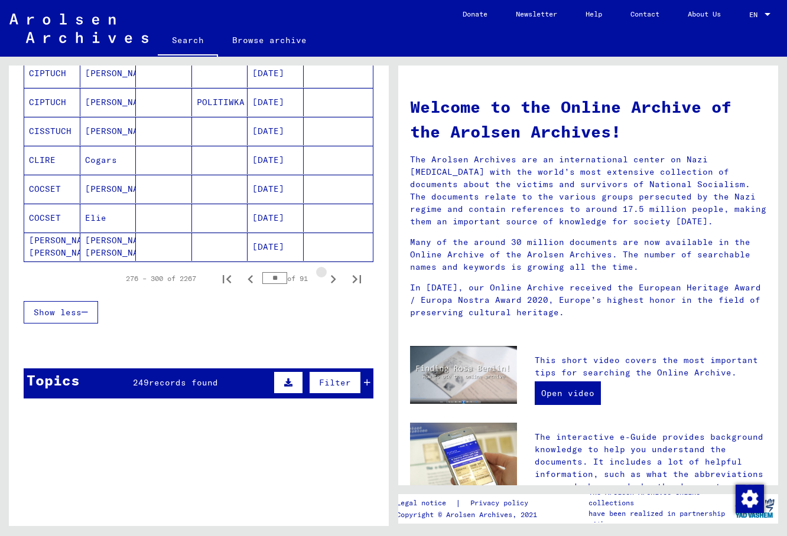
click at [332, 279] on icon "Next page" at bounding box center [333, 279] width 17 height 17
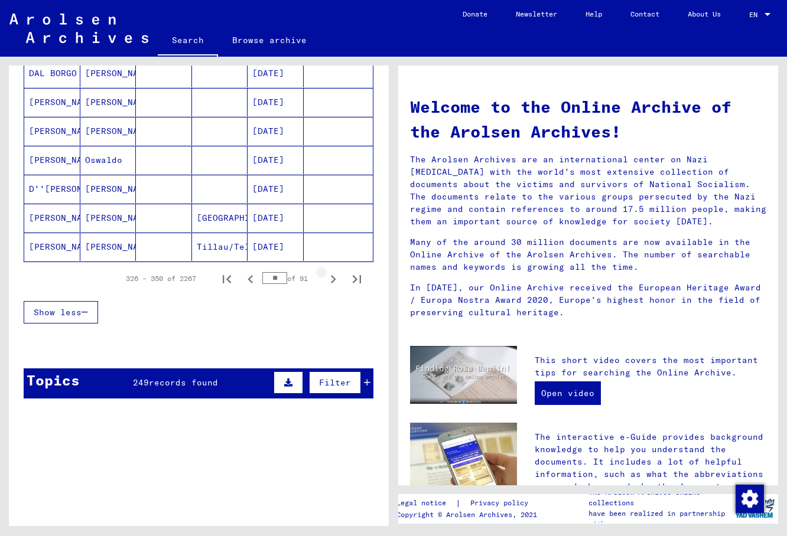
click at [332, 279] on icon "Next page" at bounding box center [333, 279] width 17 height 17
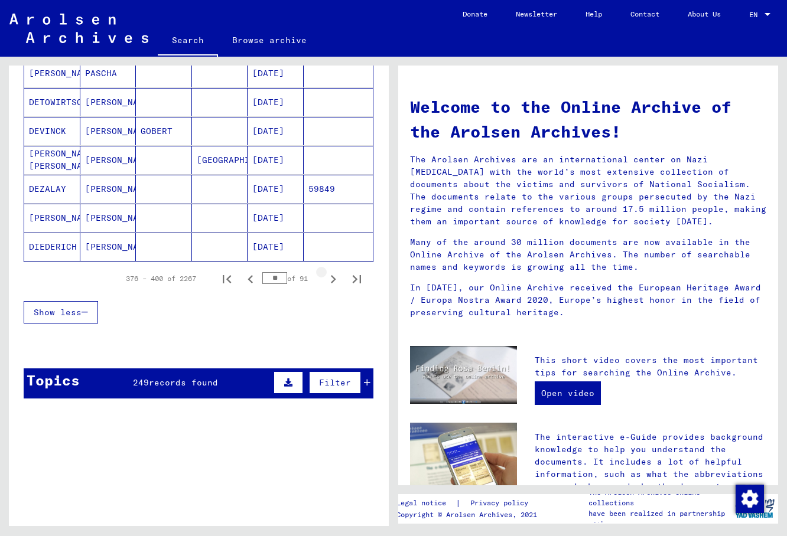
click at [332, 279] on icon "Next page" at bounding box center [333, 279] width 17 height 17
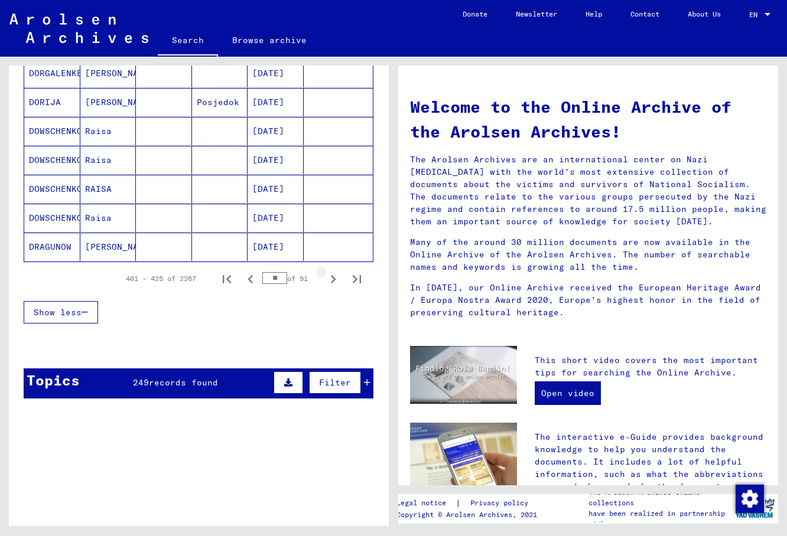
click at [332, 279] on icon "Next page" at bounding box center [333, 279] width 17 height 17
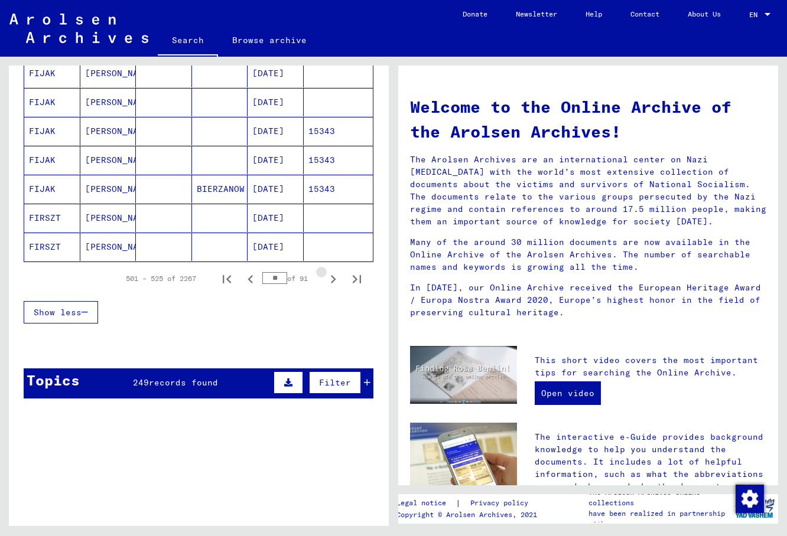
click at [332, 279] on icon "Next page" at bounding box center [333, 279] width 17 height 17
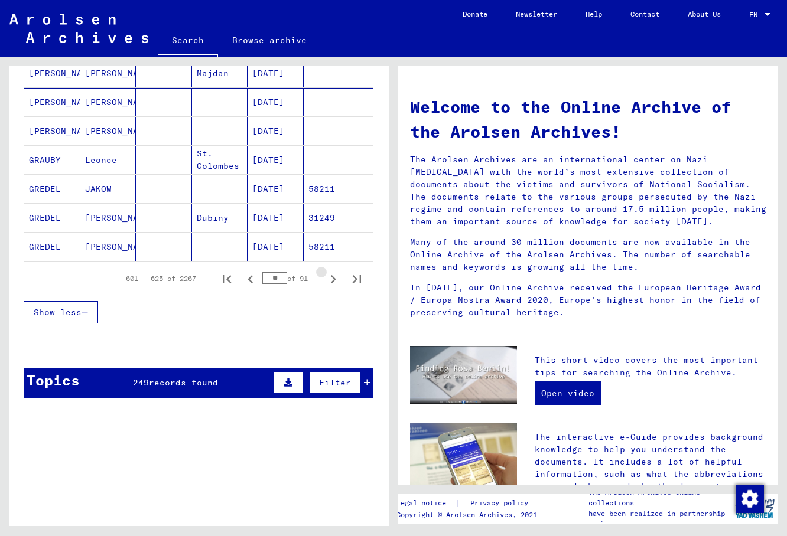
click at [332, 279] on icon "Next page" at bounding box center [333, 279] width 17 height 17
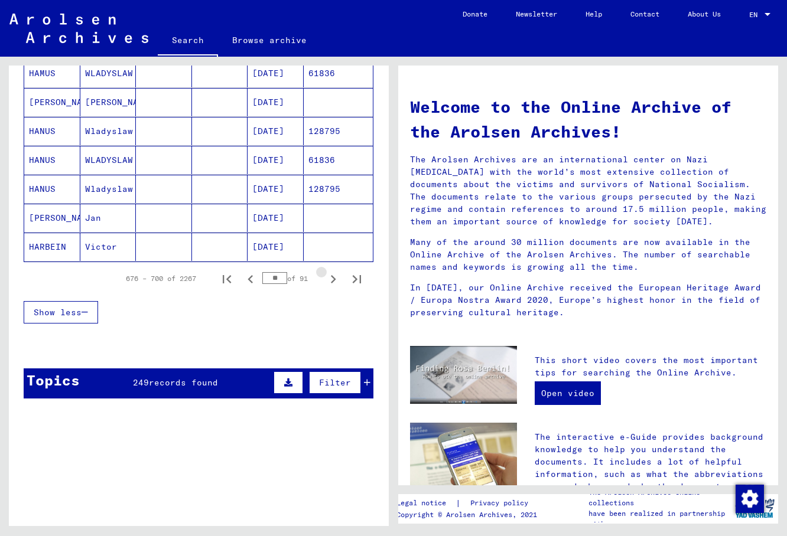
click at [332, 279] on icon "Next page" at bounding box center [333, 279] width 17 height 17
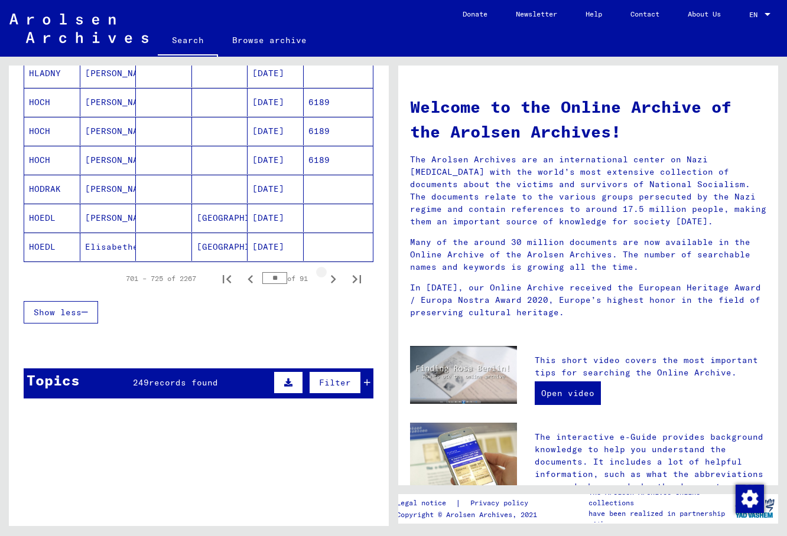
click at [332, 279] on icon "Next page" at bounding box center [333, 279] width 17 height 17
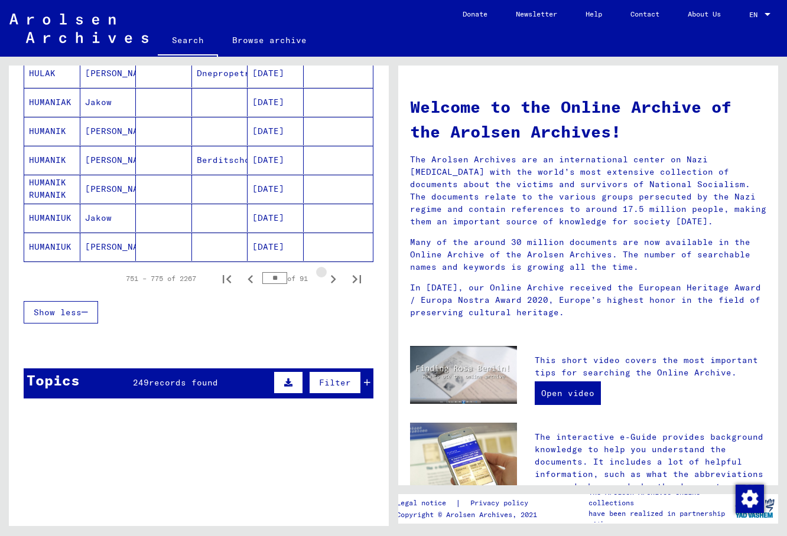
click at [332, 279] on icon "Next page" at bounding box center [333, 279] width 17 height 17
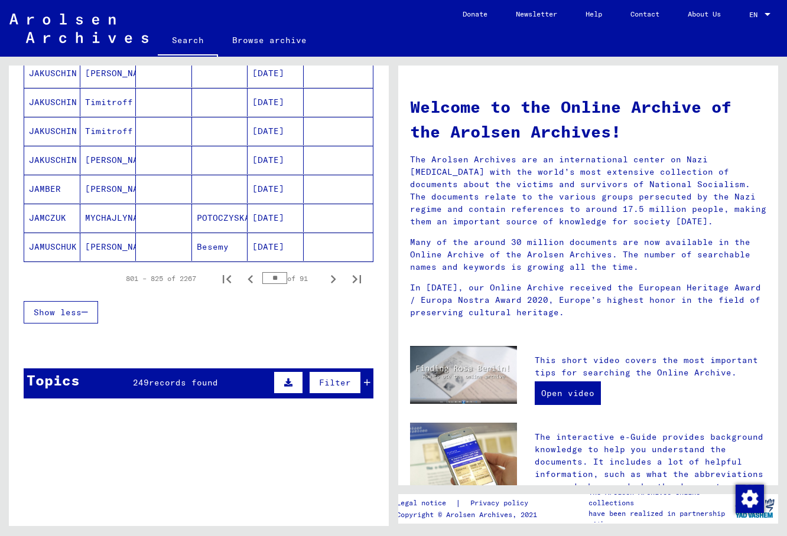
click at [332, 279] on icon "Next page" at bounding box center [333, 279] width 17 height 17
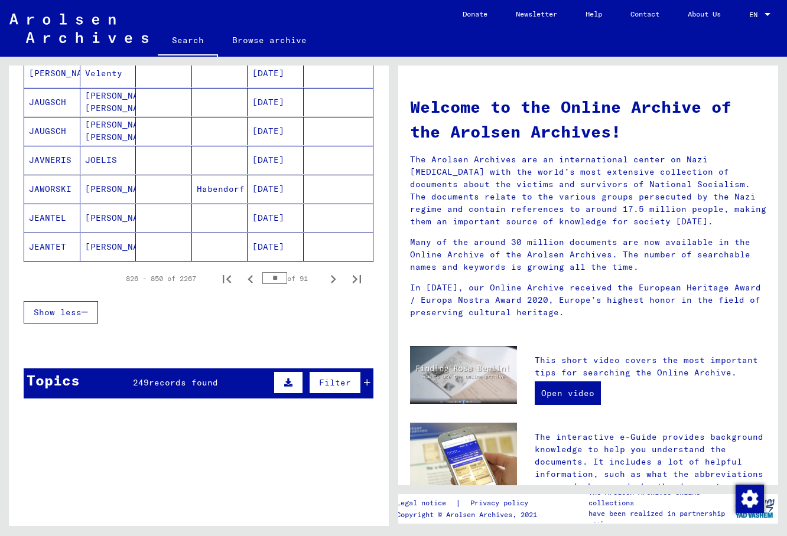
click at [332, 279] on icon "Next page" at bounding box center [333, 279] width 17 height 17
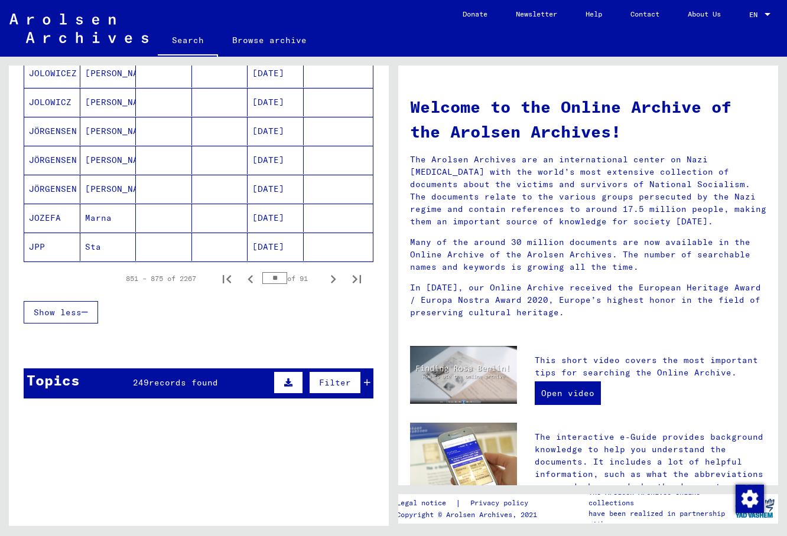
click at [332, 279] on icon "Next page" at bounding box center [333, 279] width 17 height 17
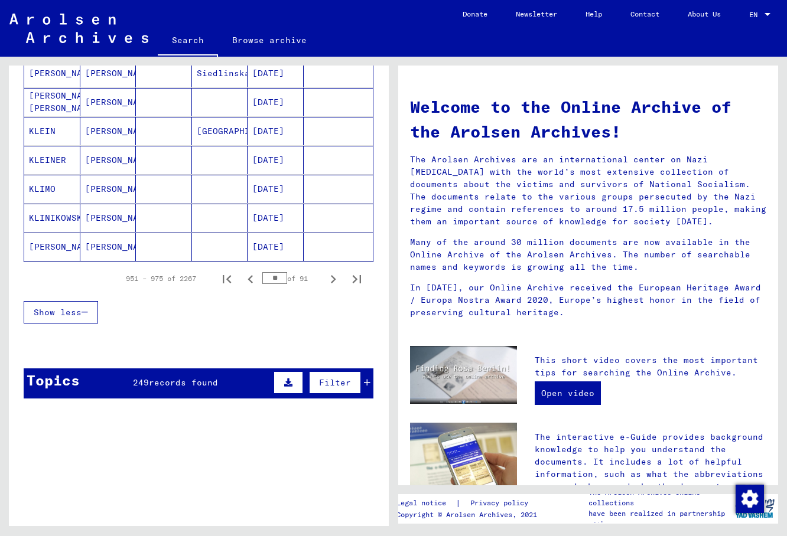
click at [332, 279] on icon "Next page" at bounding box center [333, 279] width 17 height 17
click at [334, 279] on icon "Next page" at bounding box center [333, 279] width 5 height 8
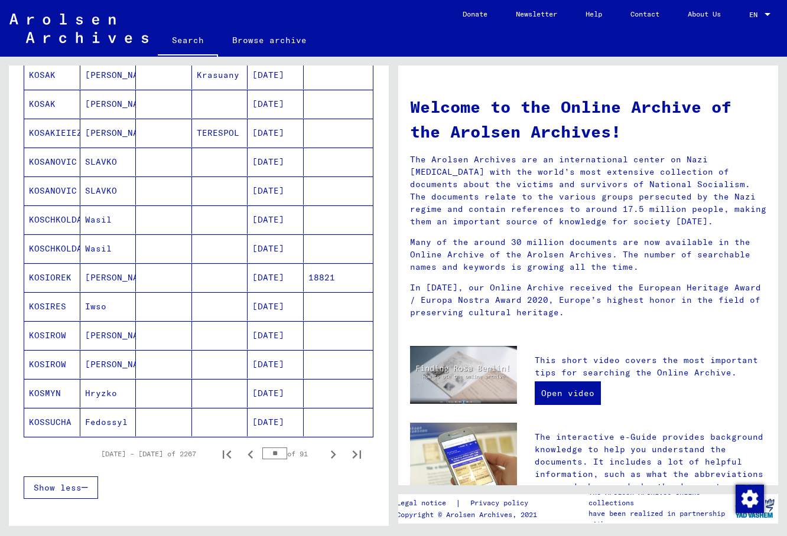
scroll to position [573, 0]
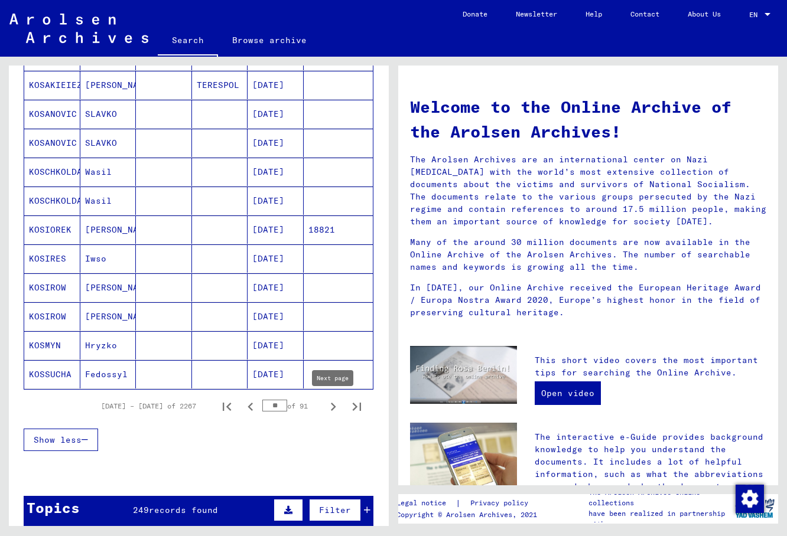
click at [332, 408] on icon "Next page" at bounding box center [333, 407] width 17 height 17
type input "**"
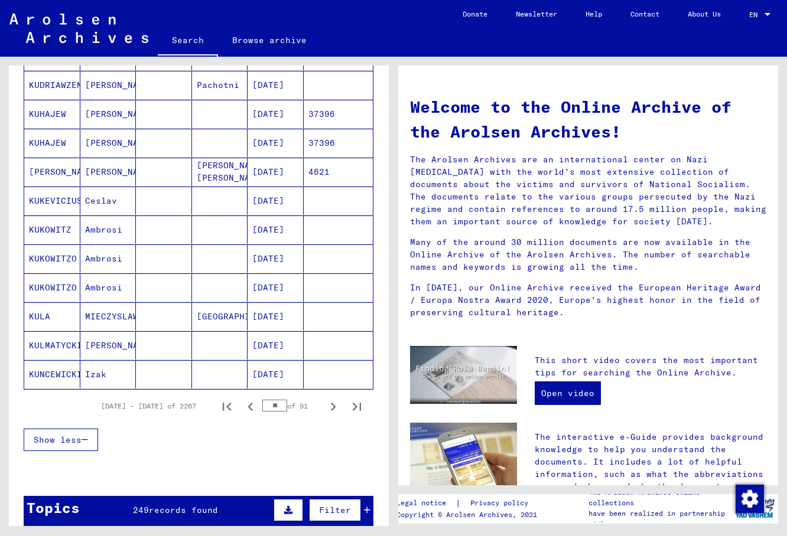
scroll to position [382, 0]
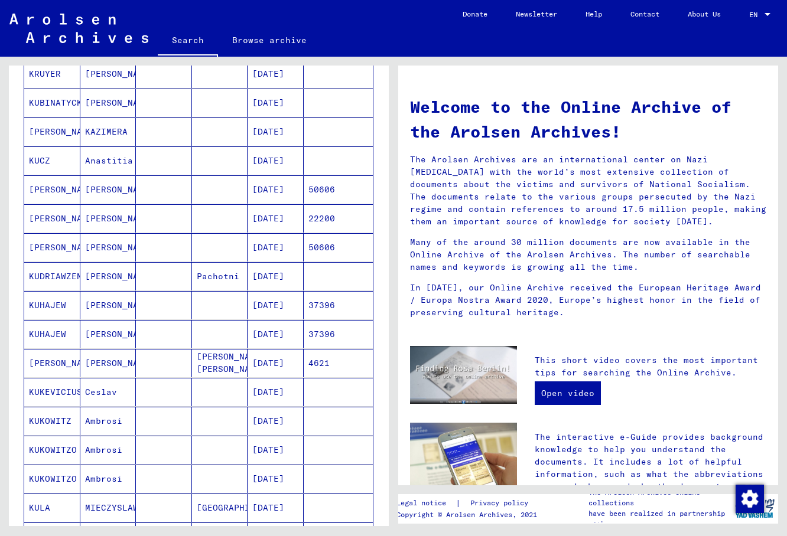
click at [53, 221] on mat-cell "[PERSON_NAME]" at bounding box center [52, 218] width 56 height 28
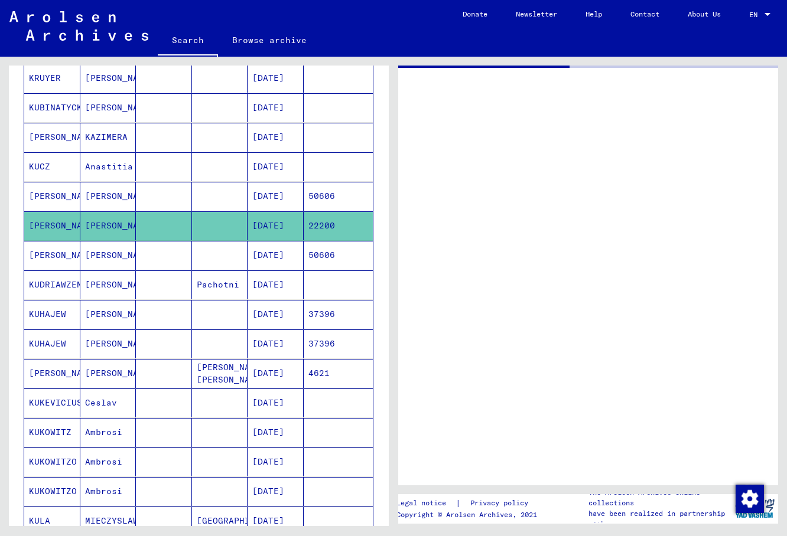
scroll to position [387, 0]
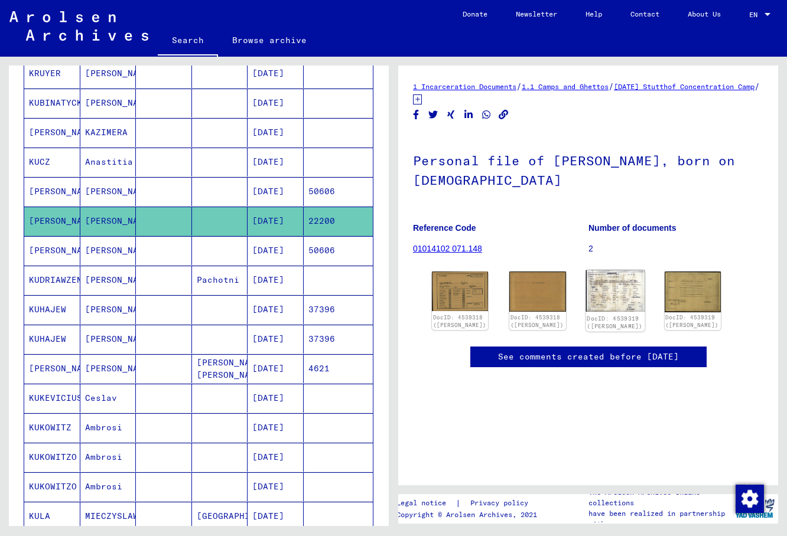
click at [611, 279] on img at bounding box center [614, 290] width 59 height 41
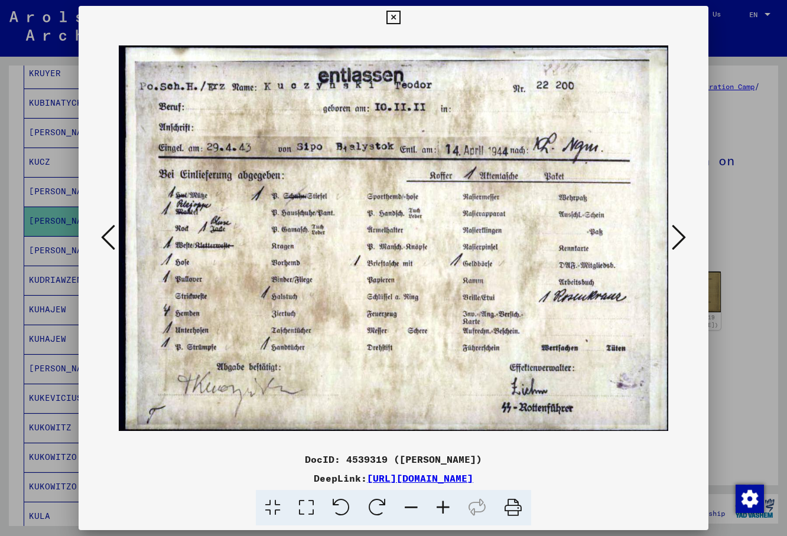
click at [450, 235] on img at bounding box center [393, 239] width 549 height 418
click at [683, 239] on icon at bounding box center [678, 237] width 14 height 28
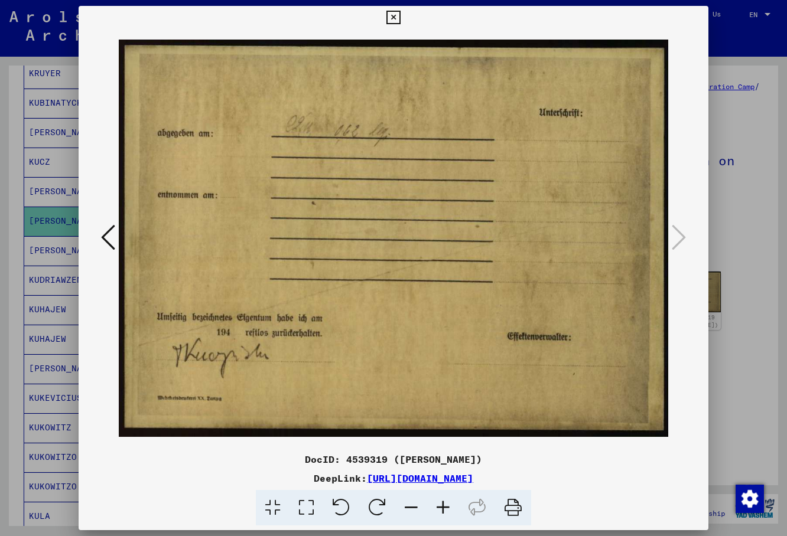
click at [110, 242] on icon at bounding box center [108, 237] width 14 height 28
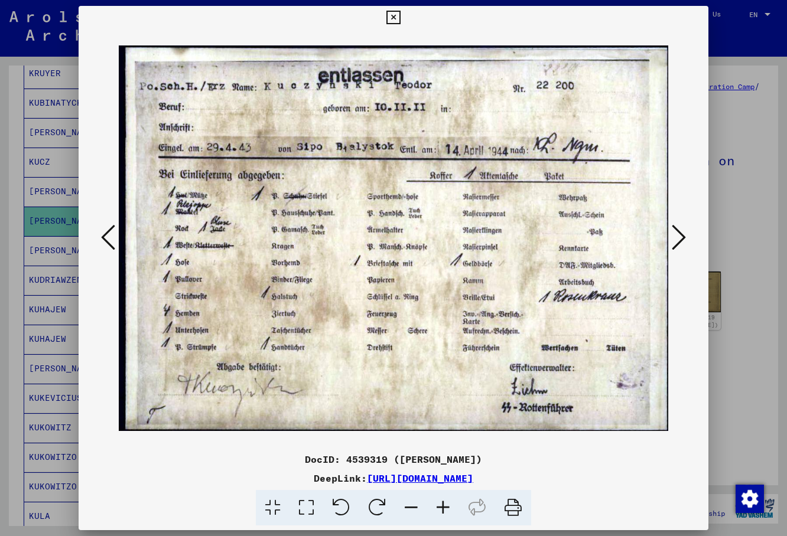
click at [686, 89] on div at bounding box center [393, 239] width 629 height 418
click at [680, 245] on icon at bounding box center [678, 237] width 14 height 28
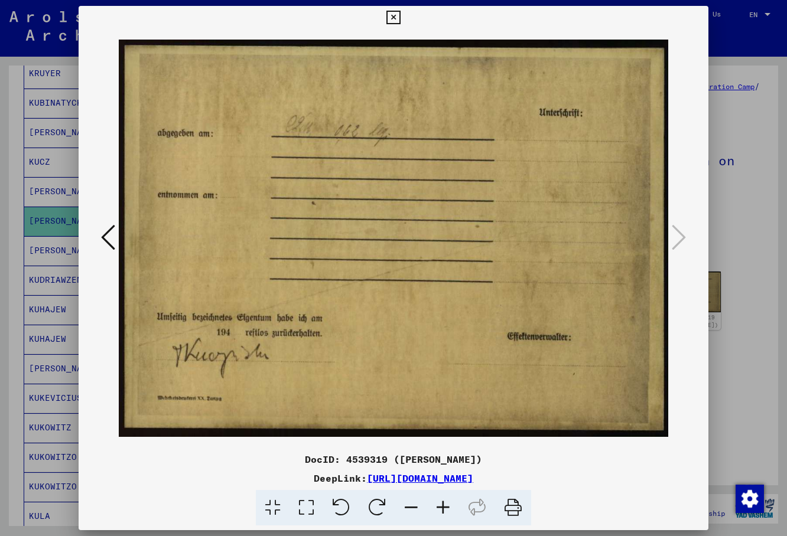
click at [101, 236] on icon at bounding box center [108, 237] width 14 height 28
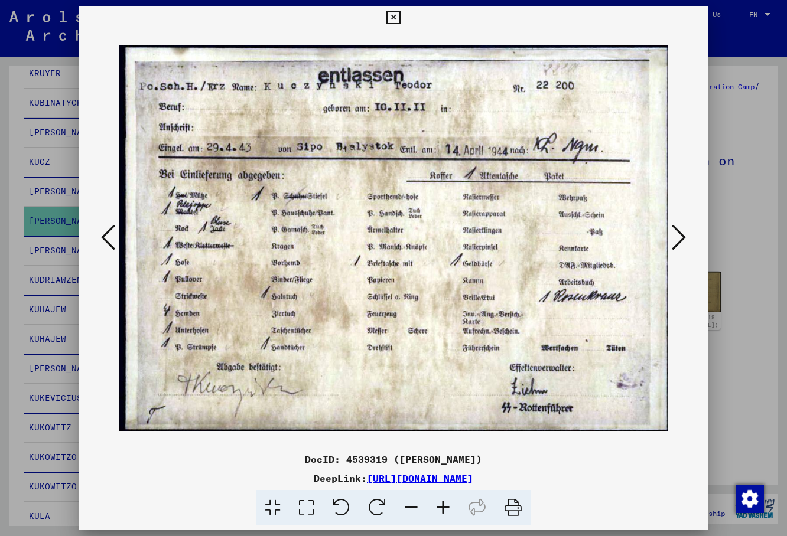
click at [403, 25] on button at bounding box center [393, 18] width 21 height 24
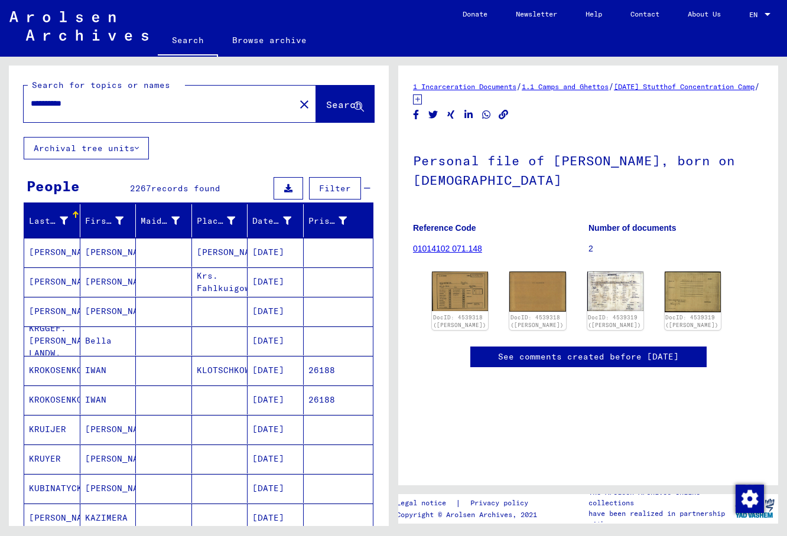
scroll to position [0, 0]
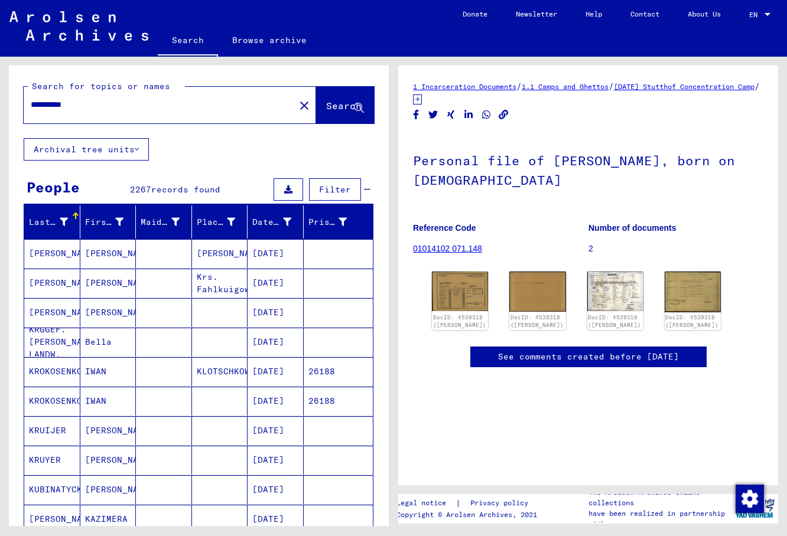
drag, startPoint x: 90, startPoint y: 106, endPoint x: 11, endPoint y: 105, distance: 79.1
click at [31, 105] on input "**********" at bounding box center [159, 105] width 257 height 12
type input "*****"
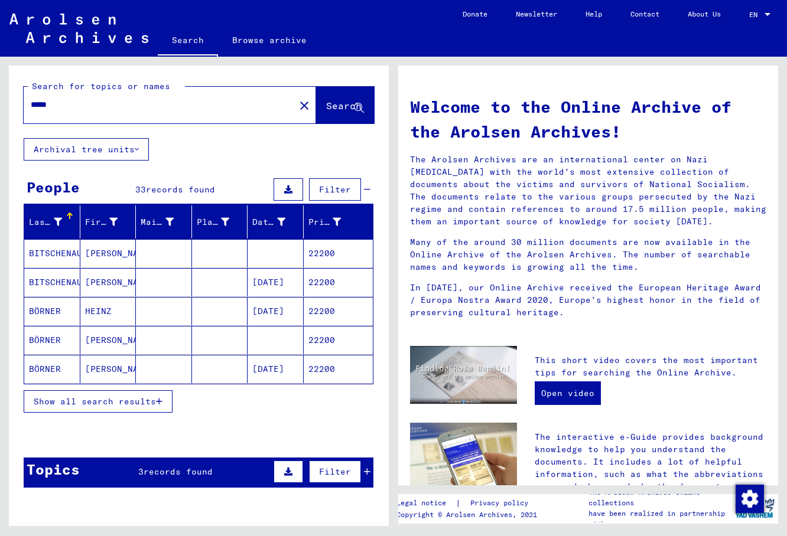
click at [50, 394] on button "Show all search results" at bounding box center [98, 401] width 149 height 22
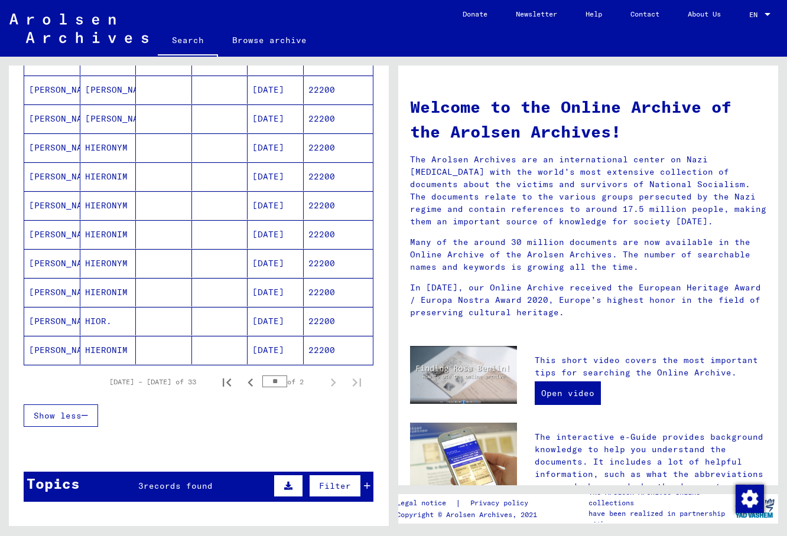
scroll to position [592, 0]
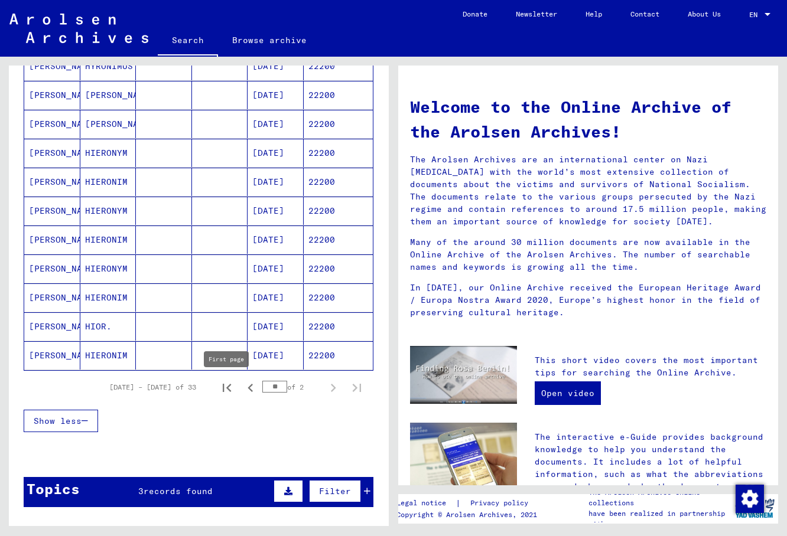
click at [231, 389] on icon "First page" at bounding box center [226, 388] width 17 height 17
click at [329, 387] on icon "Next page" at bounding box center [333, 388] width 17 height 17
type input "*"
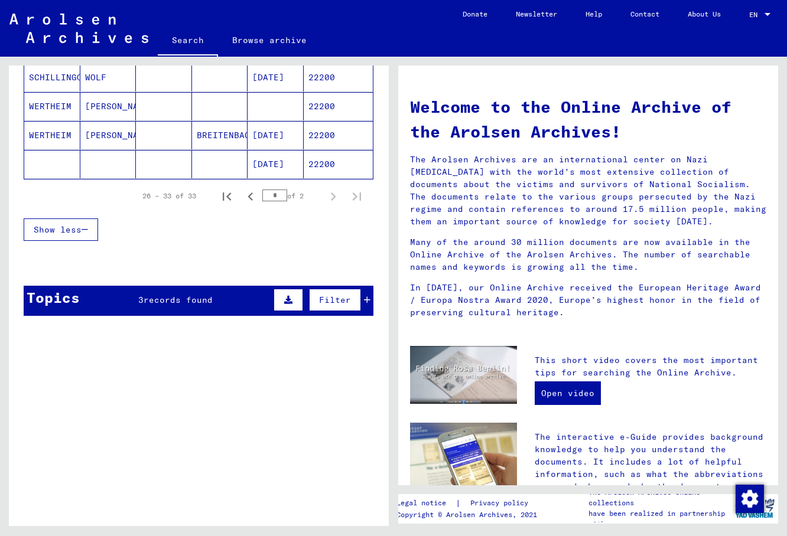
scroll to position [37, 0]
